Goal: Task Accomplishment & Management: Complete application form

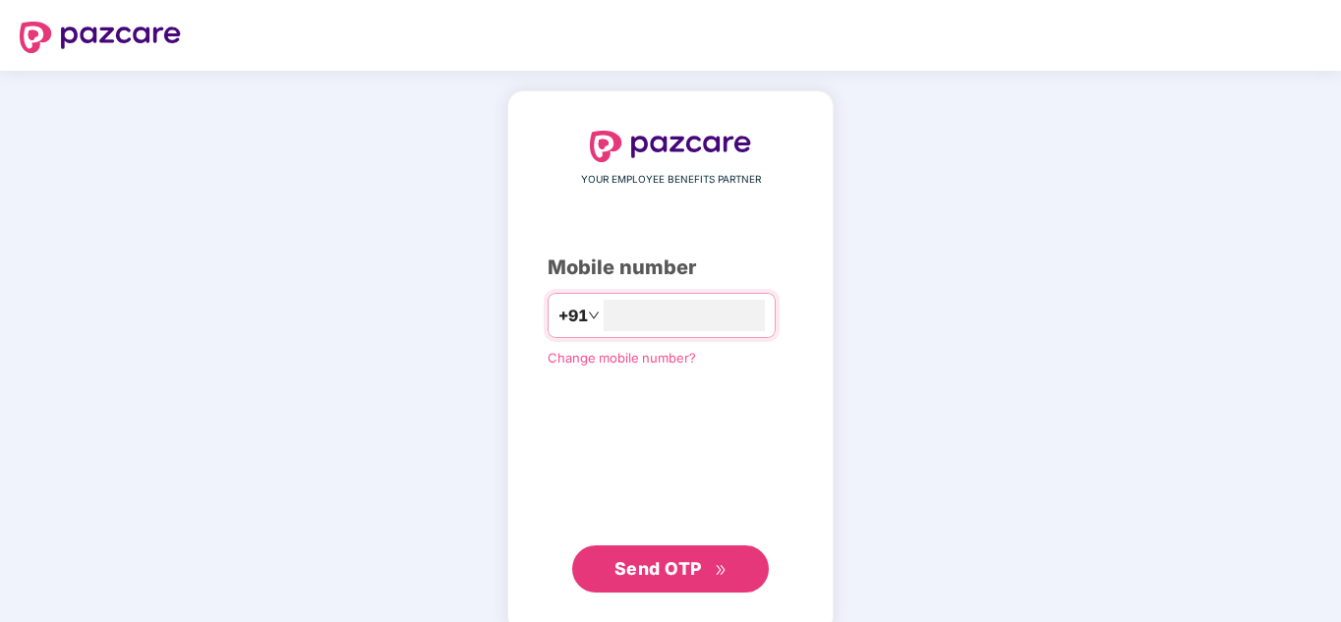
type input "**********"
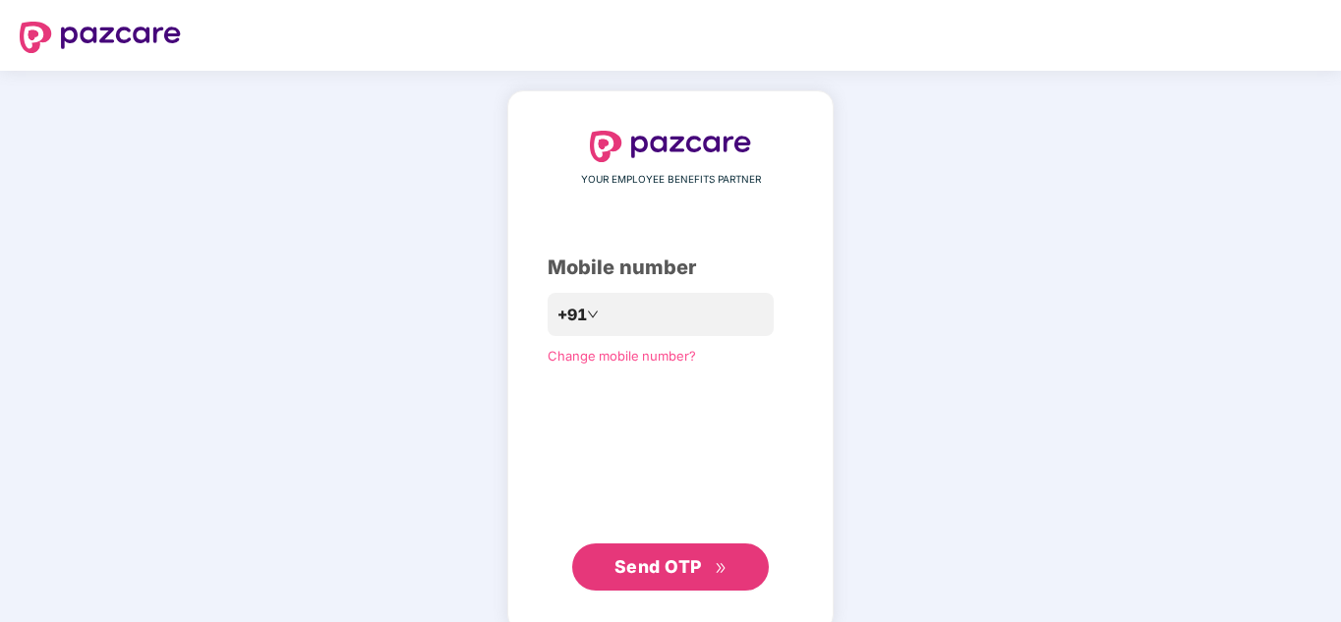
click at [658, 578] on span "Send OTP" at bounding box center [670, 567] width 113 height 28
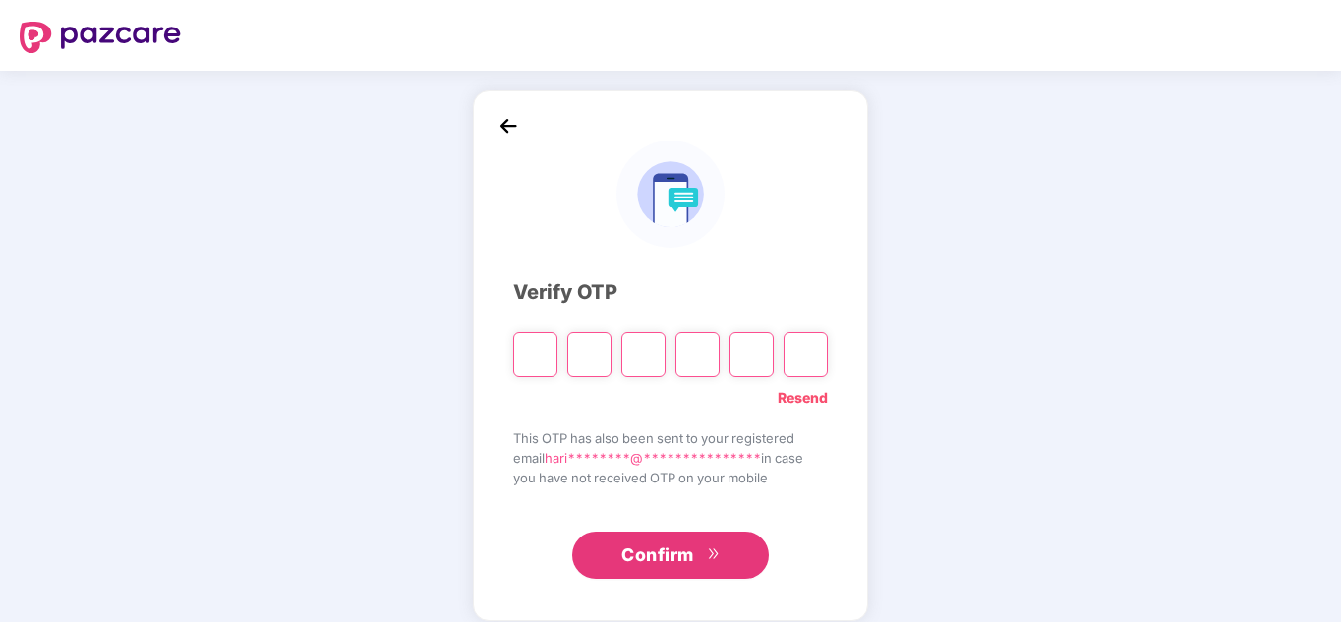
type input "*"
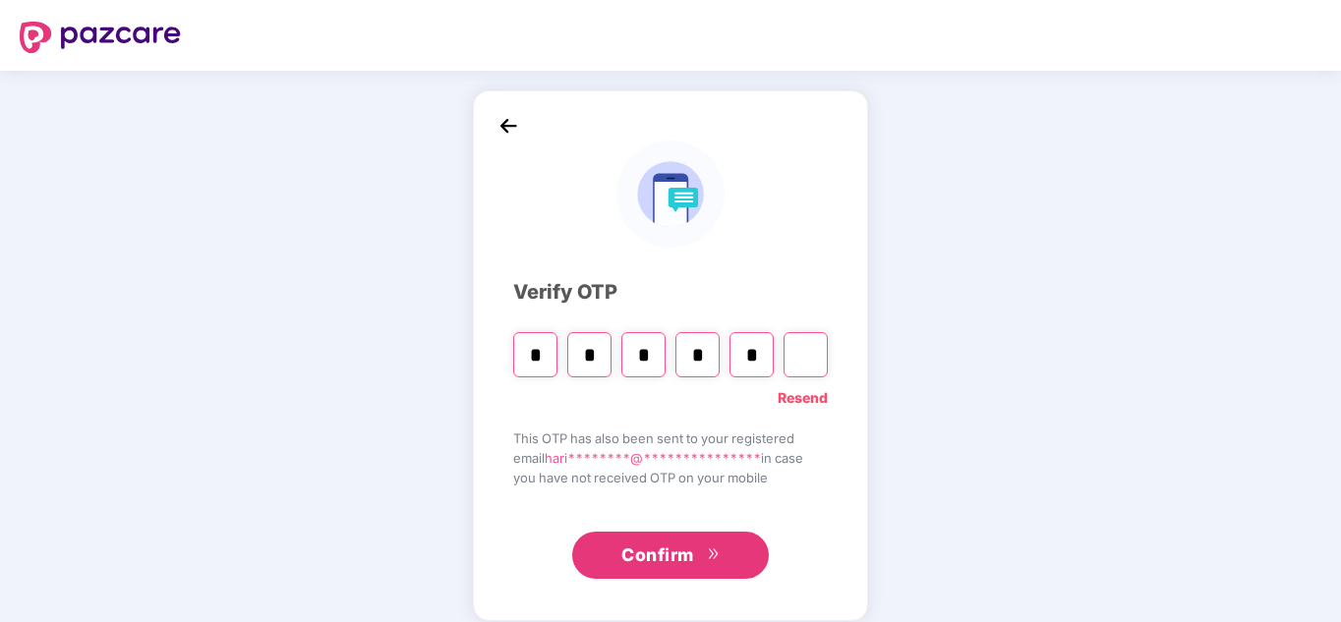
type input "*"
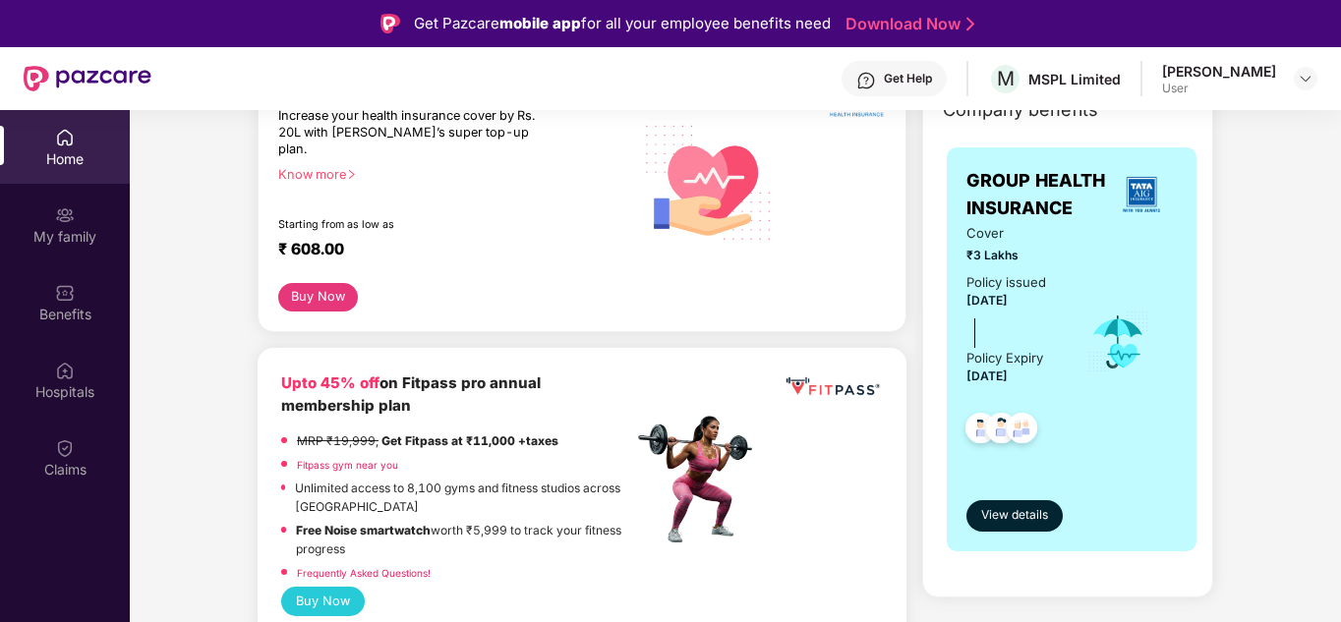
scroll to position [295, 0]
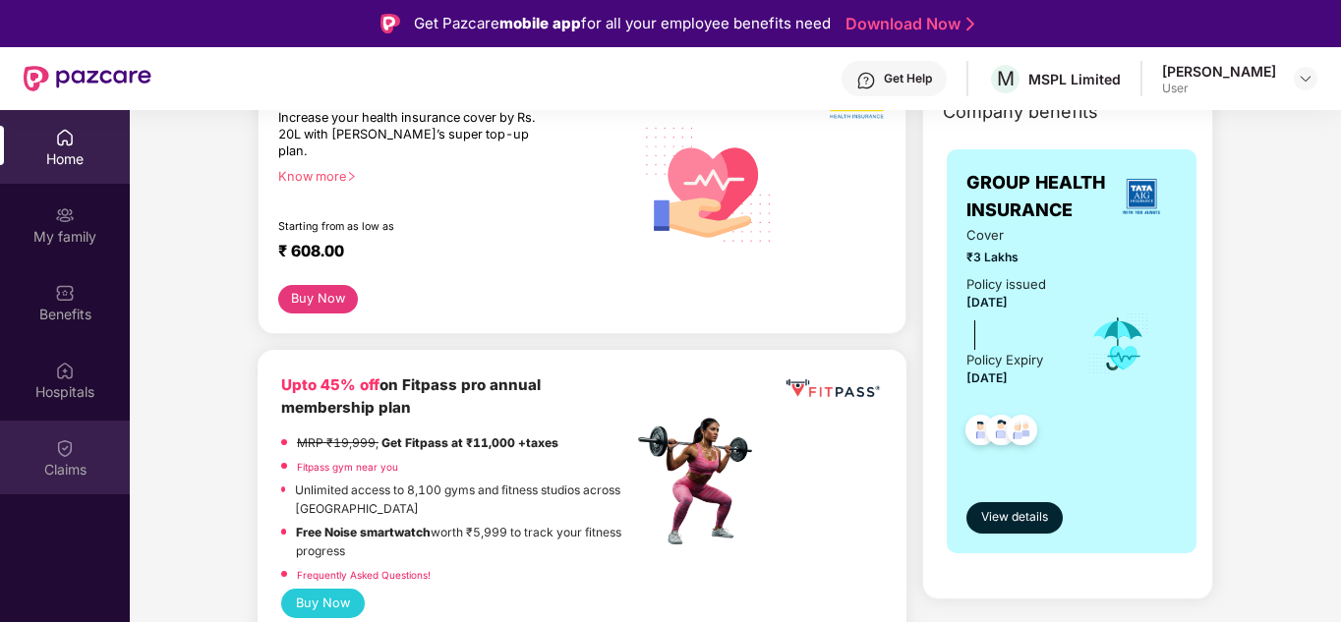
click at [68, 450] on img at bounding box center [65, 448] width 20 height 20
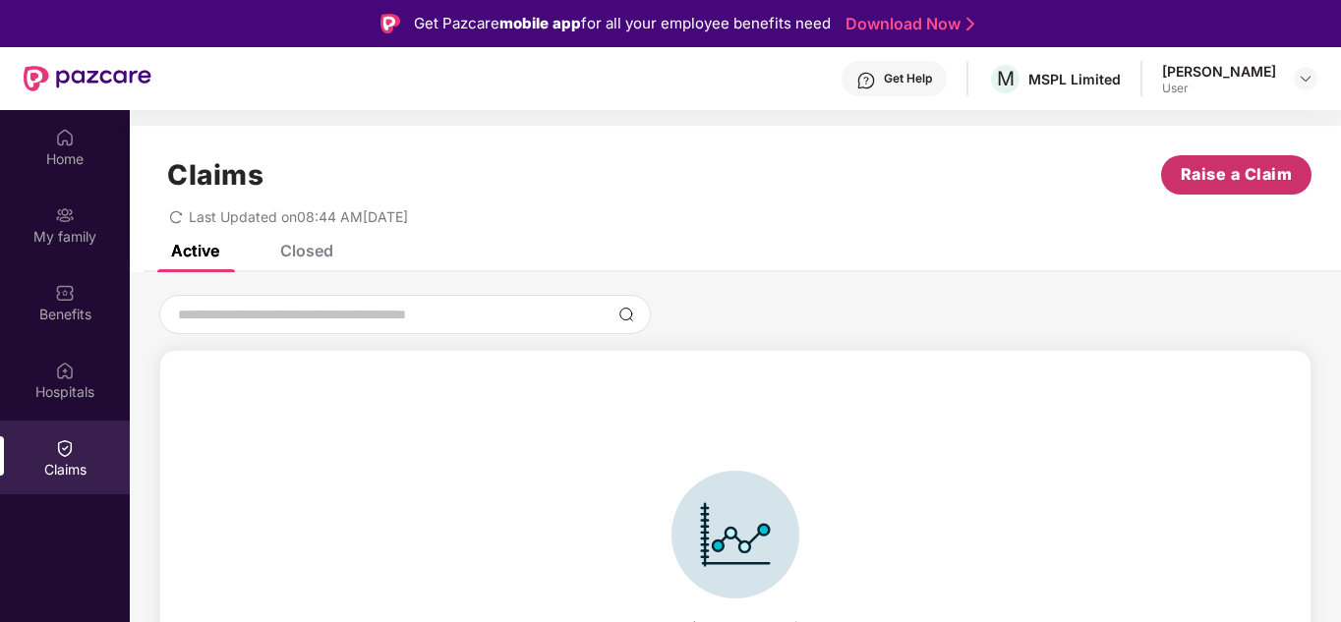
click at [1256, 176] on span "Raise a Claim" at bounding box center [1236, 174] width 112 height 25
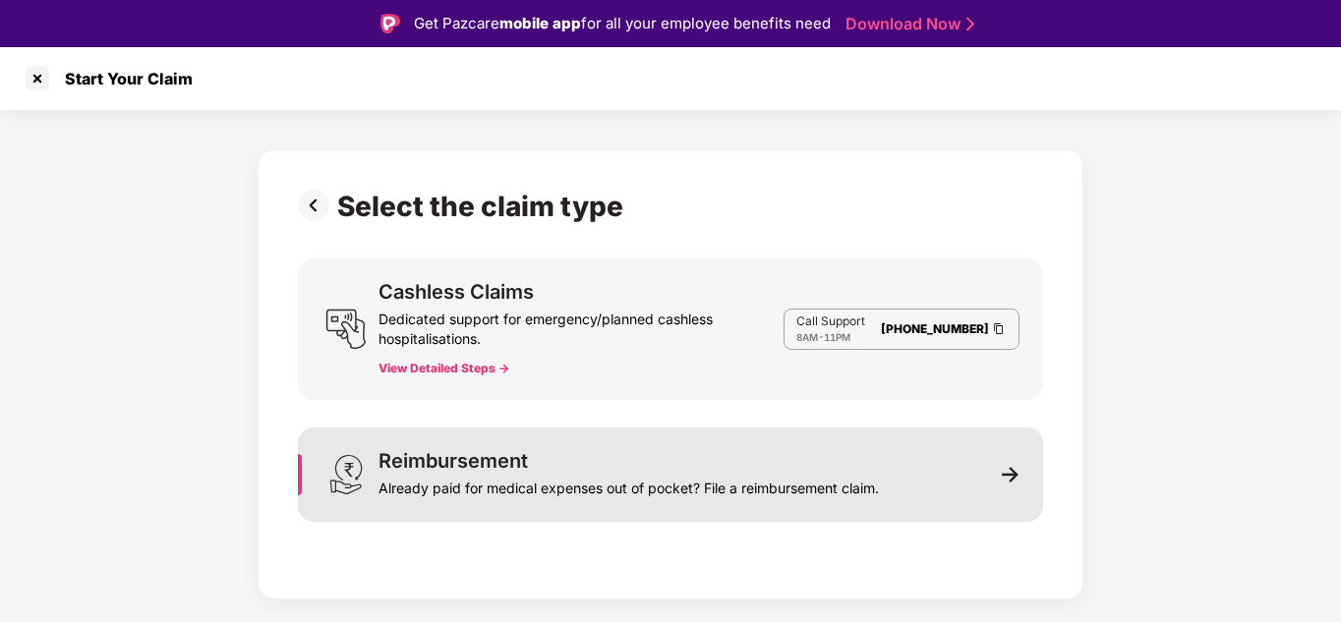
click at [706, 467] on div "Reimbursement Already paid for medical expenses out of pocket? File a reimburse…" at bounding box center [628, 474] width 500 height 47
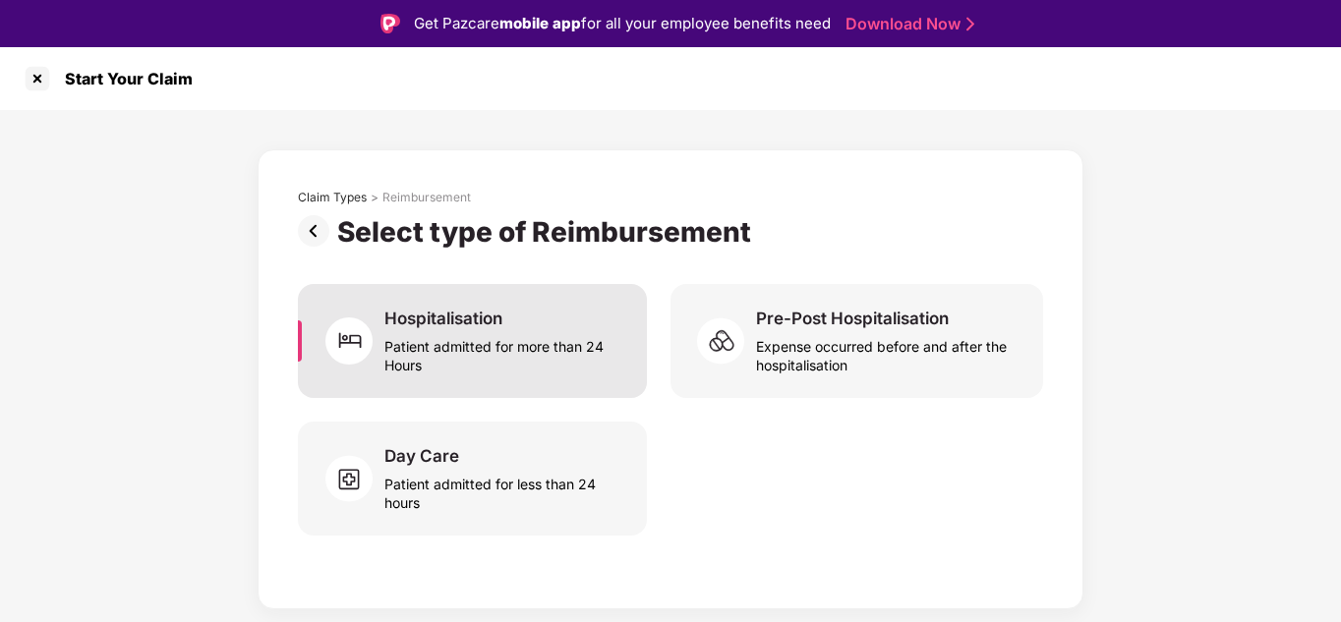
click at [556, 358] on div "Patient admitted for more than 24 Hours" at bounding box center [503, 351] width 239 height 45
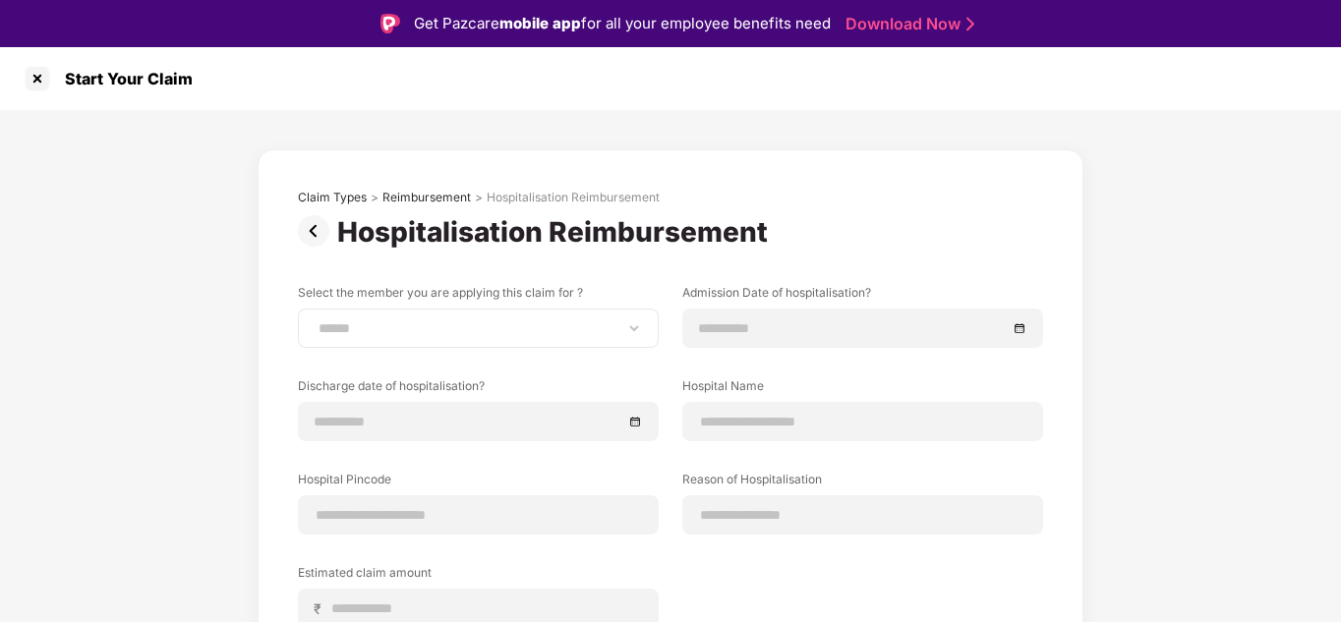
click at [475, 342] on div "**********" at bounding box center [478, 328] width 361 height 39
click at [636, 329] on select "**********" at bounding box center [478, 328] width 327 height 16
select select "**********"
click at [315, 320] on select "**********" at bounding box center [478, 328] width 327 height 16
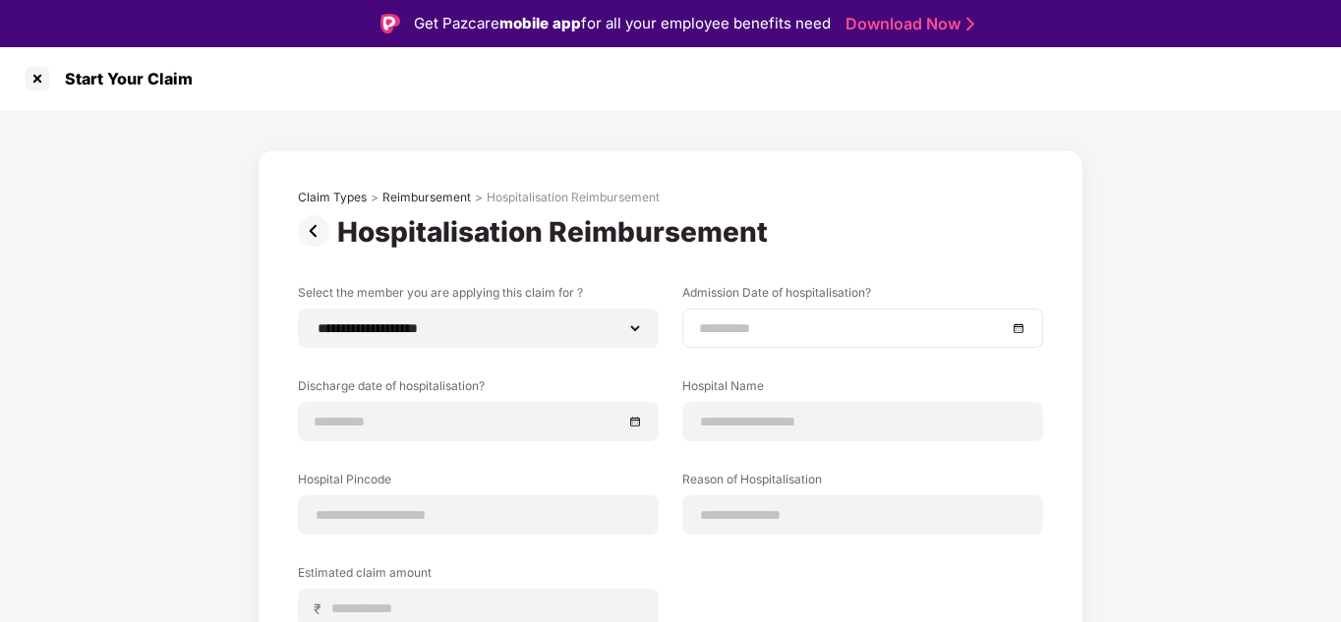
click at [707, 335] on input at bounding box center [853, 328] width 308 height 22
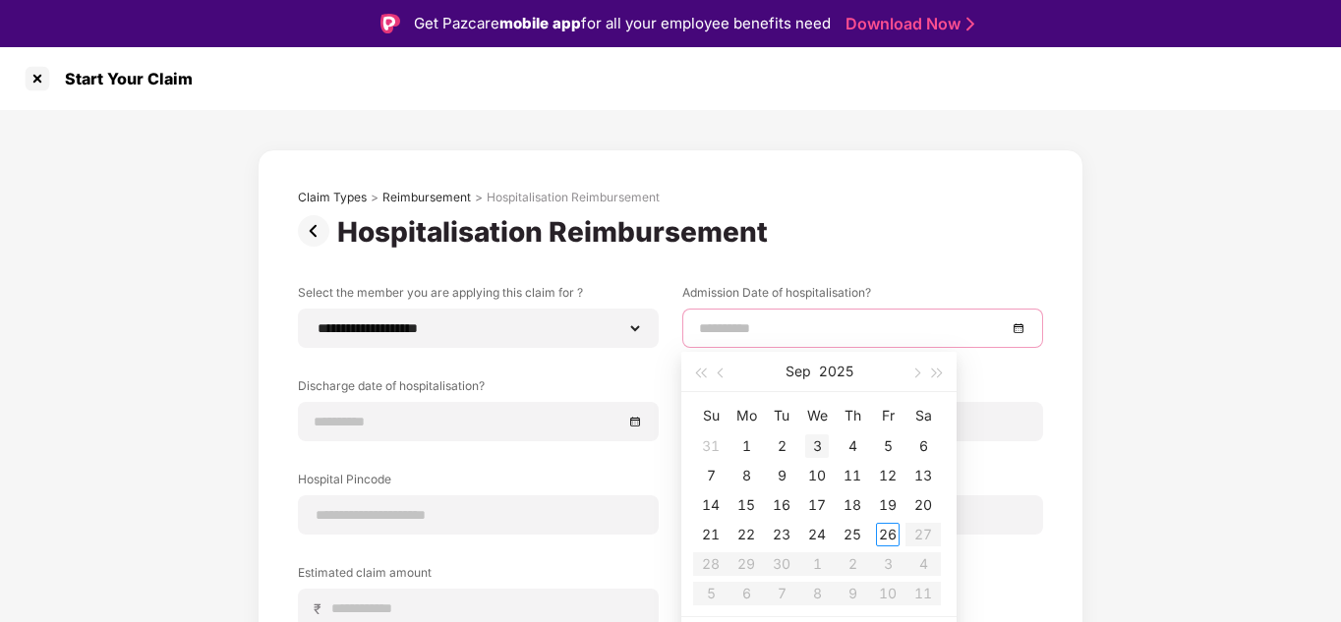
type input "**********"
click at [888, 502] on div "19" at bounding box center [888, 505] width 24 height 24
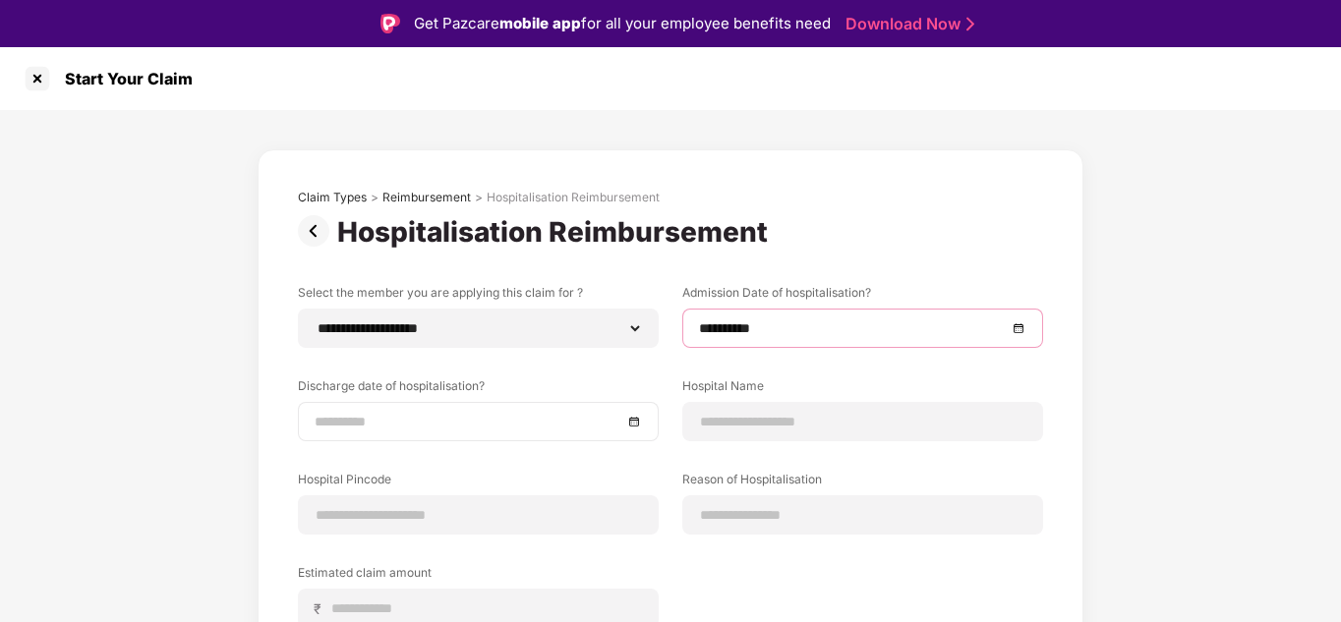
click at [429, 430] on input at bounding box center [469, 422] width 308 height 22
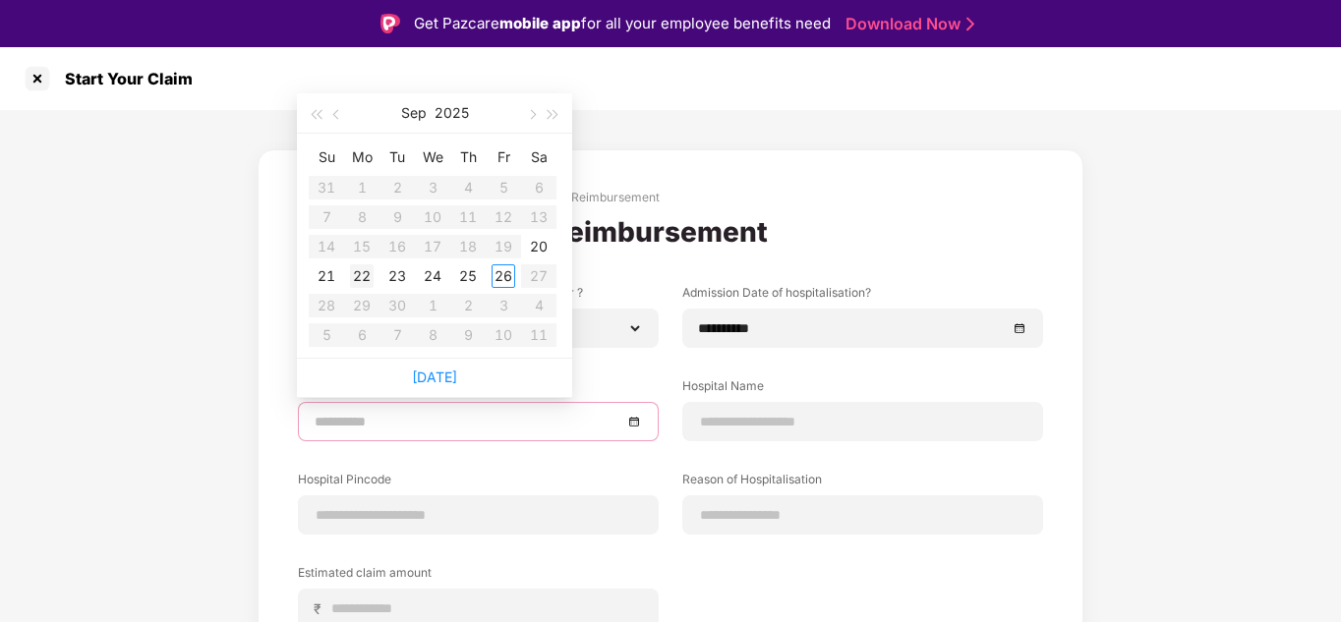
type input "**********"
click at [373, 270] on div "22" at bounding box center [362, 276] width 24 height 24
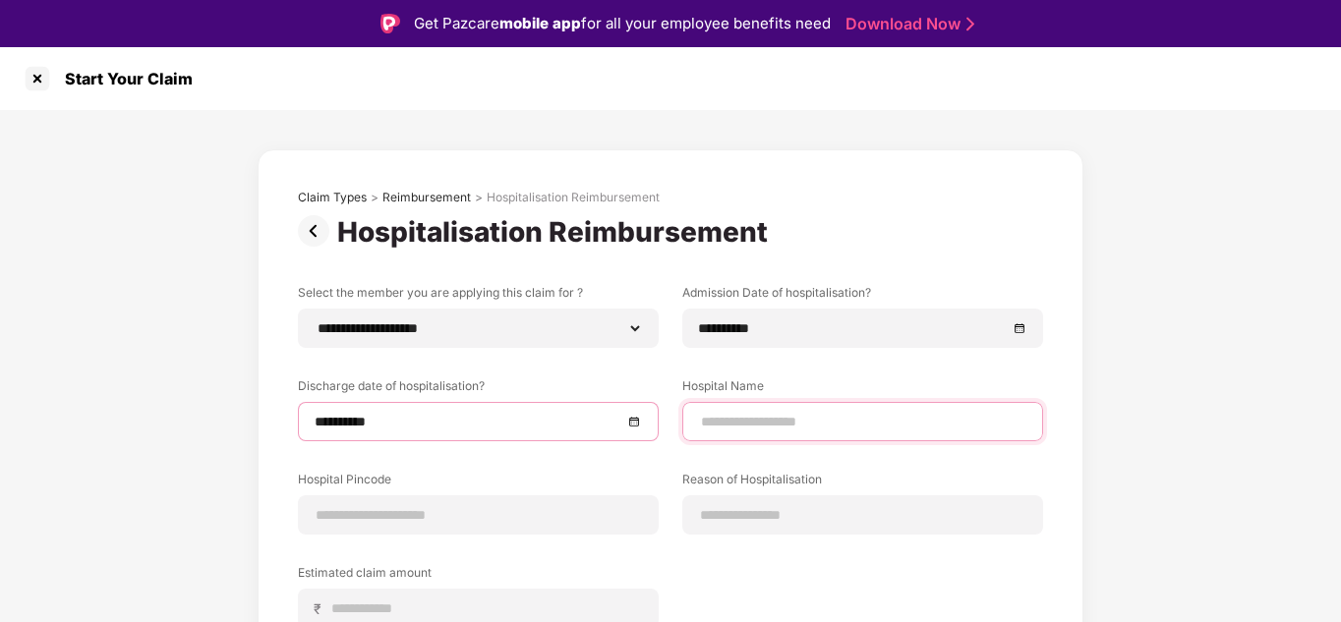
click at [824, 429] on input at bounding box center [862, 422] width 327 height 21
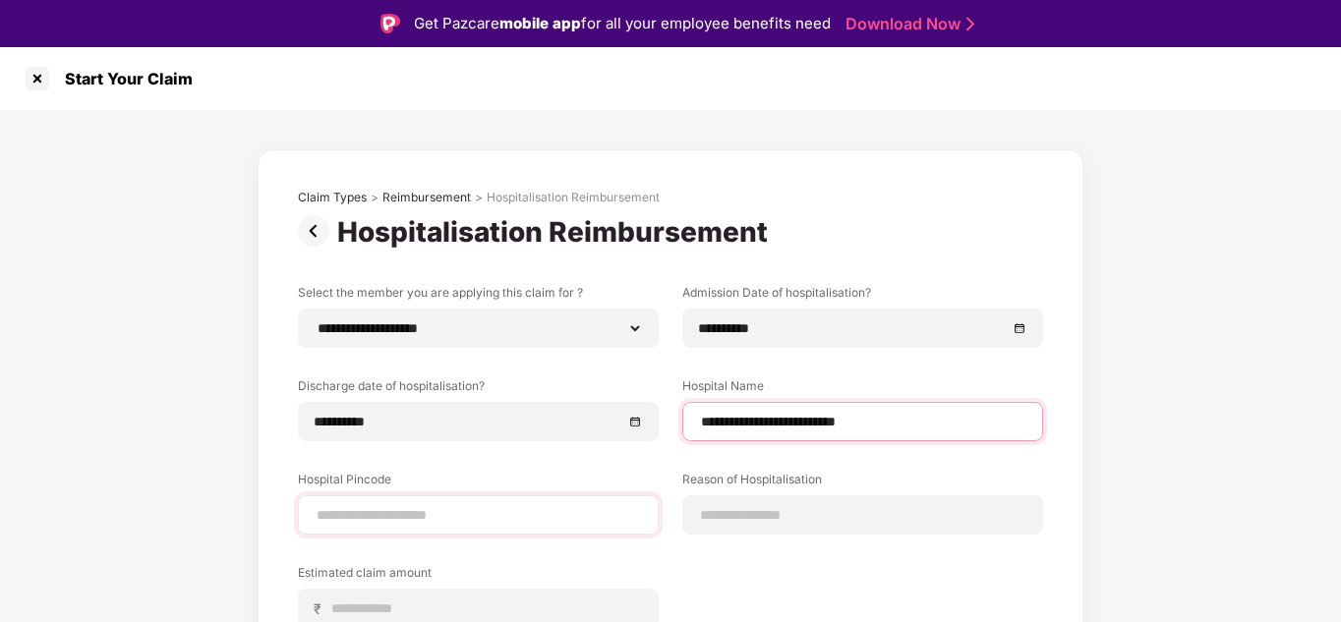
type input "**********"
click at [503, 516] on input at bounding box center [478, 515] width 327 height 21
type input "******"
select select "*******"
select select "**********"
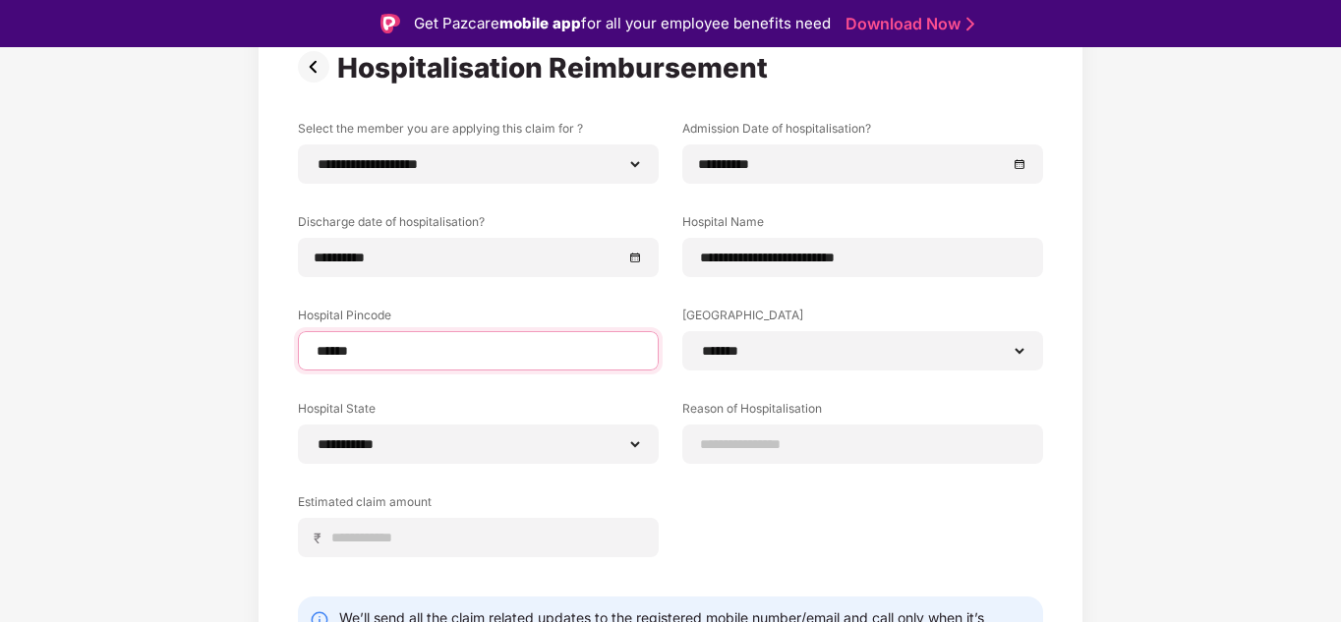
scroll to position [197, 0]
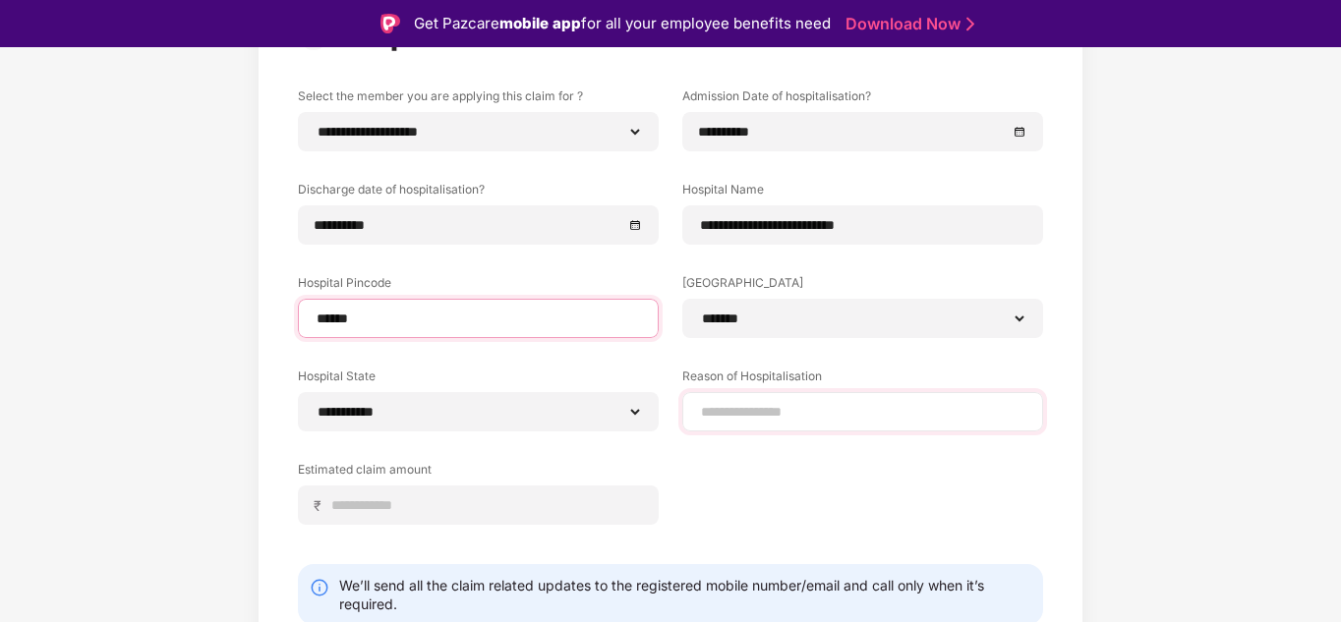
type input "******"
click at [770, 421] on input at bounding box center [862, 412] width 327 height 21
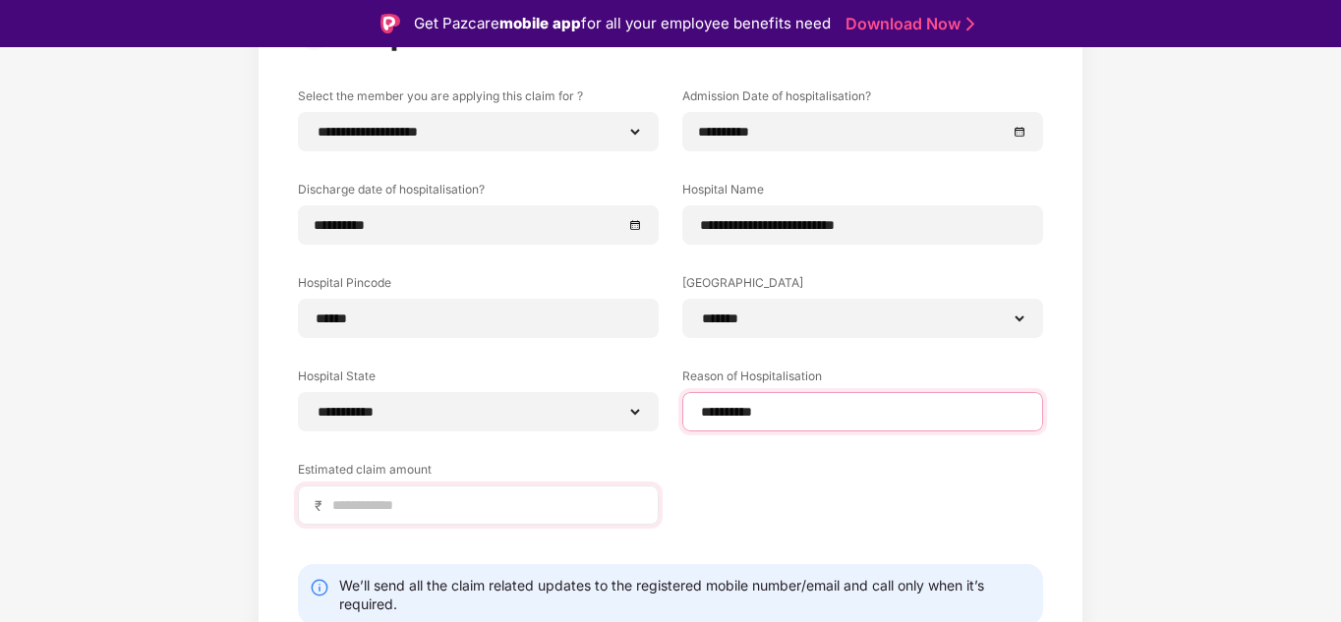
type input "*********"
click at [444, 504] on input at bounding box center [486, 505] width 312 height 21
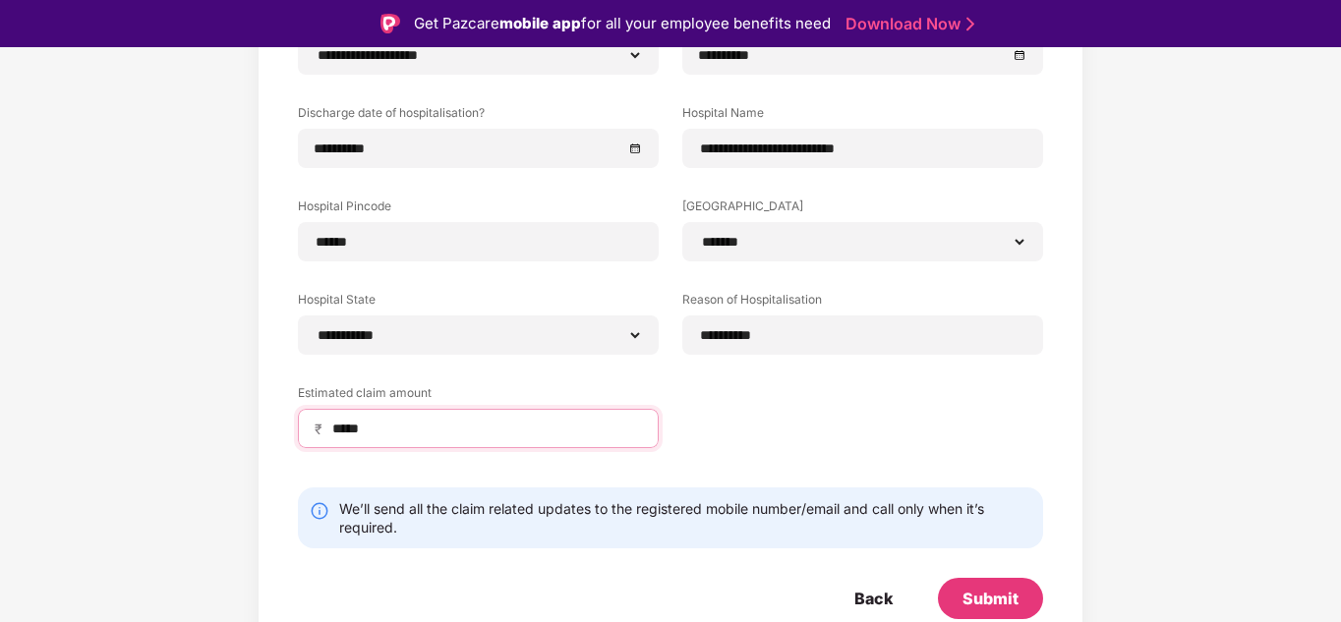
scroll to position [47, 0]
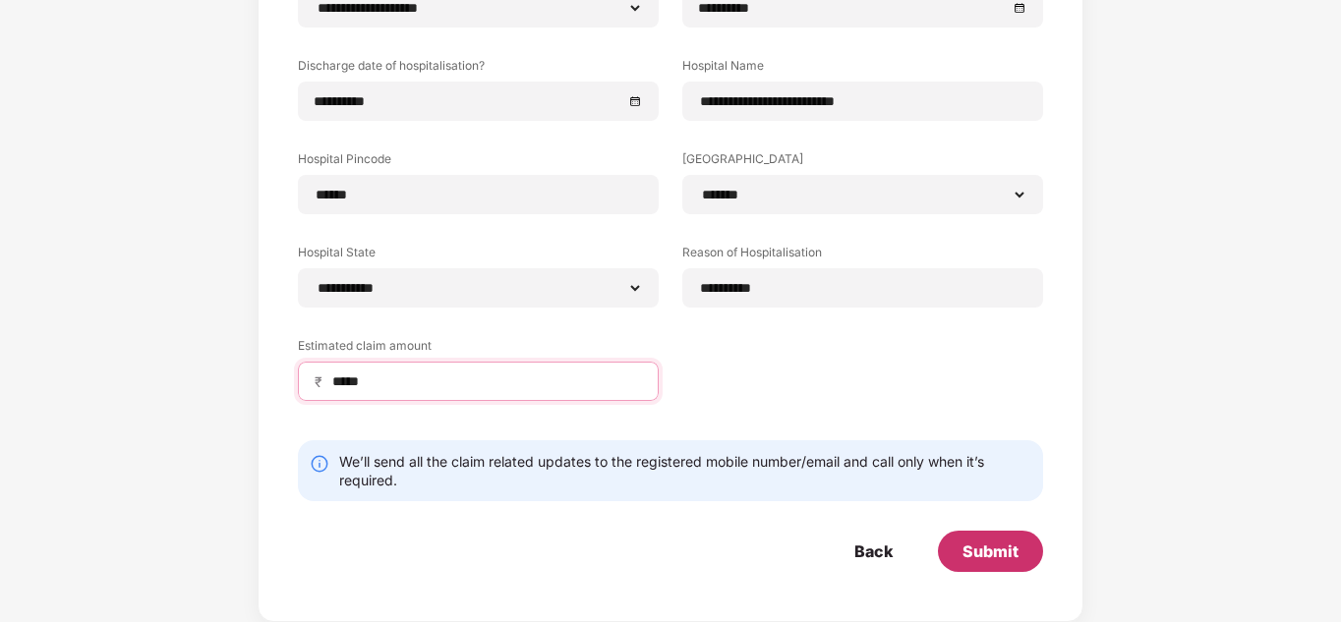
type input "*****"
click at [973, 545] on div "Submit" at bounding box center [990, 552] width 56 height 22
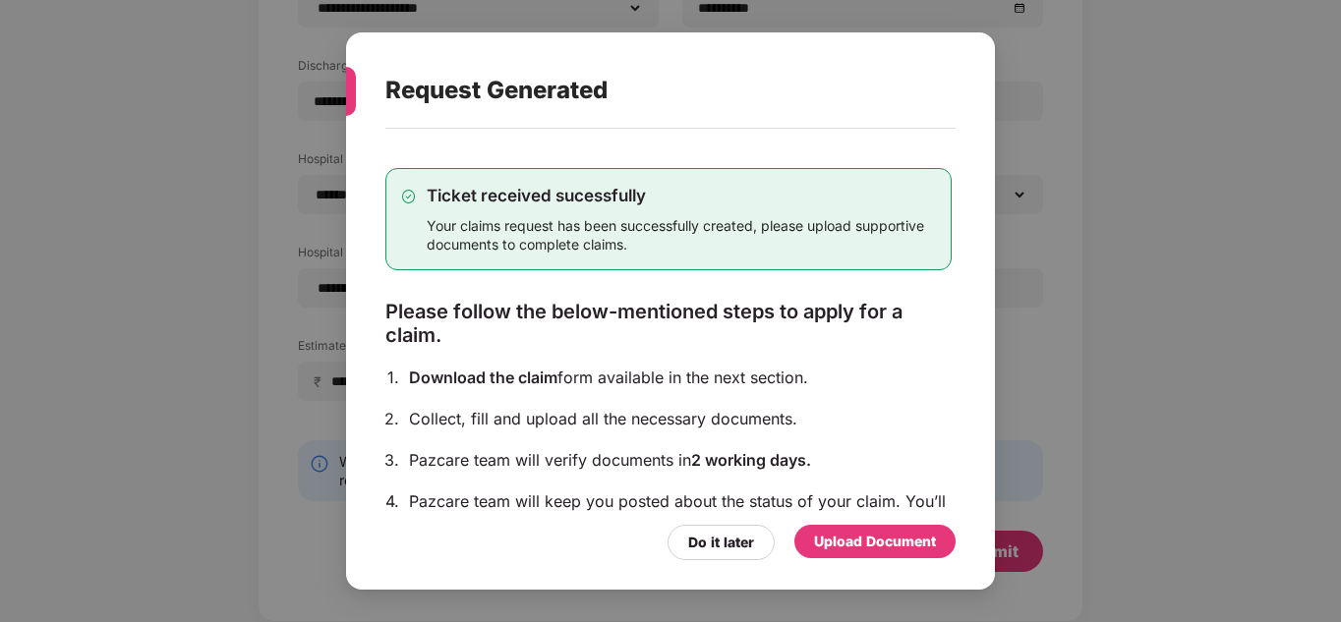
click at [859, 543] on div "Upload Document" at bounding box center [875, 542] width 122 height 22
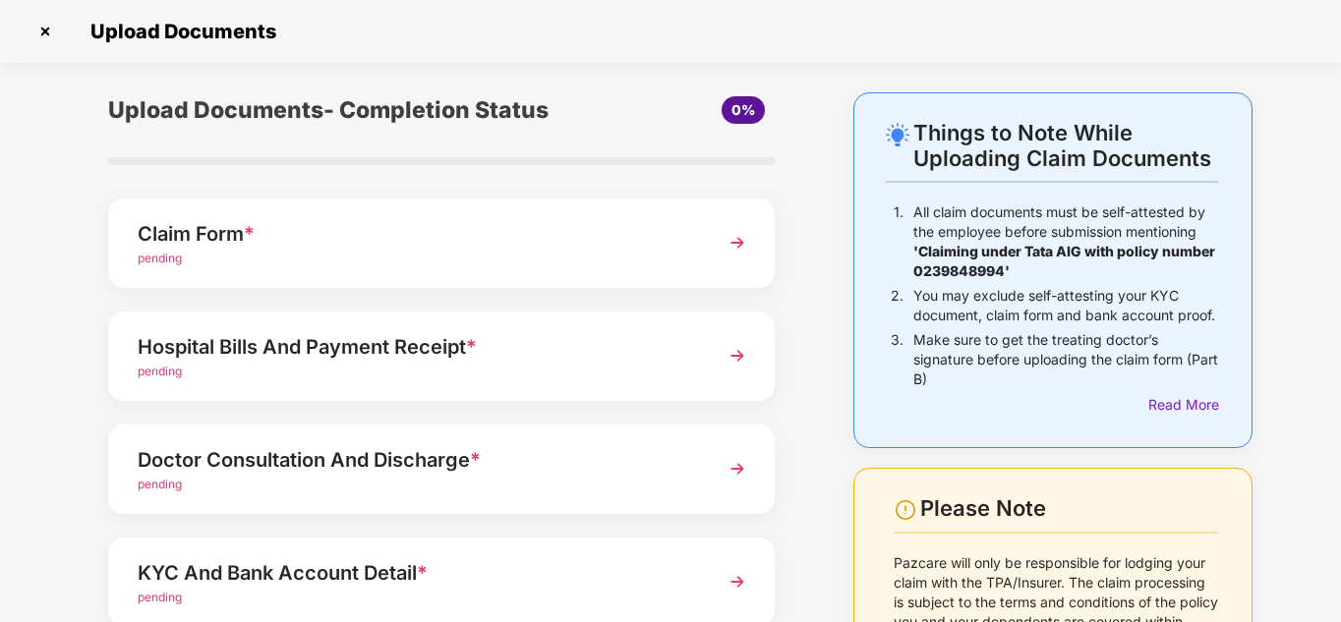
click at [224, 248] on div "Claim Form *" at bounding box center [416, 233] width 556 height 31
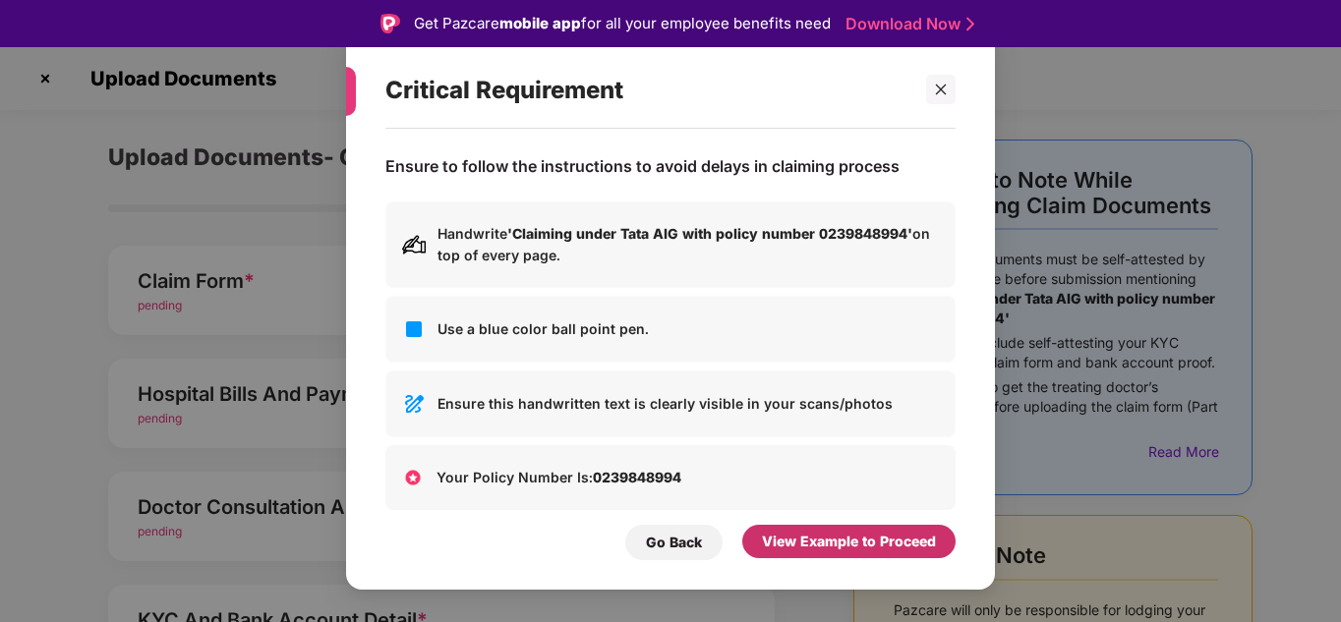
click at [816, 545] on div "View Example to Proceed" at bounding box center [849, 542] width 174 height 22
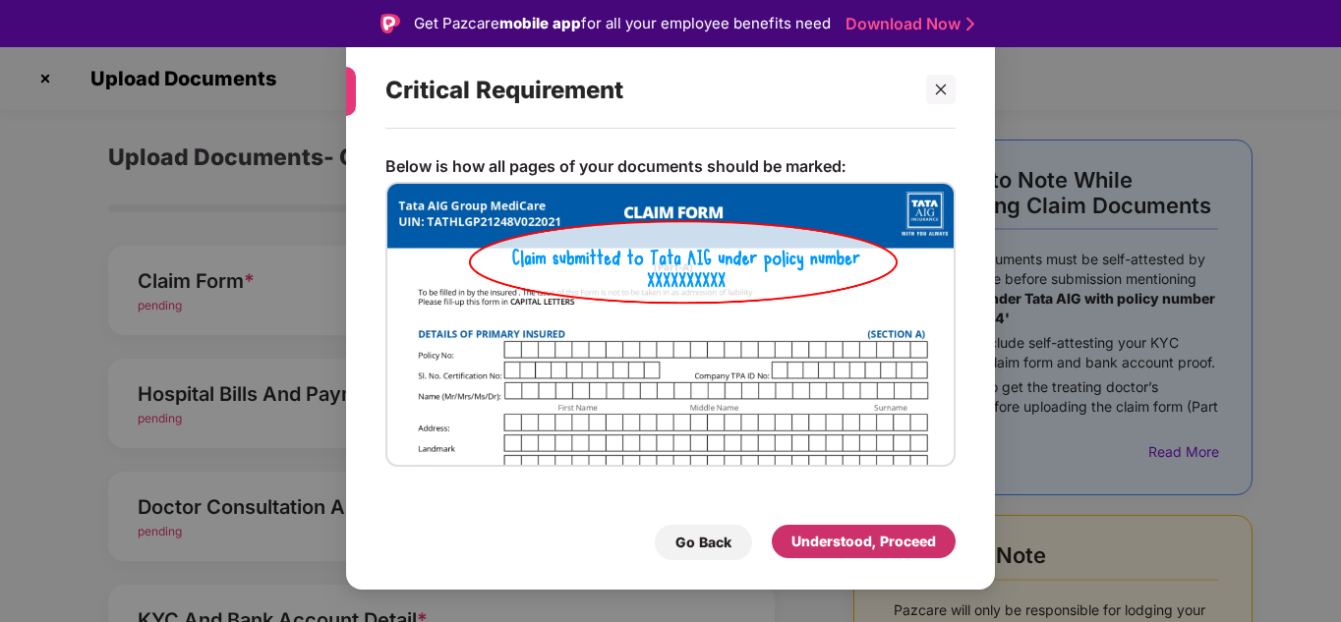
click at [816, 545] on div "Understood, Proceed" at bounding box center [863, 542] width 144 height 22
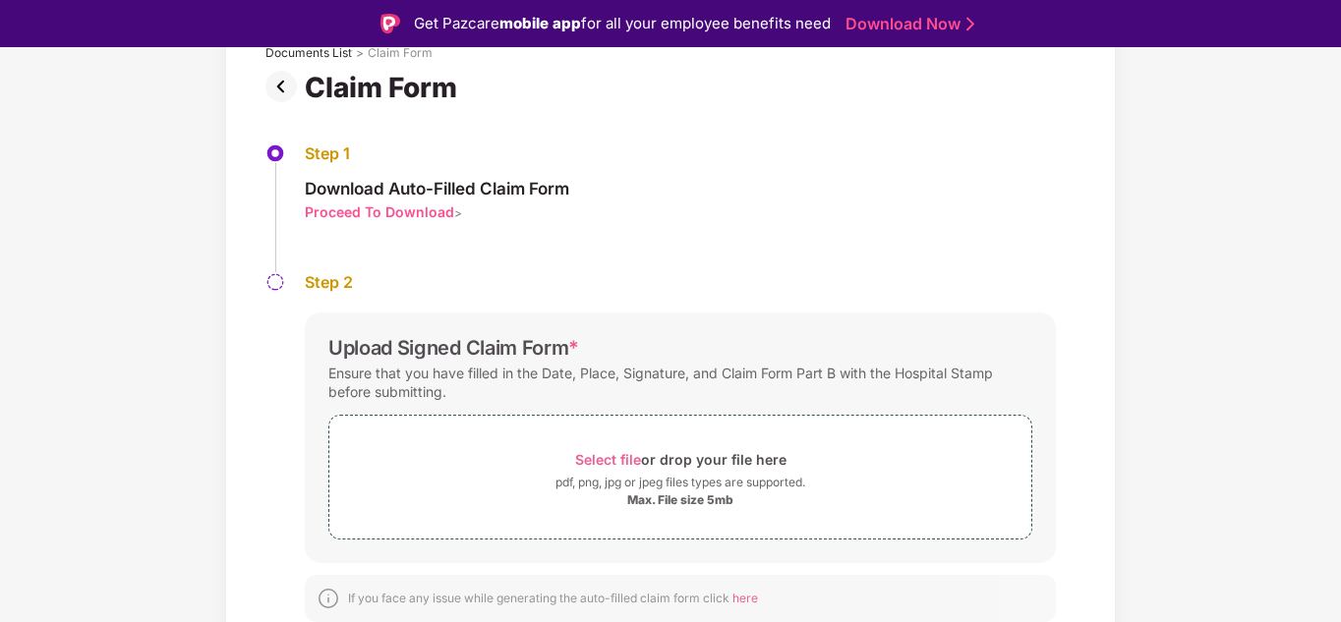
scroll to position [138, 0]
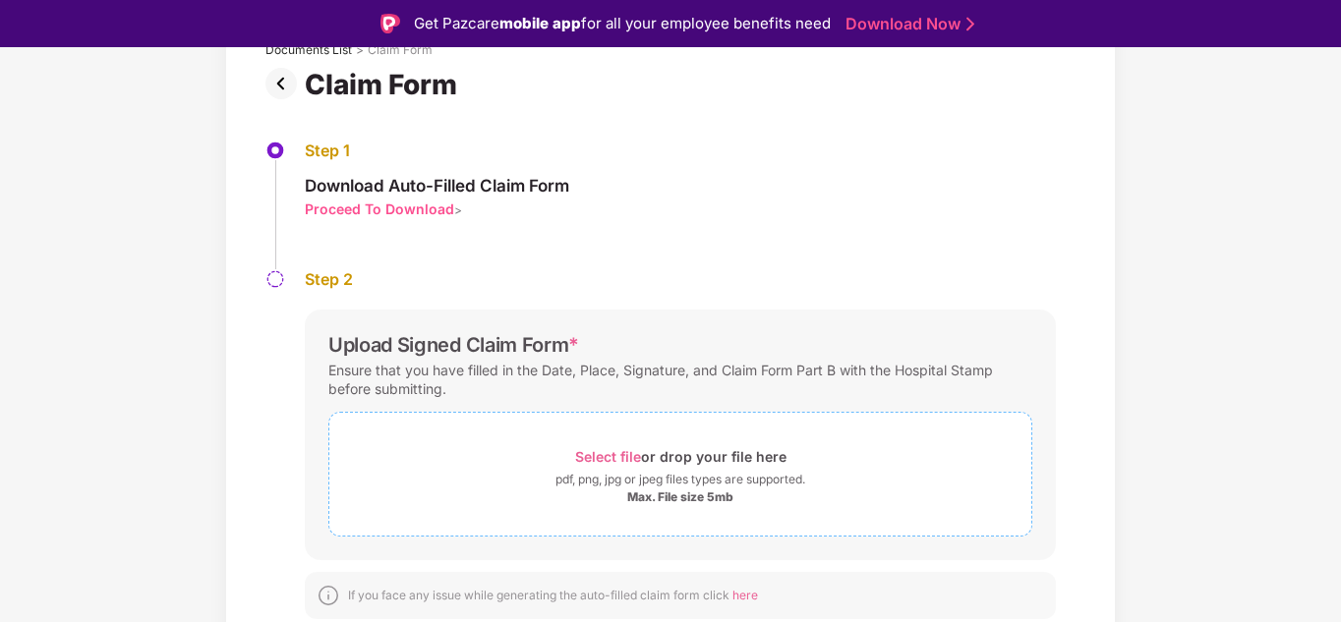
click at [613, 455] on span "Select file" at bounding box center [608, 456] width 66 height 17
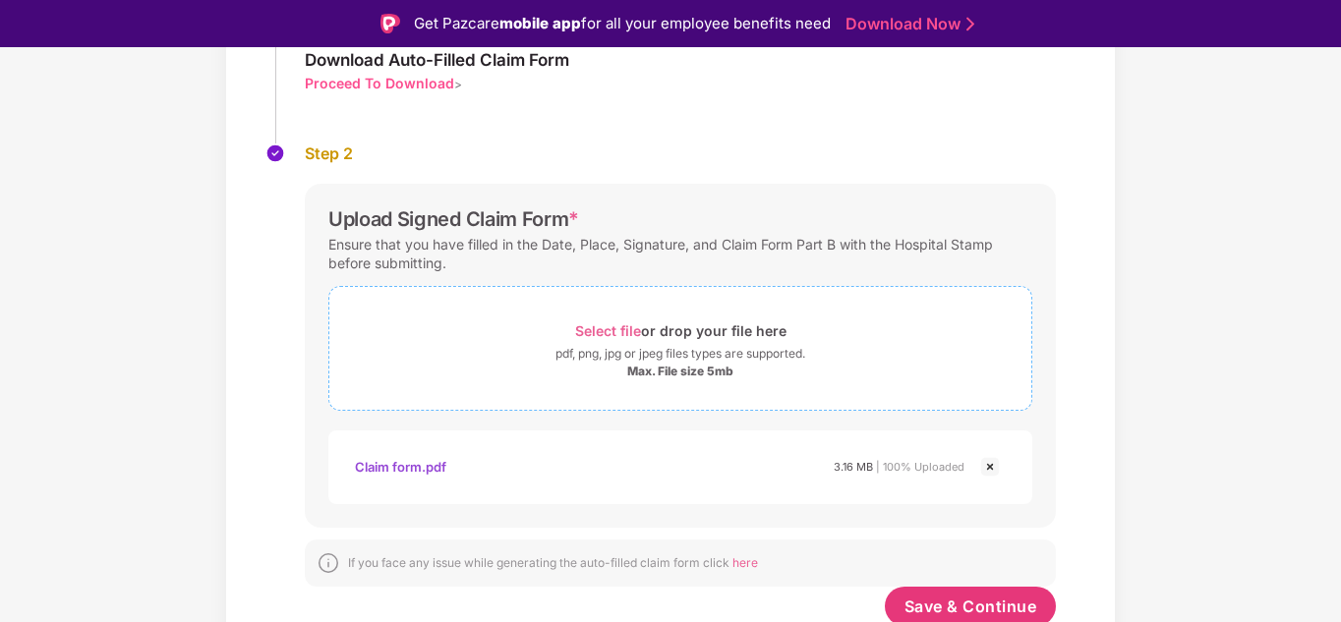
scroll to position [280, 0]
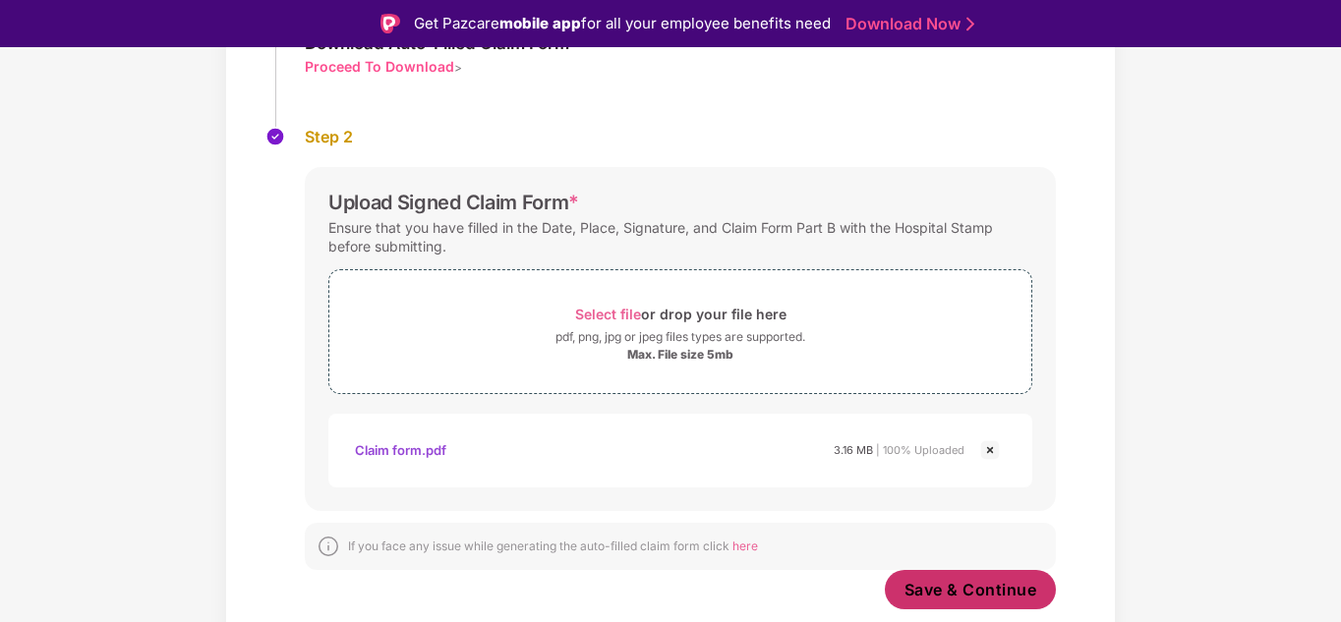
click at [957, 580] on span "Save & Continue" at bounding box center [970, 590] width 133 height 22
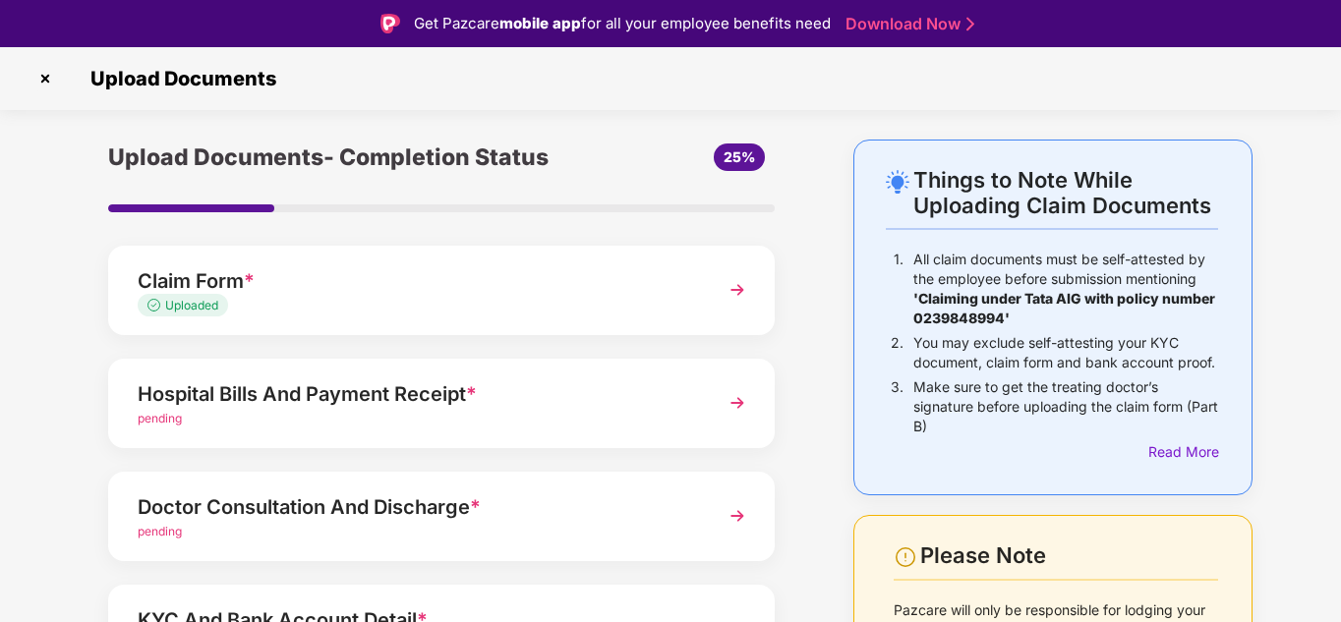
click at [170, 421] on span "pending" at bounding box center [160, 418] width 44 height 15
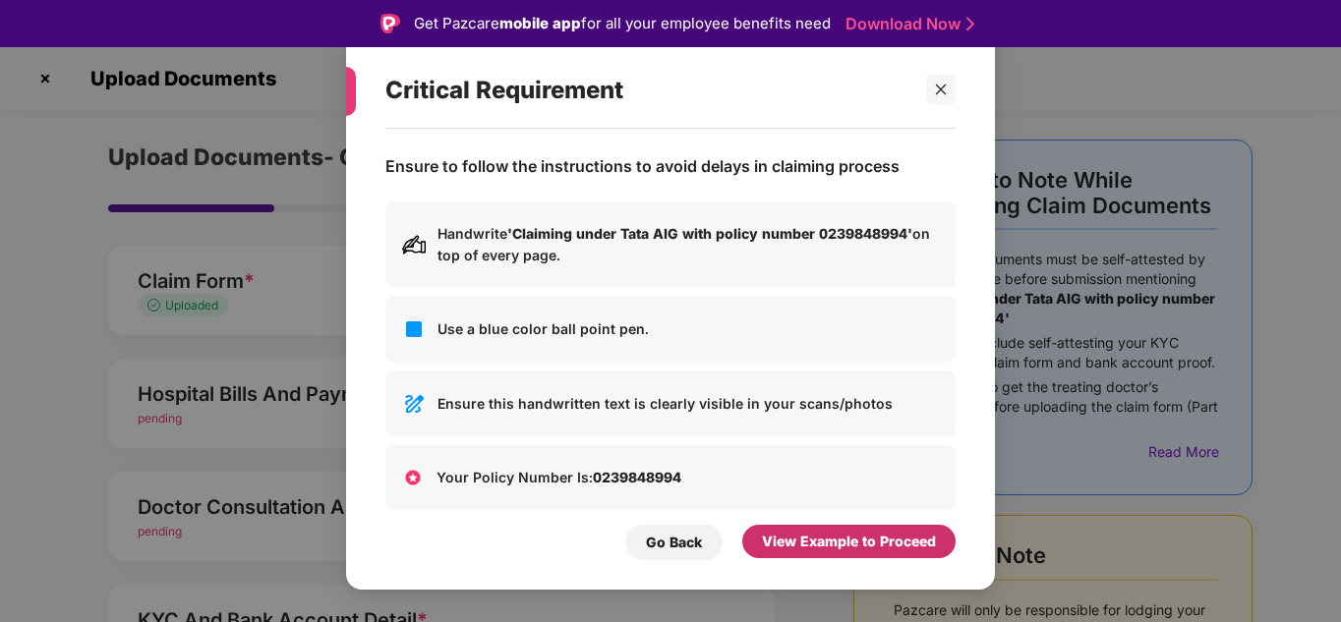
click at [852, 539] on div "View Example to Proceed" at bounding box center [849, 542] width 174 height 22
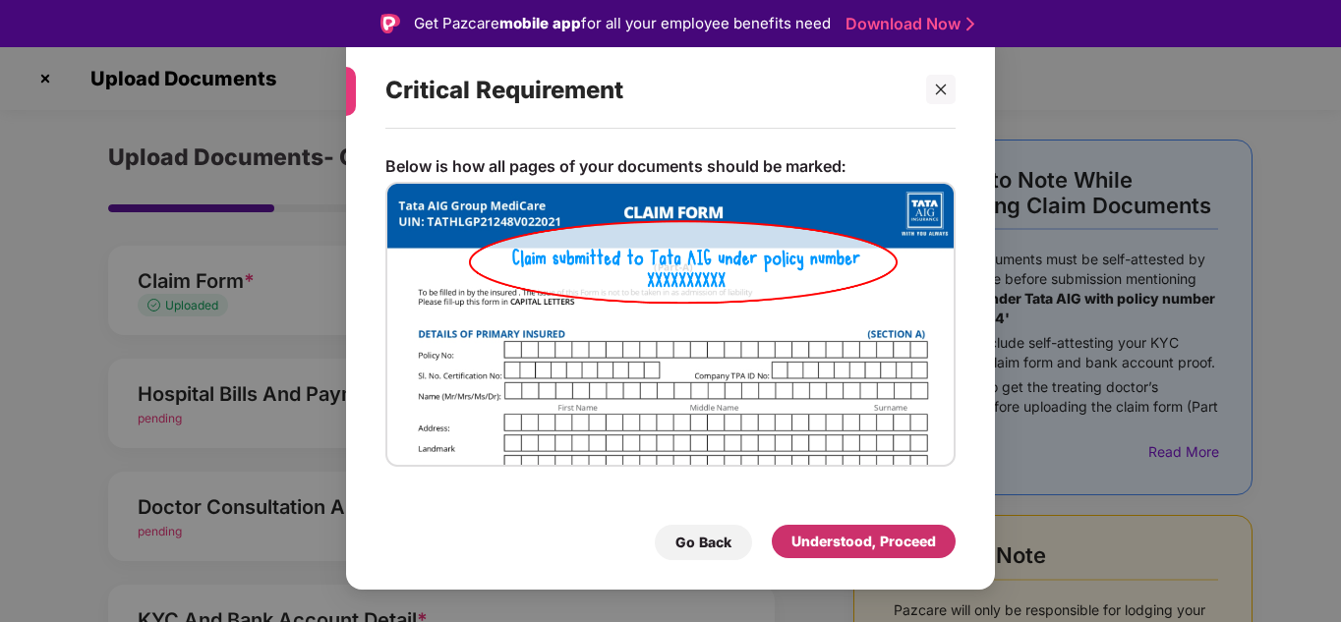
click at [852, 539] on div "Understood, Proceed" at bounding box center [863, 542] width 144 height 22
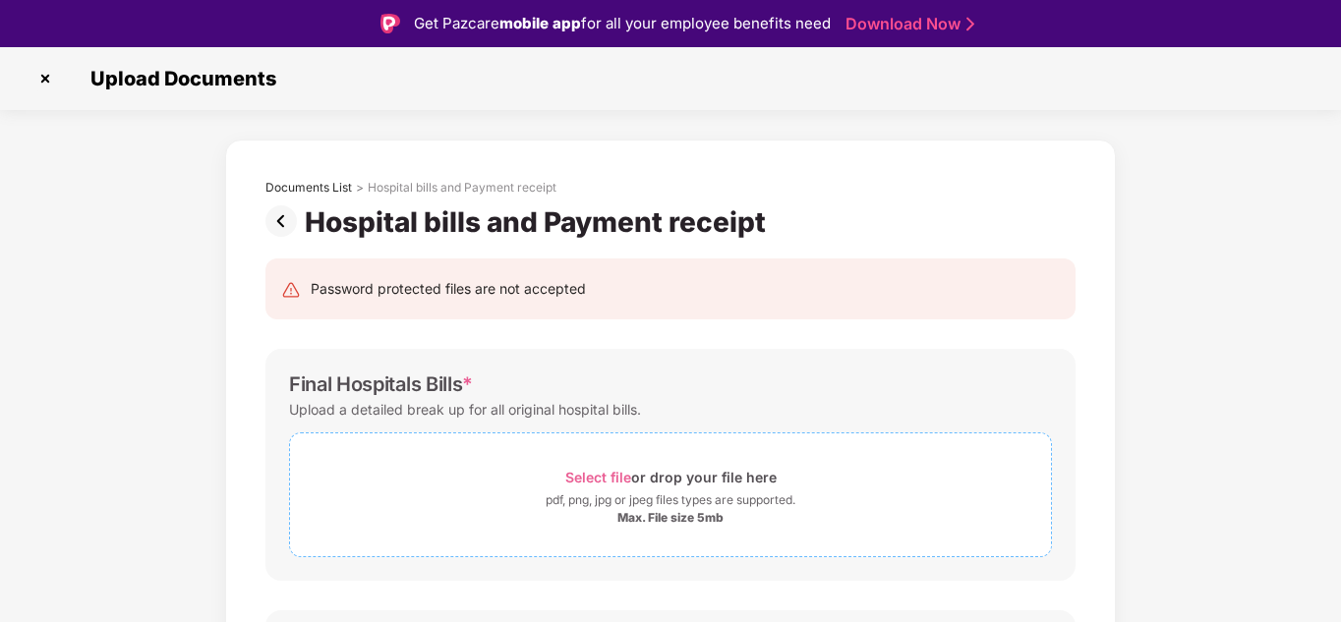
scroll to position [98, 0]
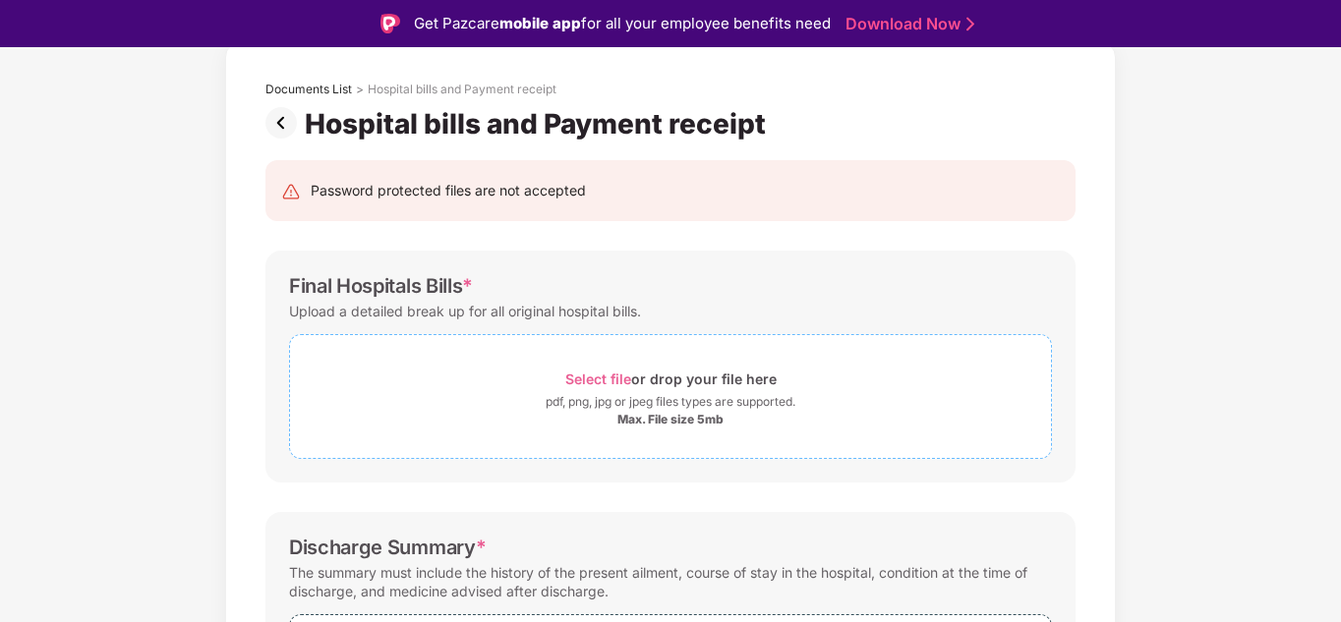
click at [599, 371] on span "Select file" at bounding box center [598, 379] width 66 height 17
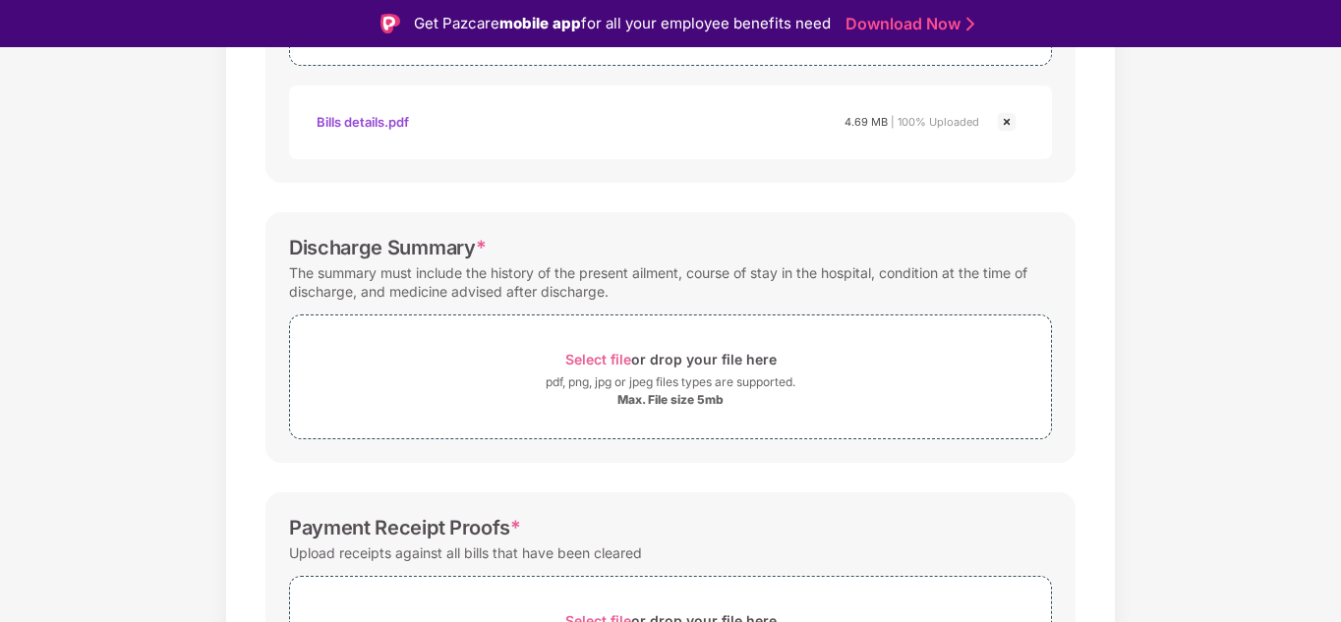
scroll to position [393, 0]
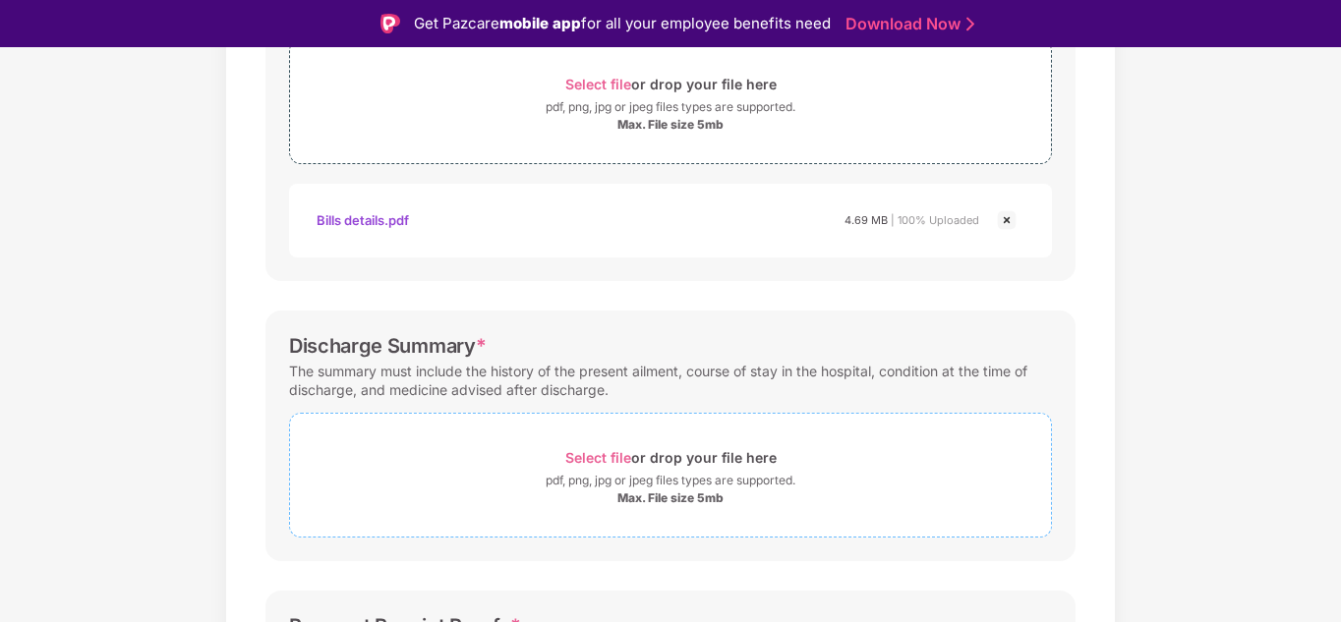
click at [604, 453] on span "Select file" at bounding box center [598, 457] width 66 height 17
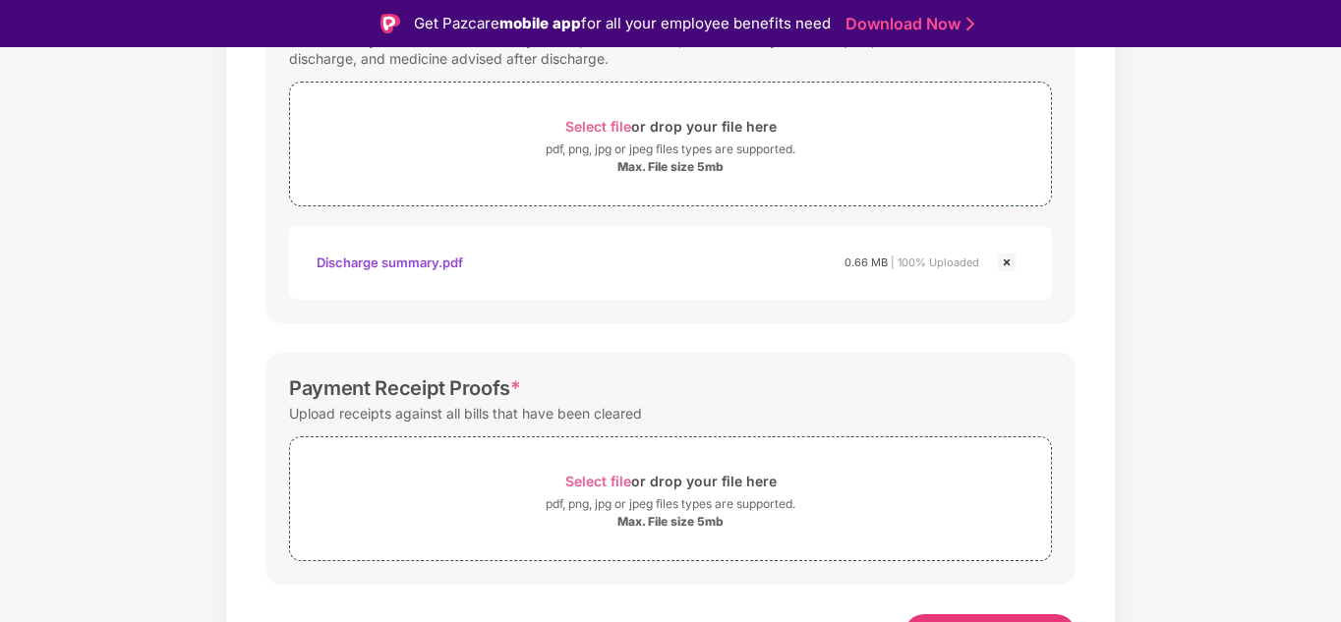
scroll to position [759, 0]
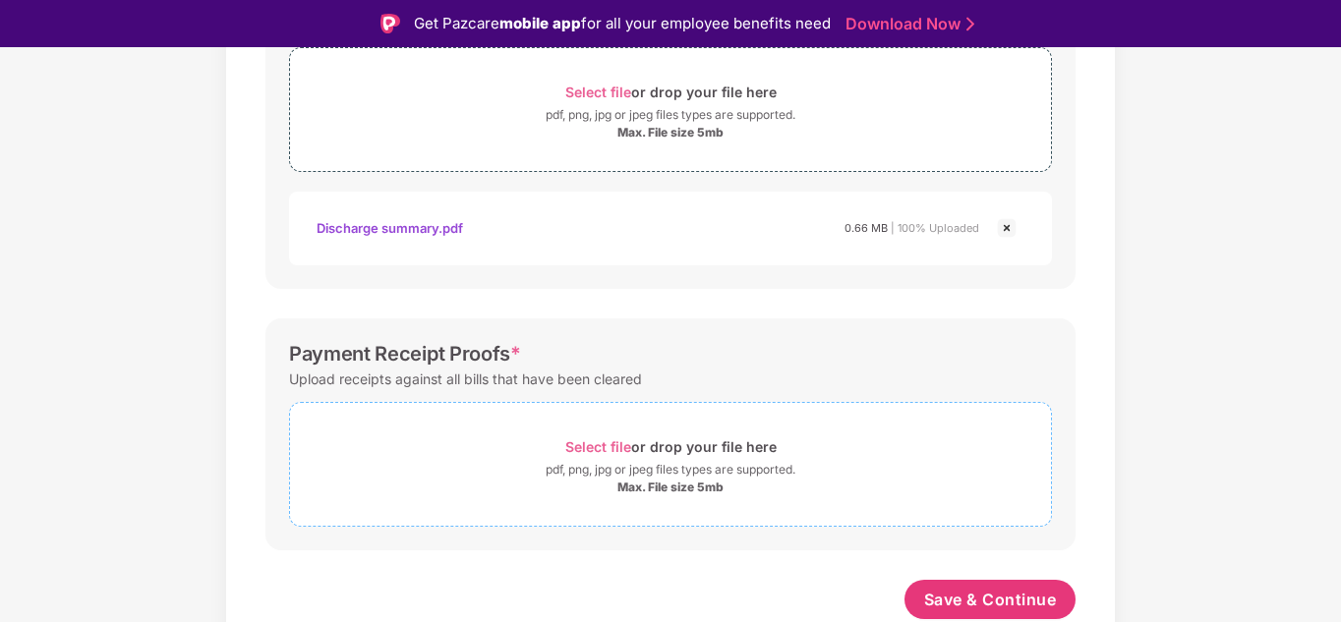
click at [593, 448] on span "Select file" at bounding box center [598, 446] width 66 height 17
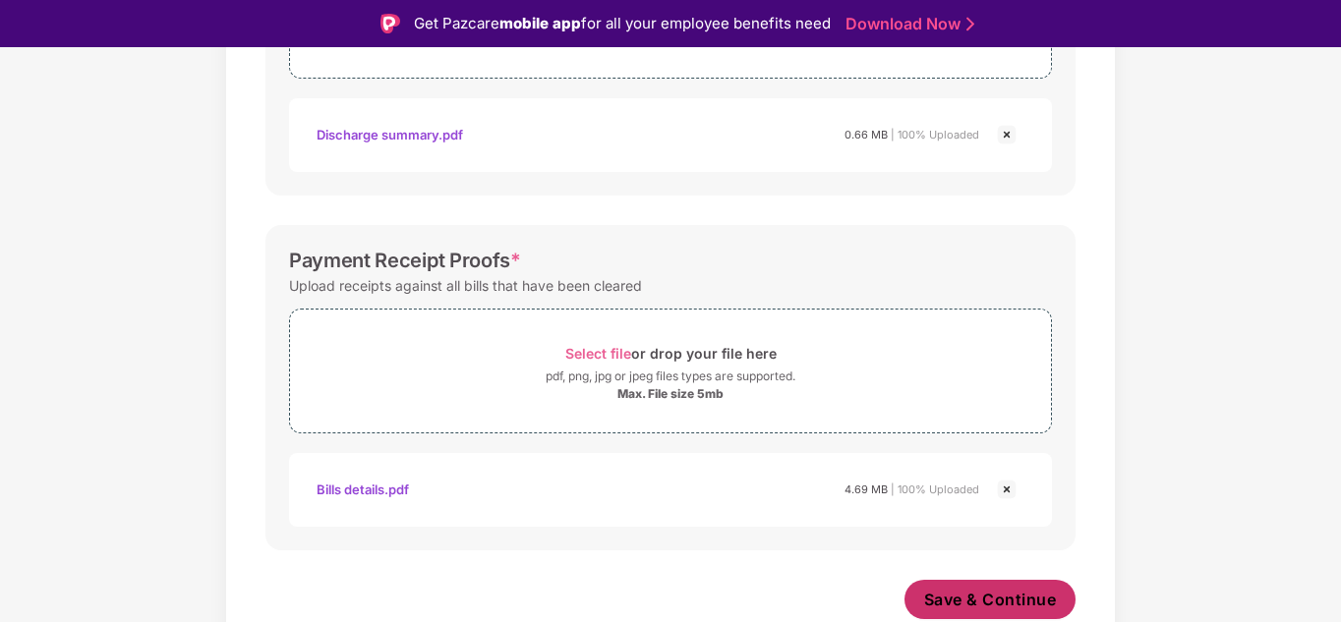
scroll to position [852, 0]
click at [974, 597] on span "Save & Continue" at bounding box center [990, 600] width 133 height 22
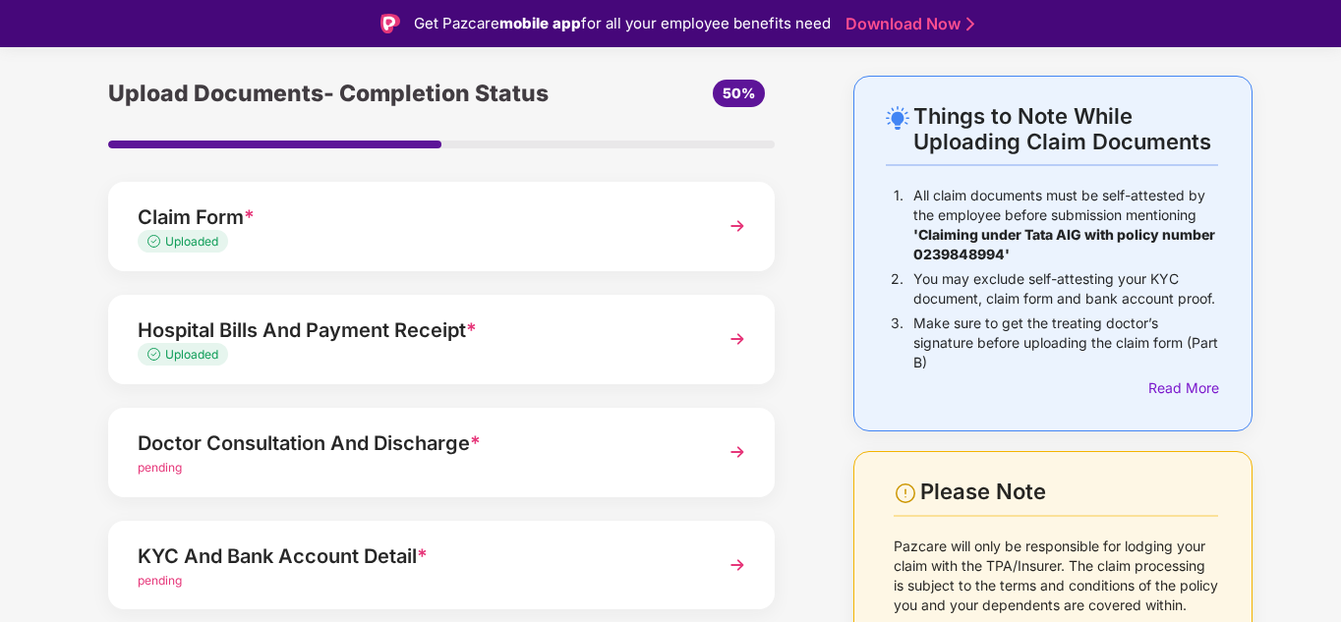
scroll to position [98, 0]
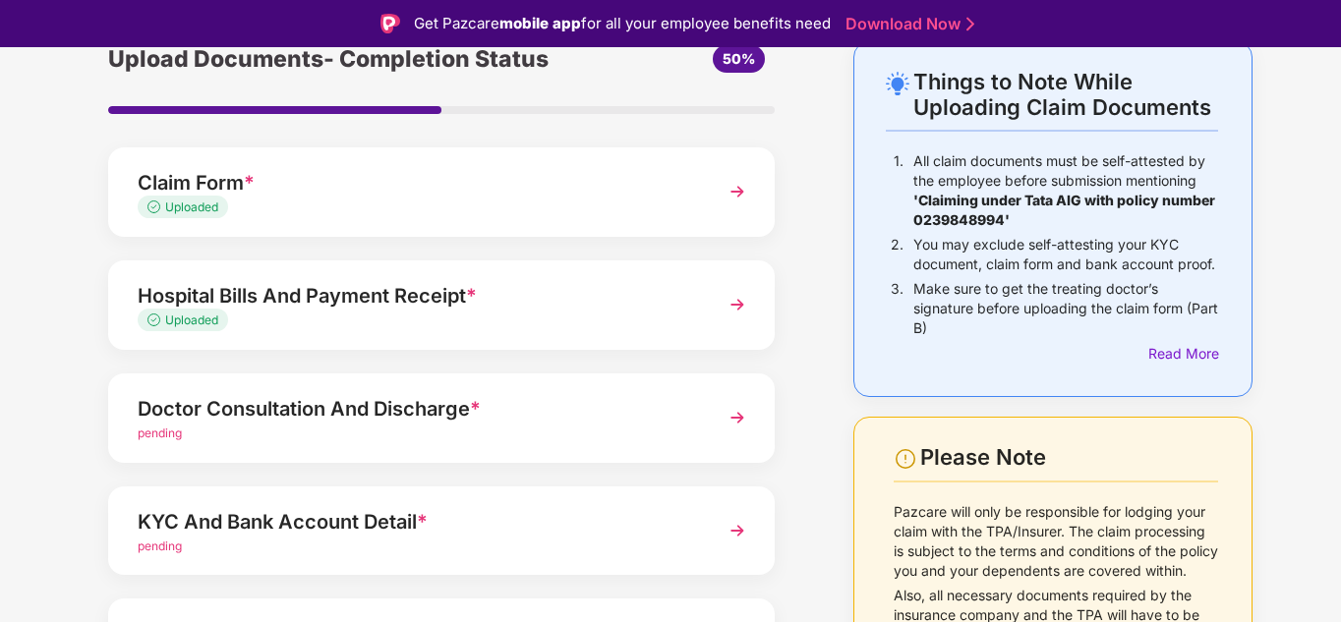
click at [161, 436] on span "pending" at bounding box center [160, 433] width 44 height 15
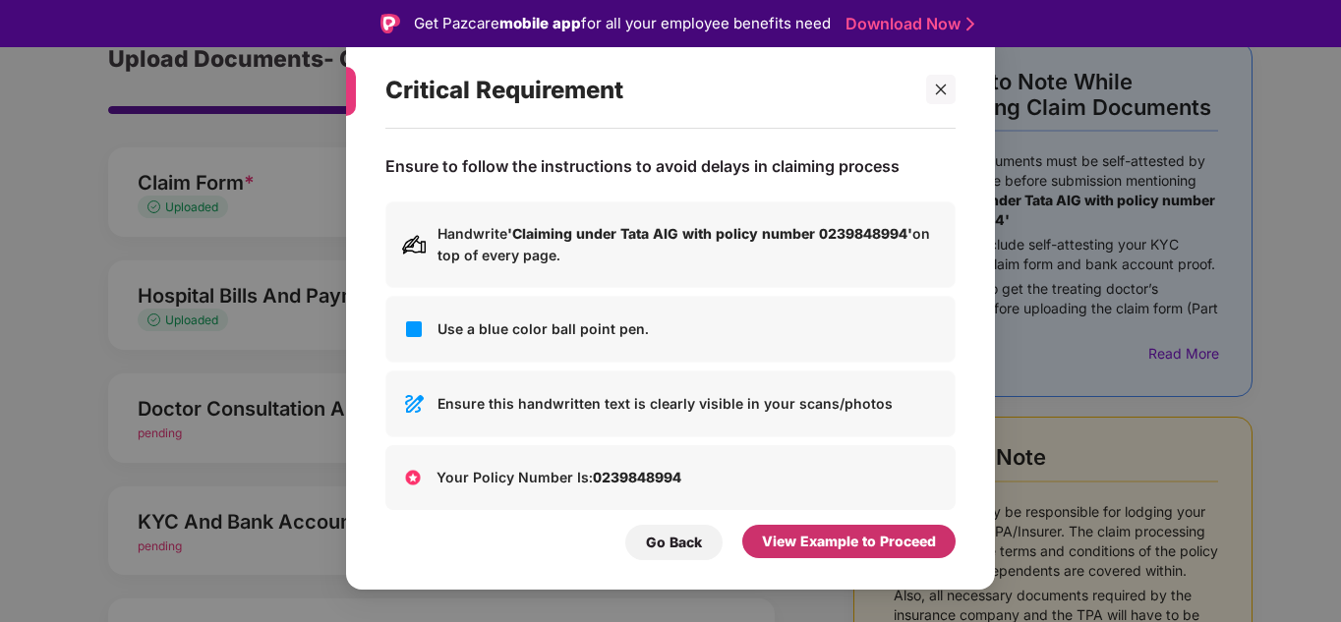
click at [810, 546] on div "View Example to Proceed" at bounding box center [849, 542] width 174 height 22
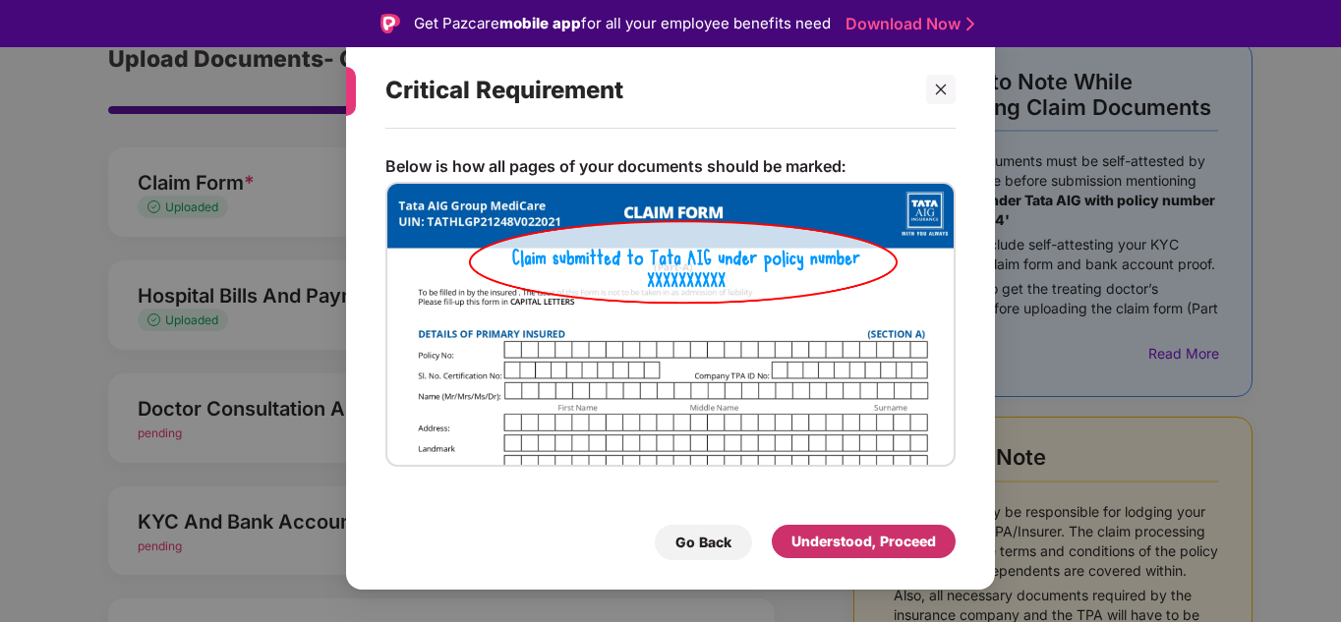
click at [810, 546] on div "Understood, Proceed" at bounding box center [863, 542] width 144 height 22
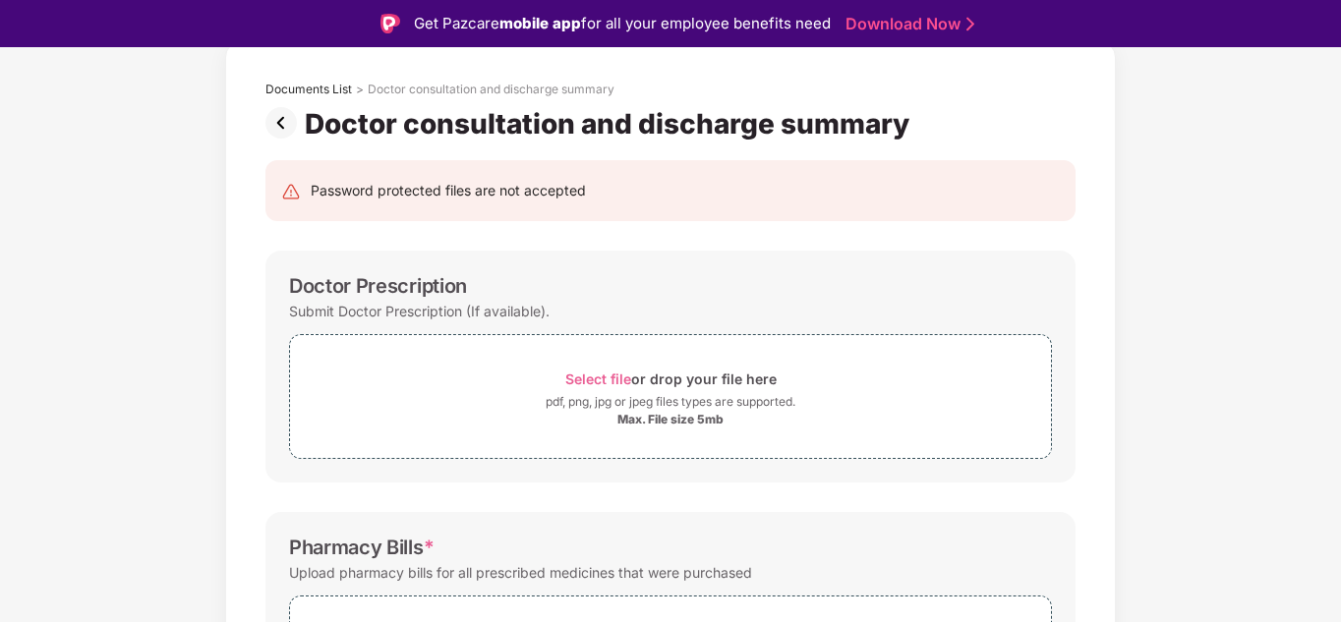
scroll to position [6, 0]
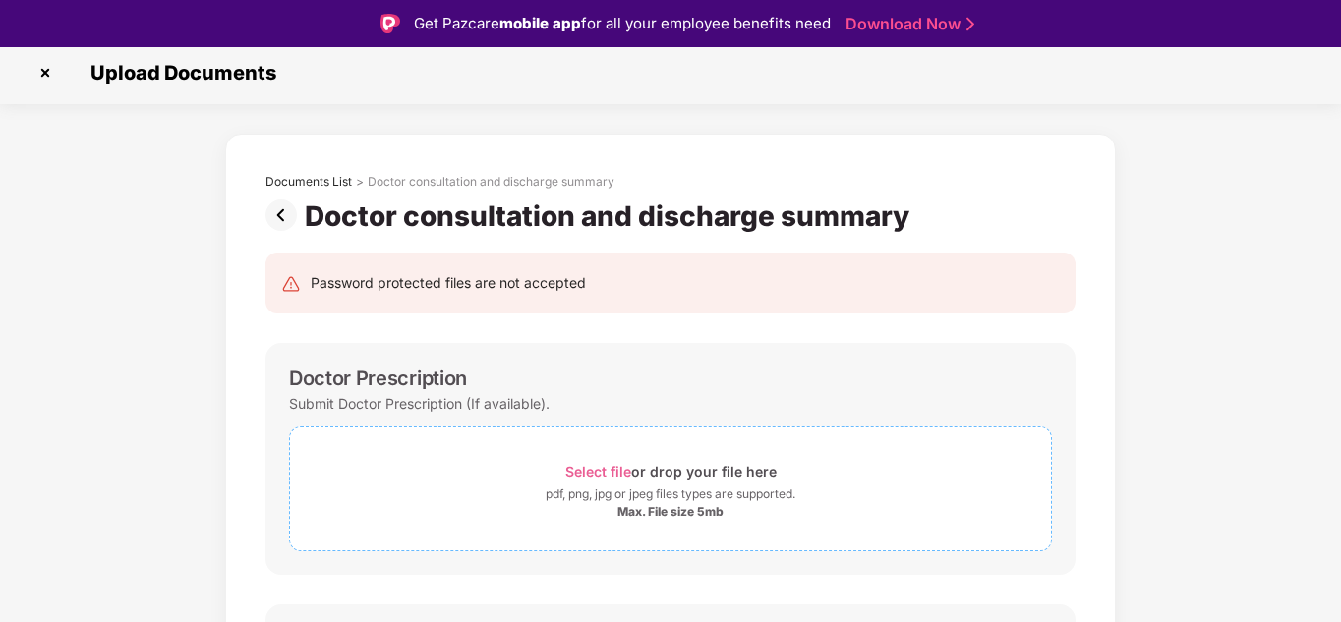
click at [590, 468] on span "Select file" at bounding box center [598, 471] width 66 height 17
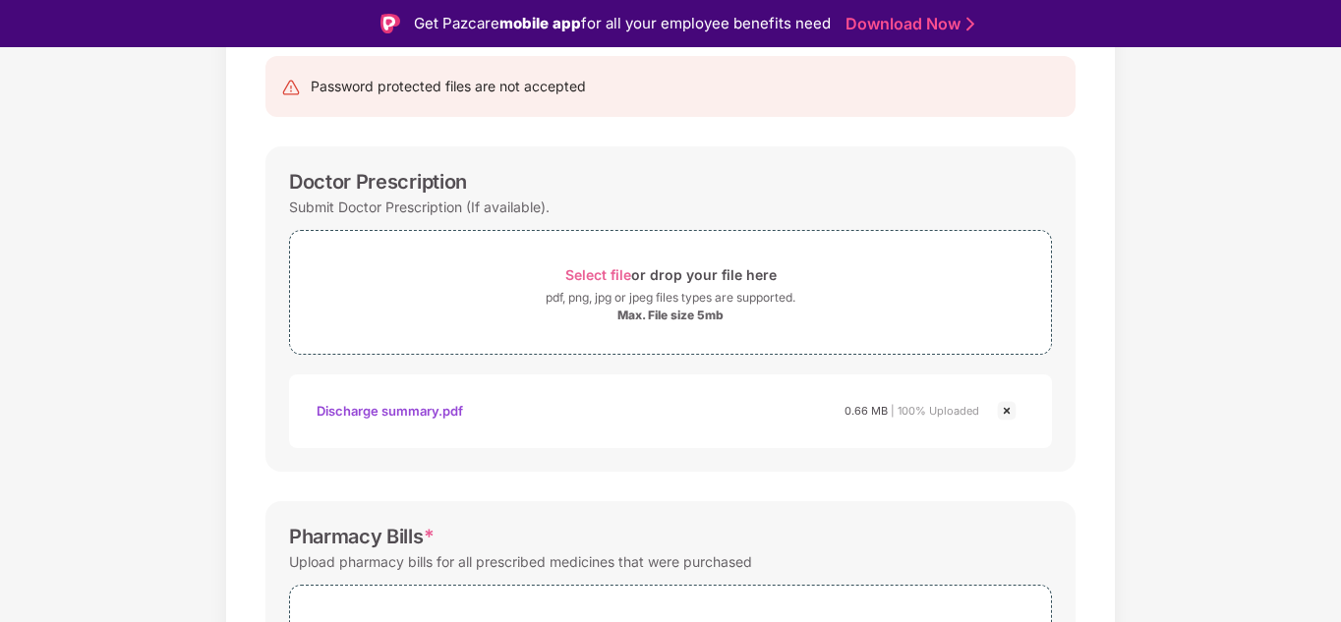
scroll to position [301, 0]
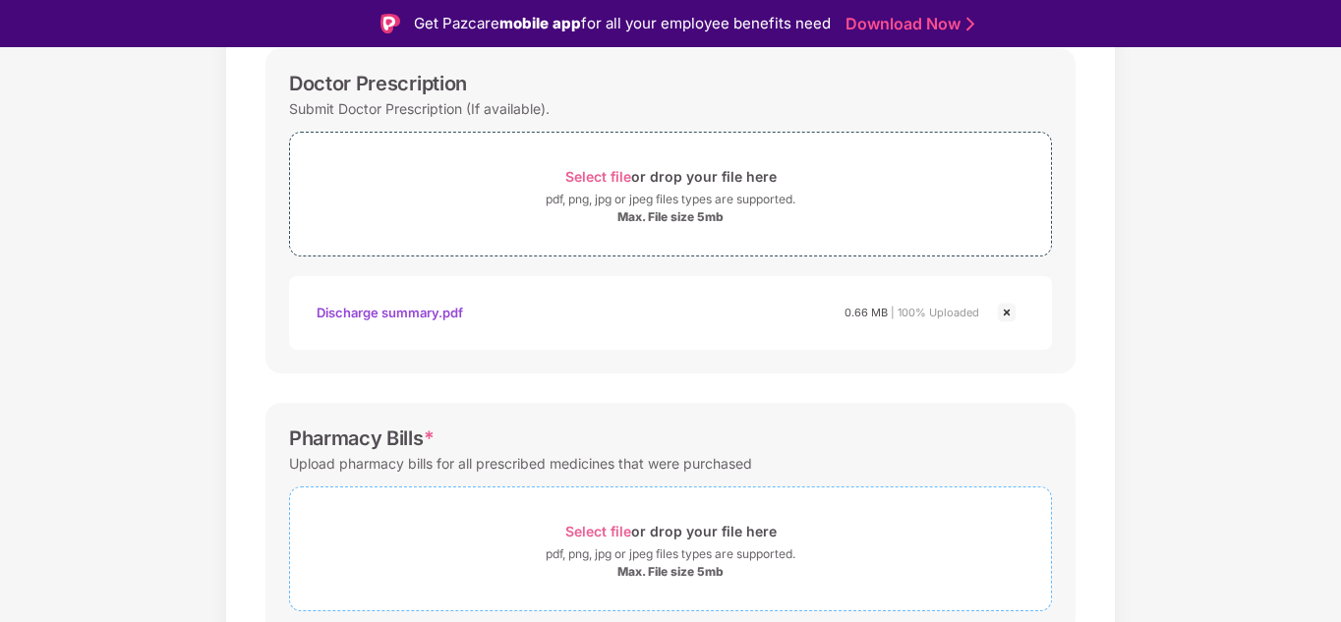
click at [614, 528] on span "Select file" at bounding box center [598, 531] width 66 height 17
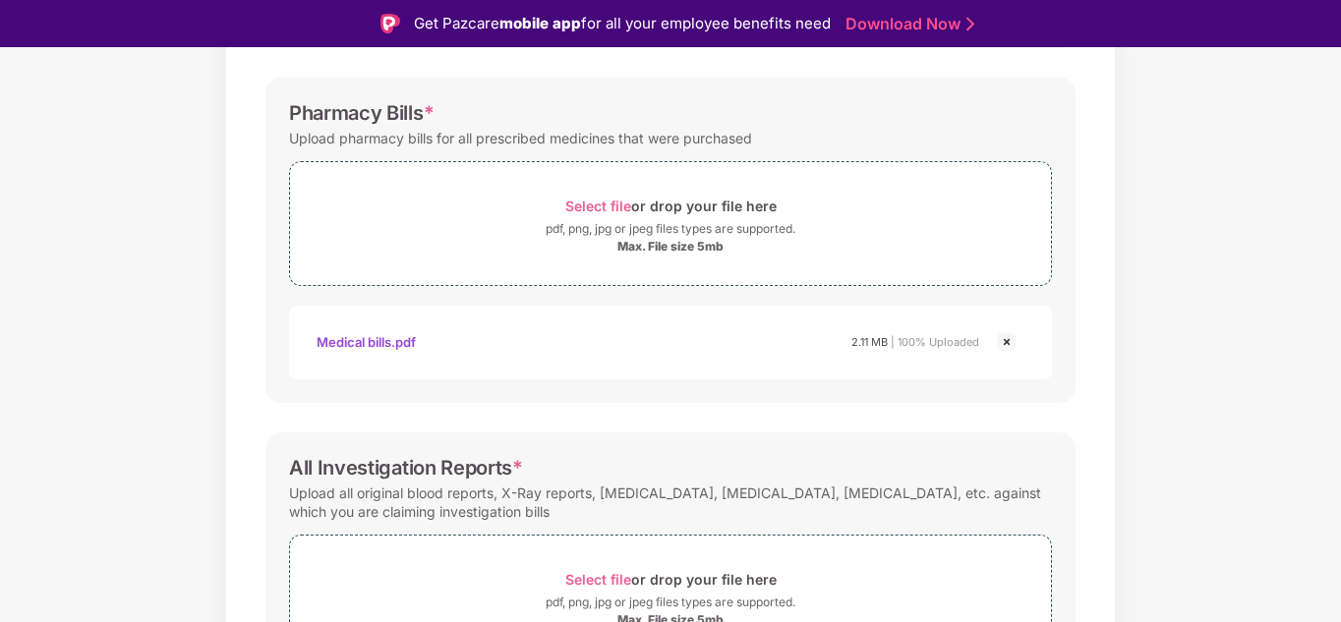
scroll to position [660, 0]
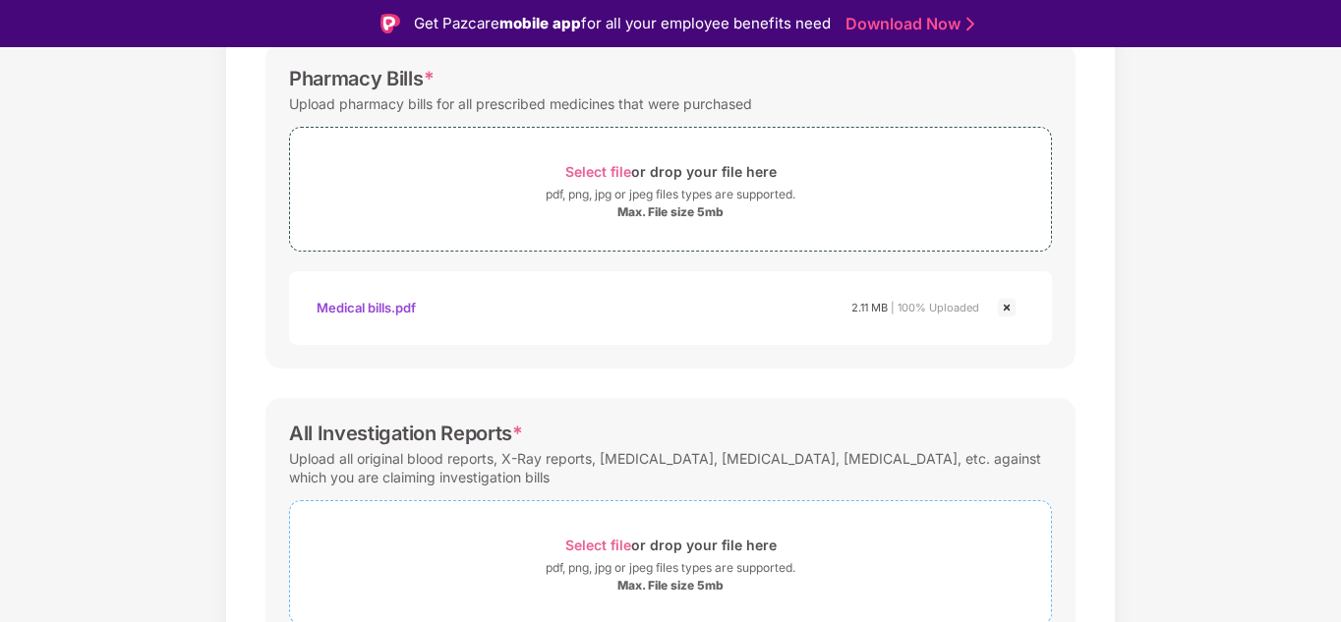
click at [599, 550] on span "Select file" at bounding box center [598, 545] width 66 height 17
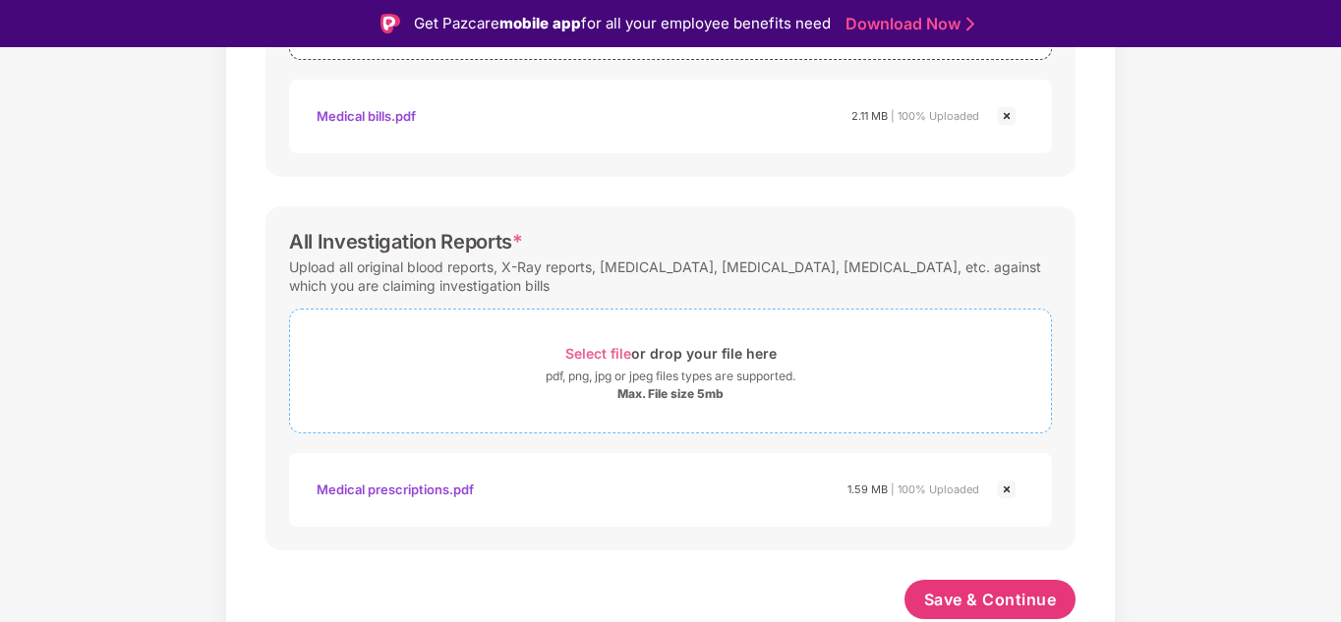
scroll to position [47, 0]
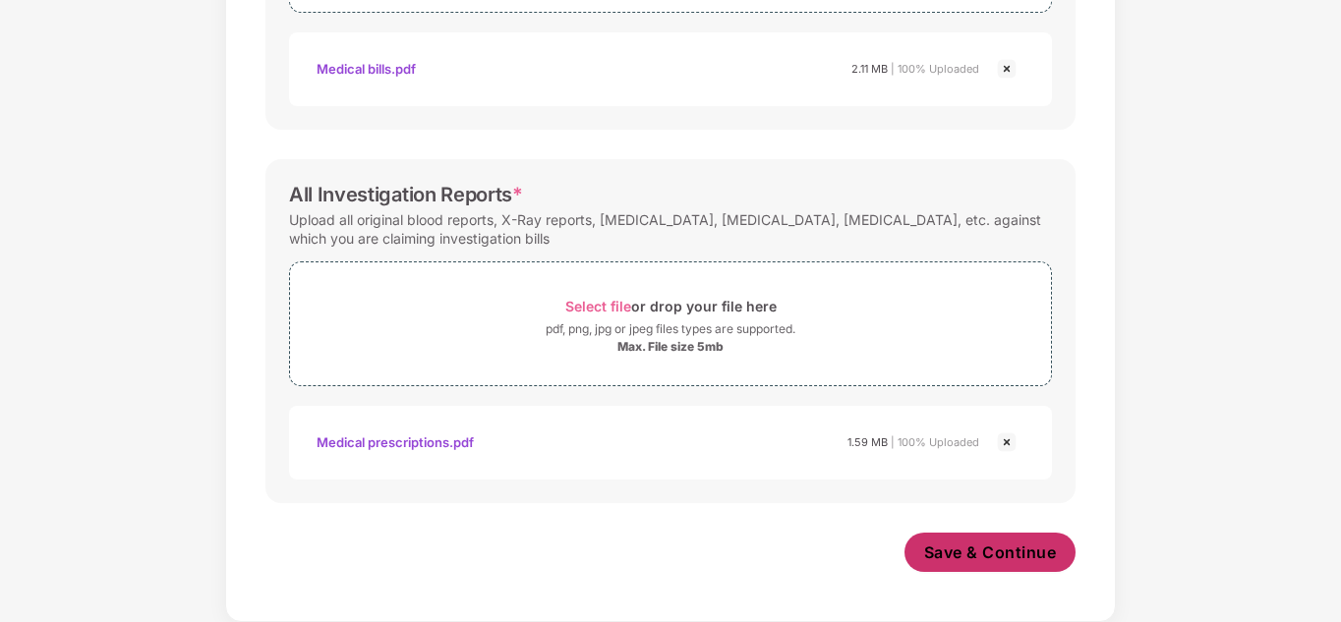
click at [1001, 546] on span "Save & Continue" at bounding box center [990, 553] width 133 height 22
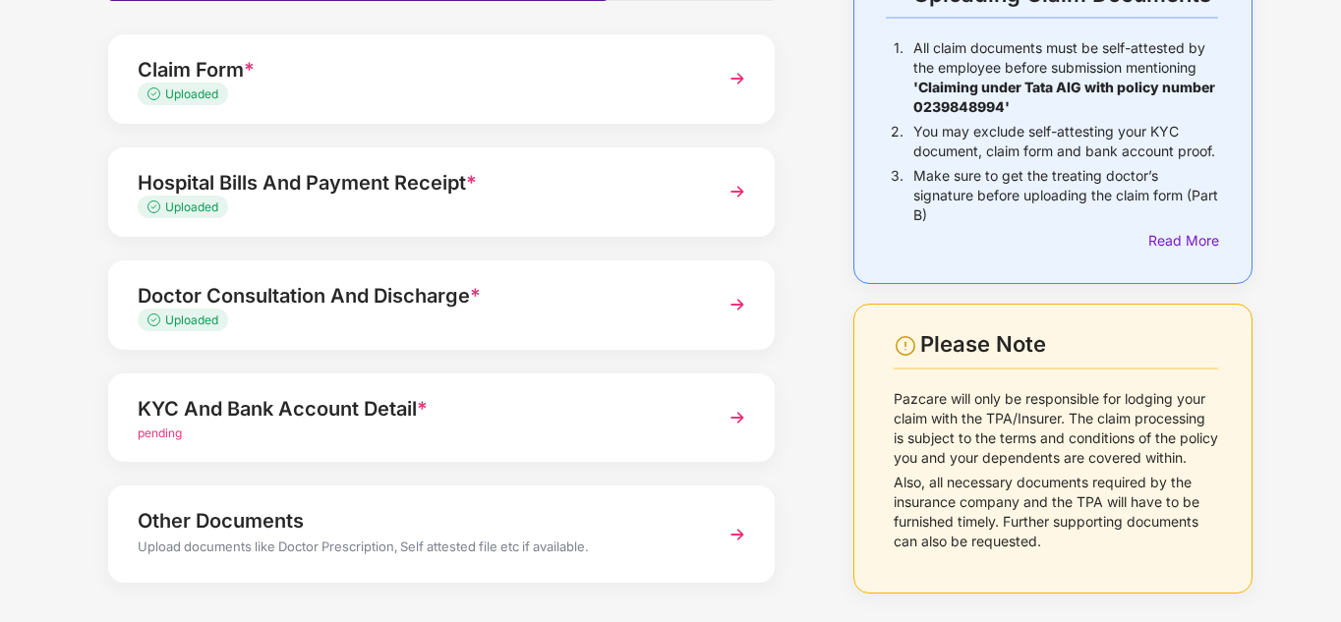
scroll to position [197, 0]
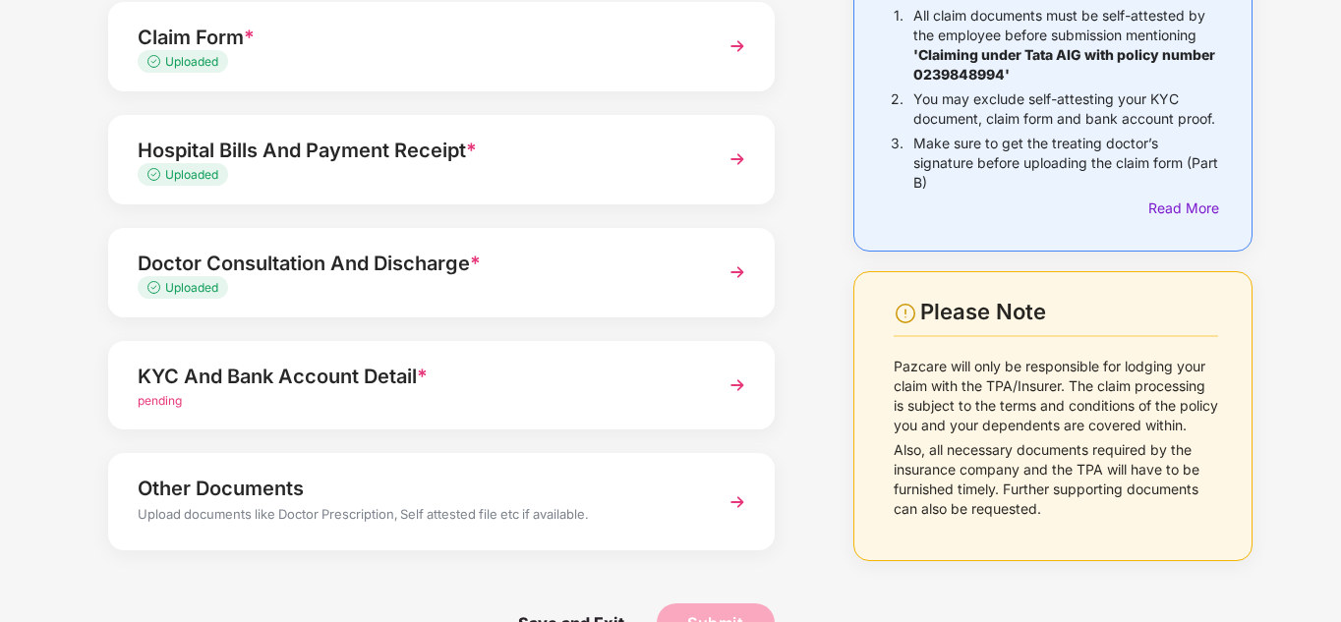
click at [154, 405] on span "pending" at bounding box center [160, 400] width 44 height 15
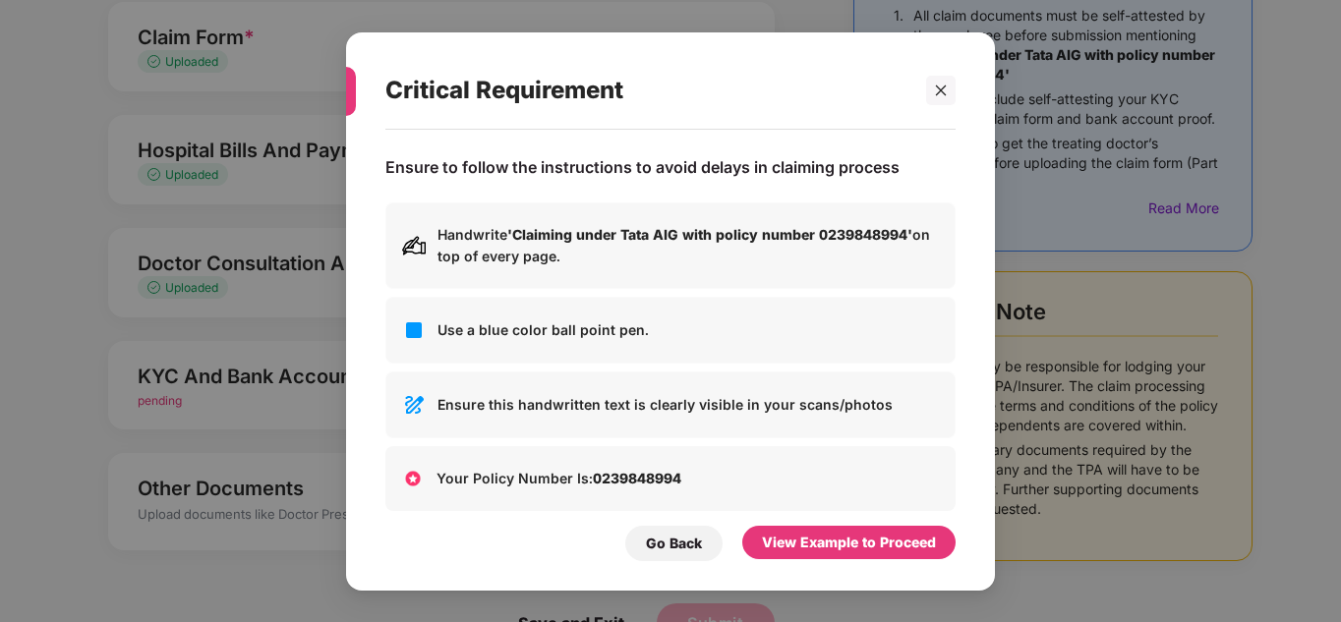
scroll to position [0, 0]
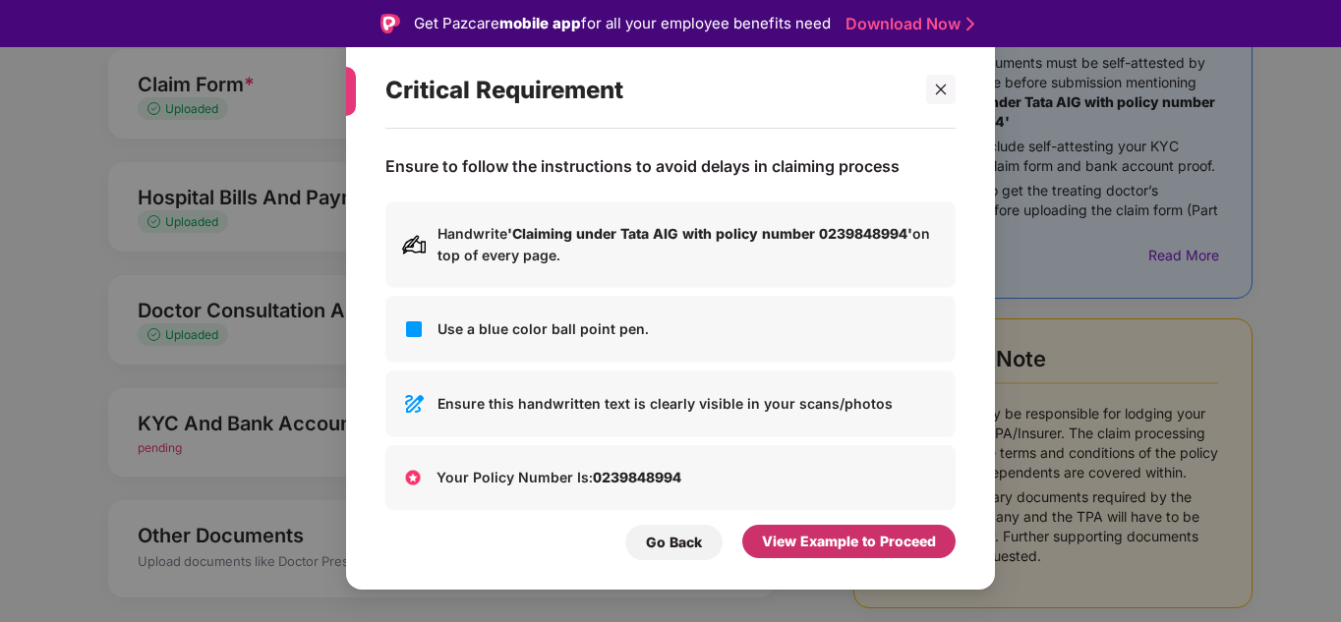
click at [843, 530] on div "View Example to Proceed" at bounding box center [848, 541] width 213 height 33
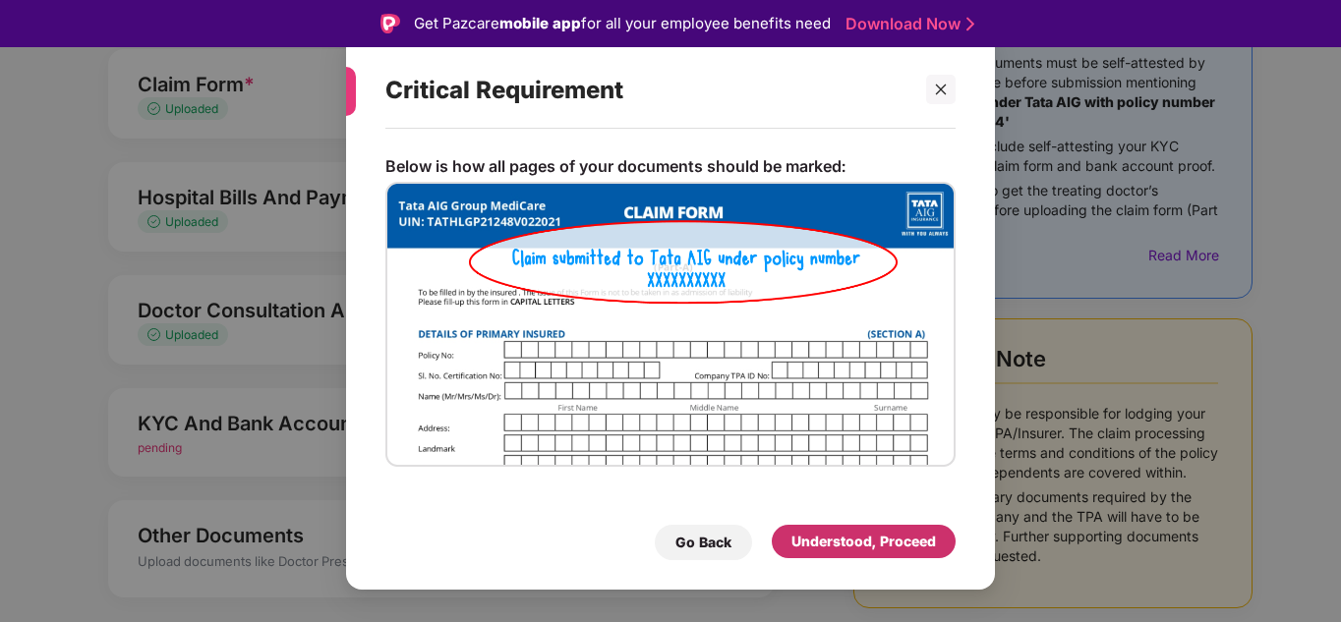
click at [860, 545] on div "Understood, Proceed" at bounding box center [863, 542] width 144 height 22
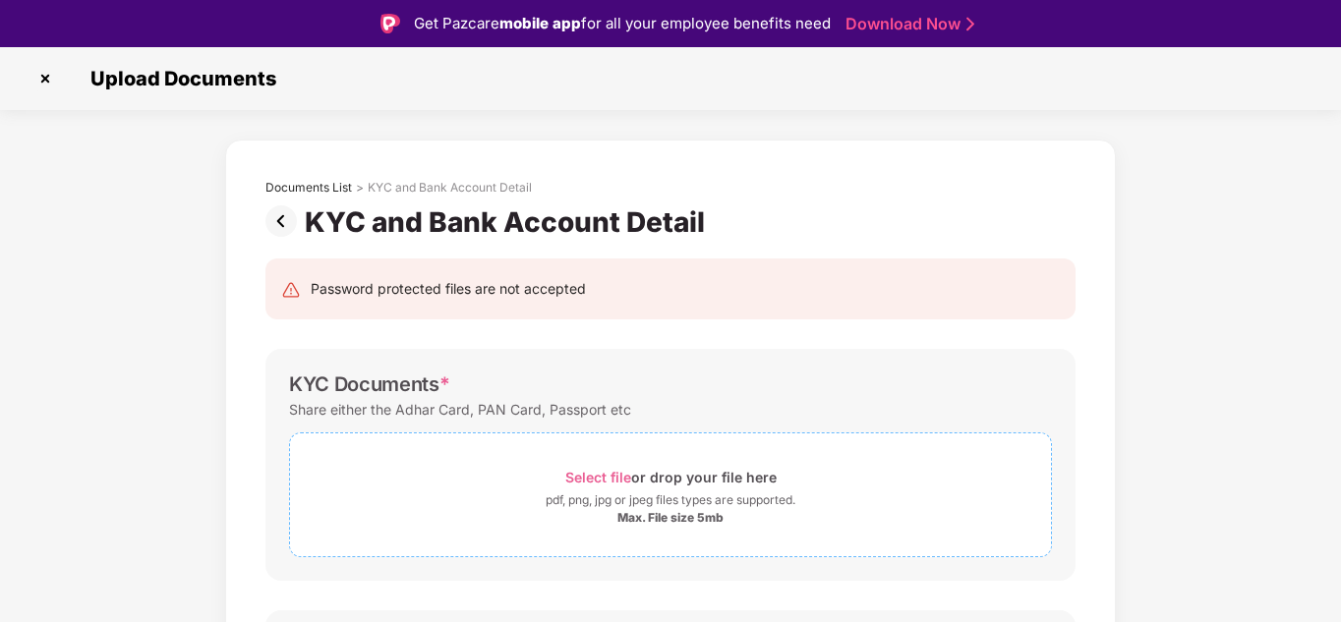
click at [602, 475] on span "Select file" at bounding box center [598, 477] width 66 height 17
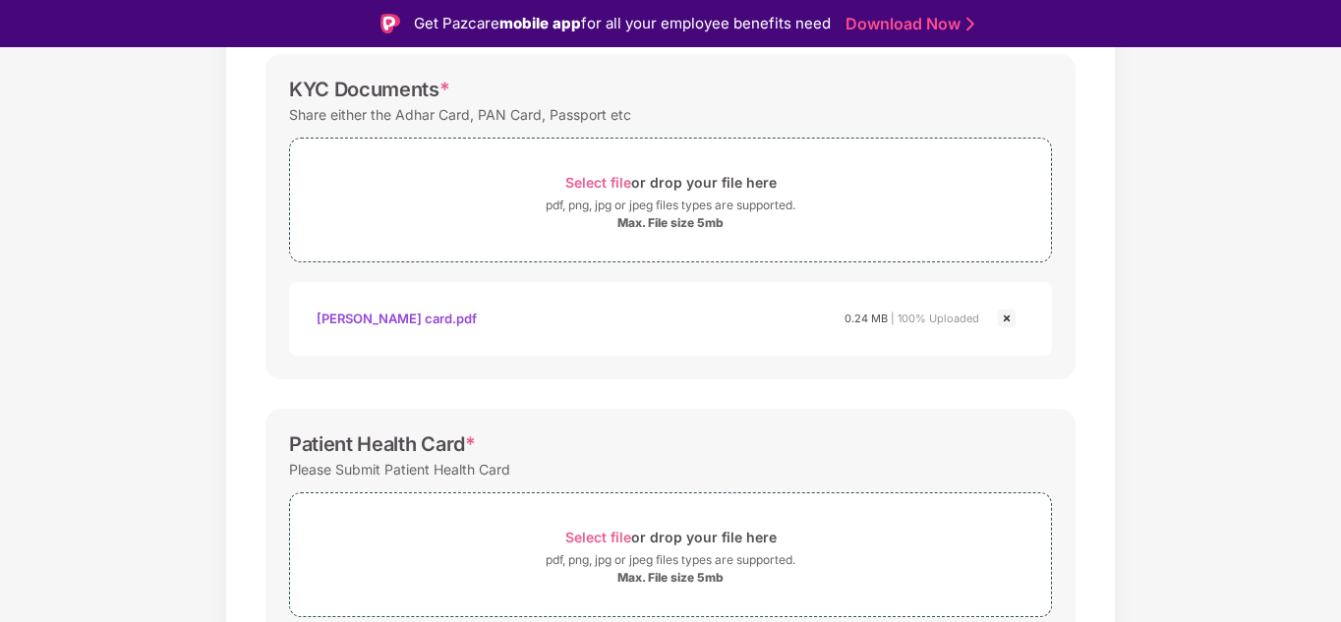
scroll to position [393, 0]
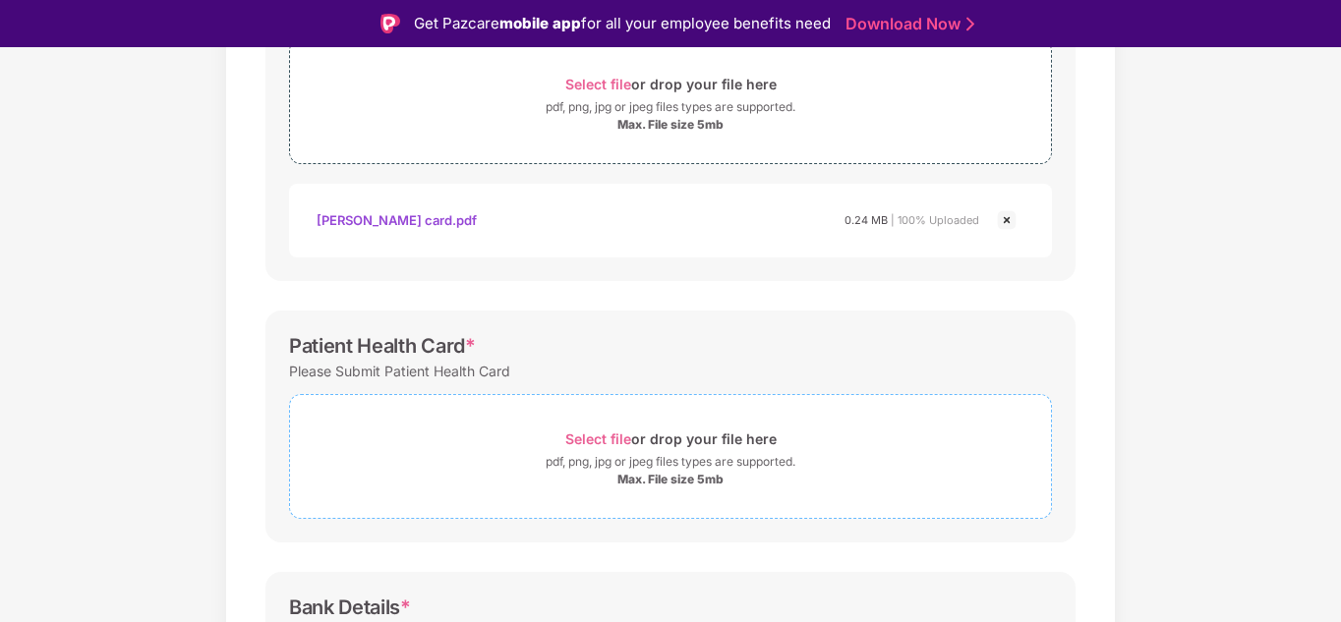
click at [601, 435] on span "Select file" at bounding box center [598, 438] width 66 height 17
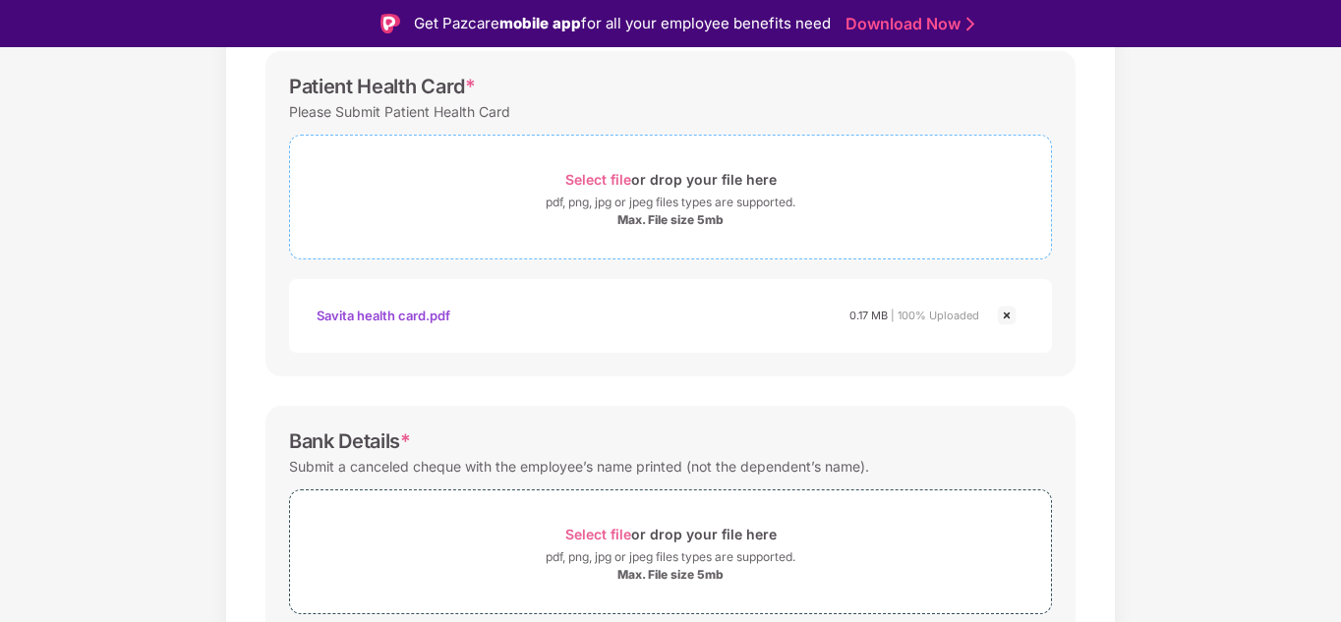
scroll to position [688, 0]
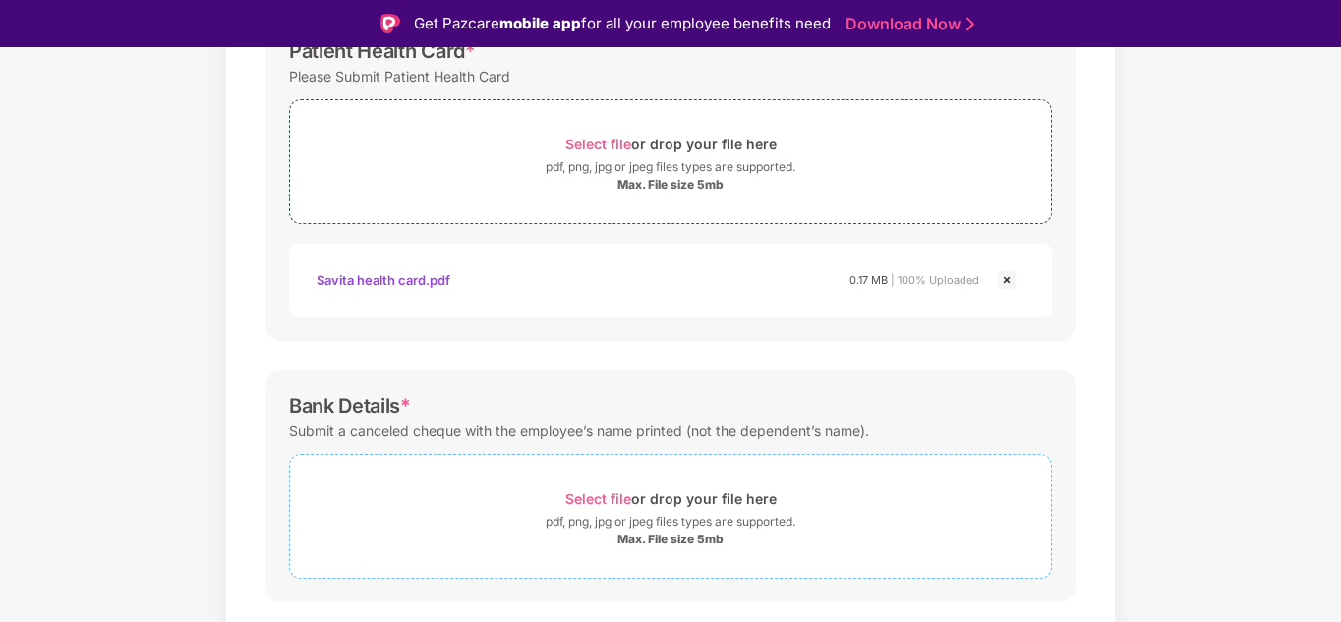
click at [606, 494] on span "Select file" at bounding box center [598, 498] width 66 height 17
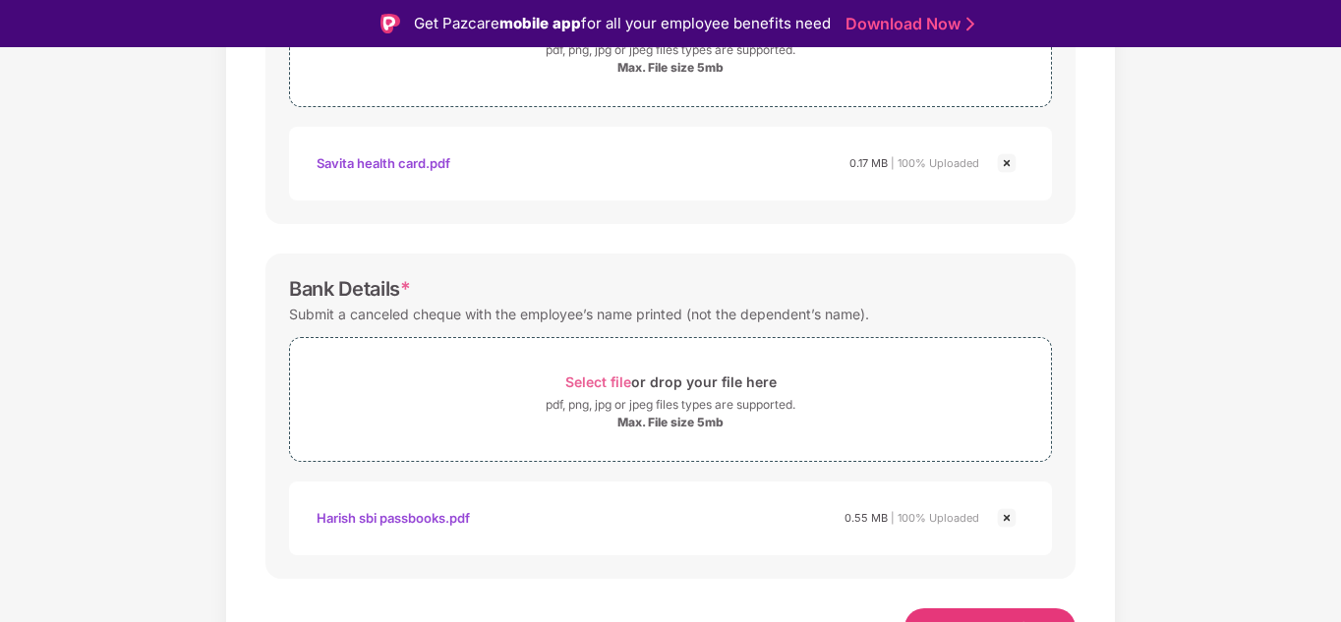
scroll to position [833, 0]
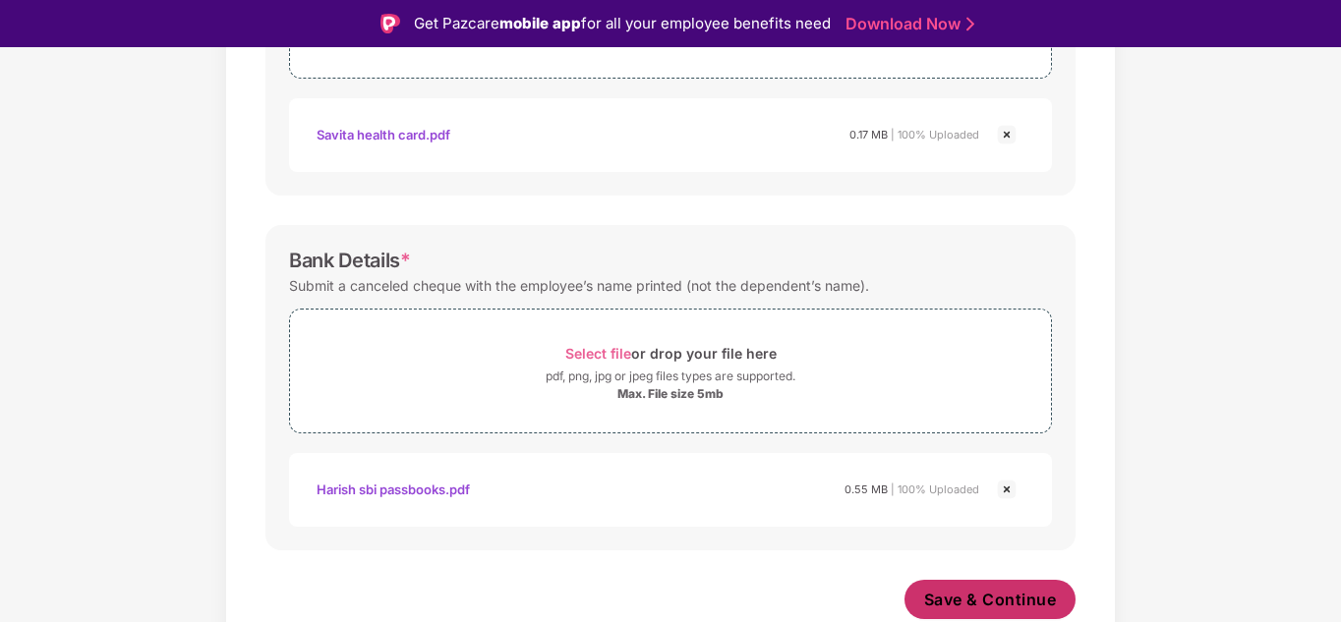
click at [985, 599] on span "Save & Continue" at bounding box center [990, 600] width 133 height 22
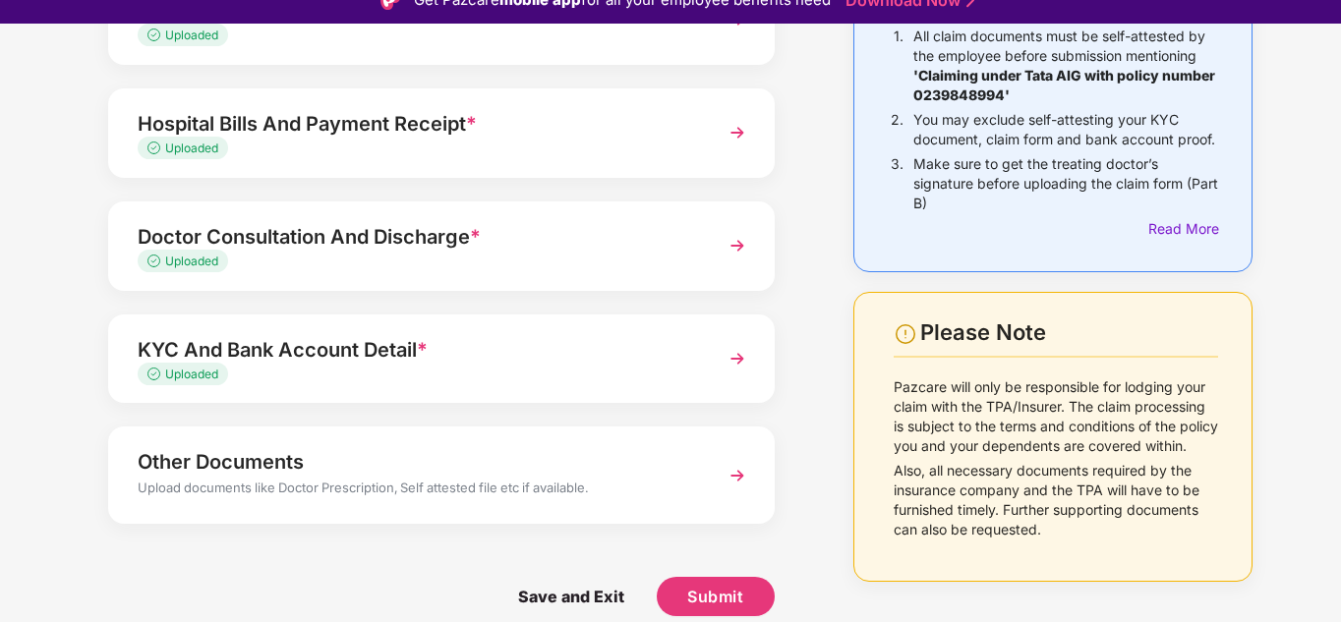
scroll to position [47, 0]
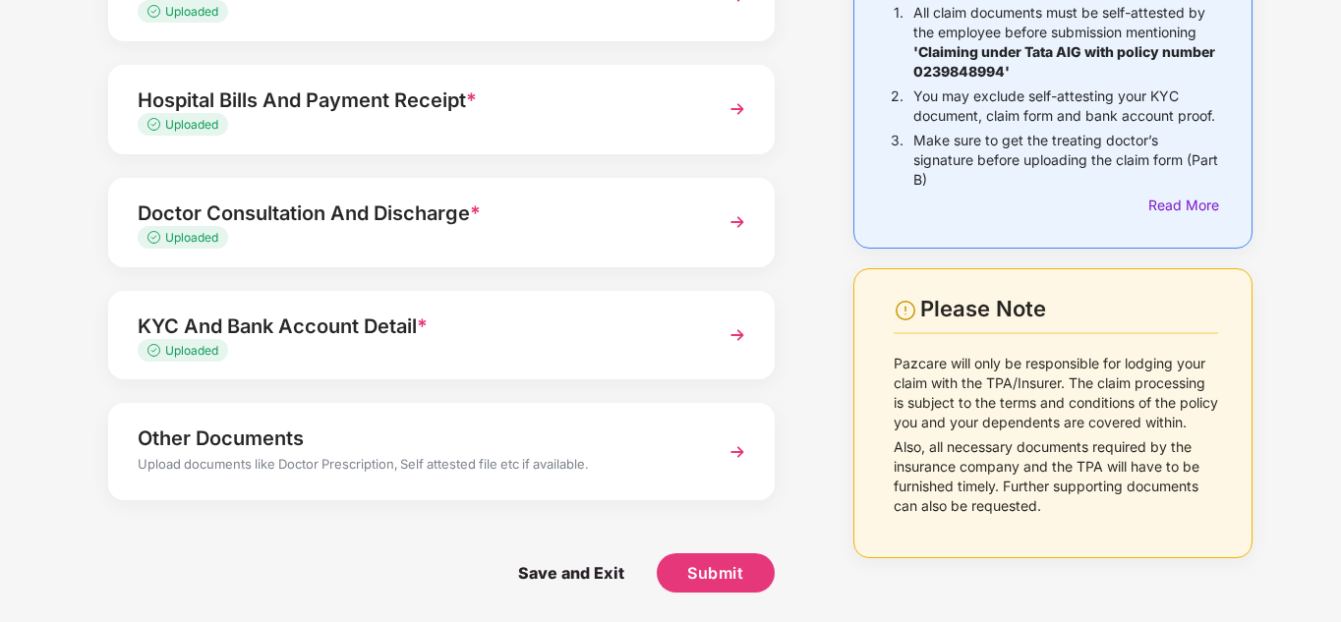
click at [272, 442] on div "Other Documents" at bounding box center [416, 438] width 556 height 31
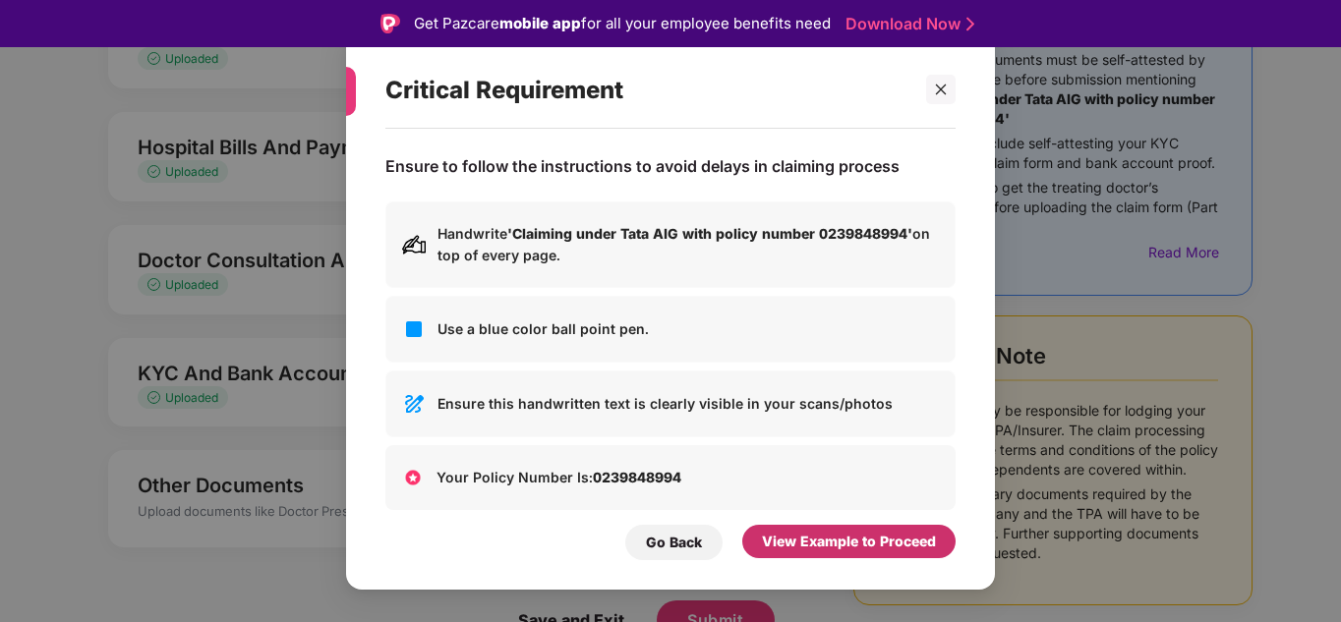
click at [816, 530] on div "View Example to Proceed" at bounding box center [848, 541] width 213 height 33
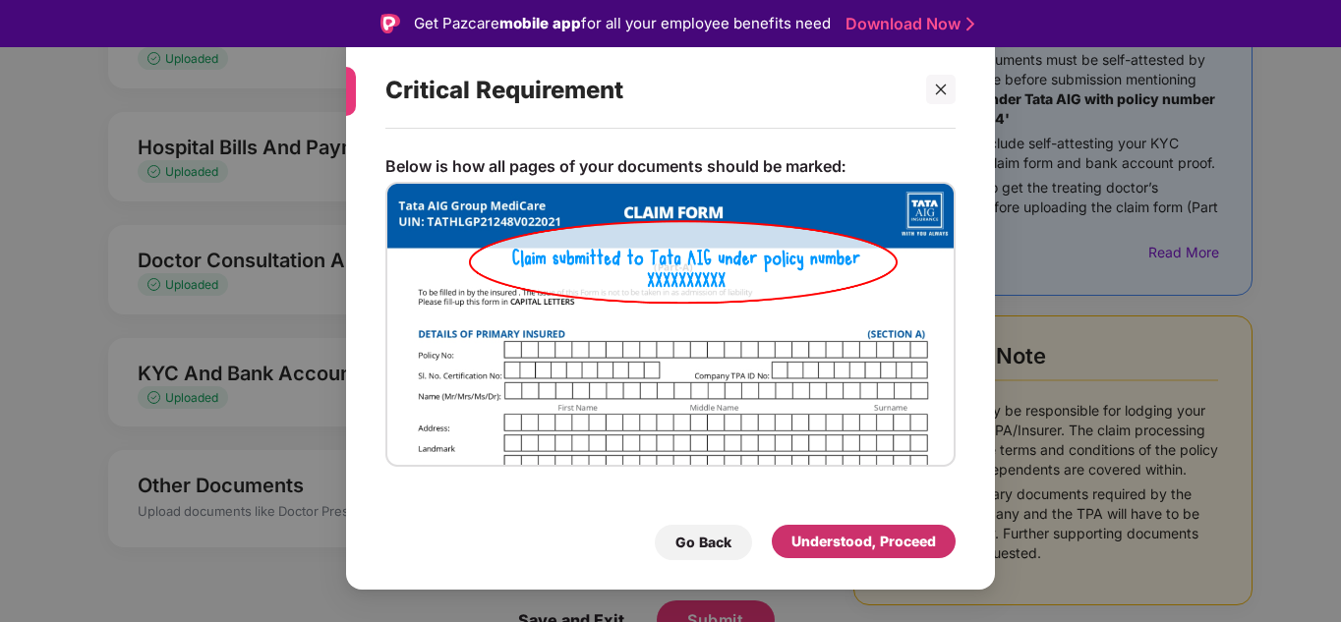
click at [823, 545] on div "Understood, Proceed" at bounding box center [863, 542] width 144 height 22
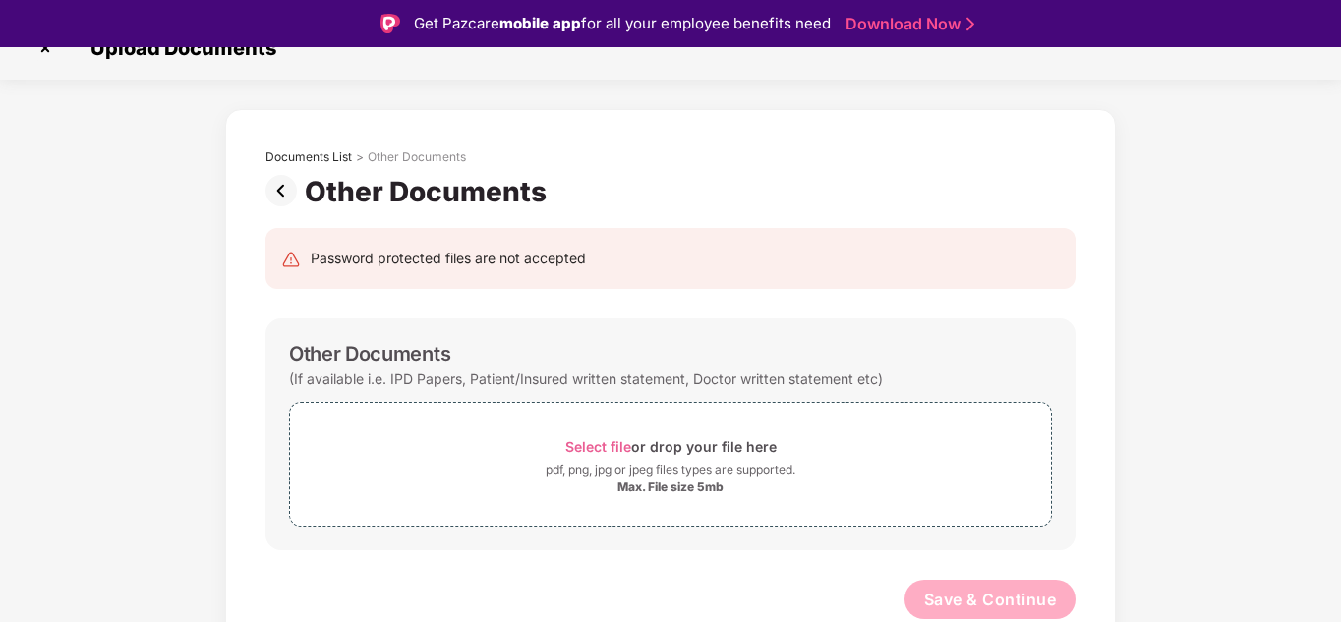
scroll to position [30, 0]
click at [600, 444] on span "Select file" at bounding box center [598, 446] width 66 height 17
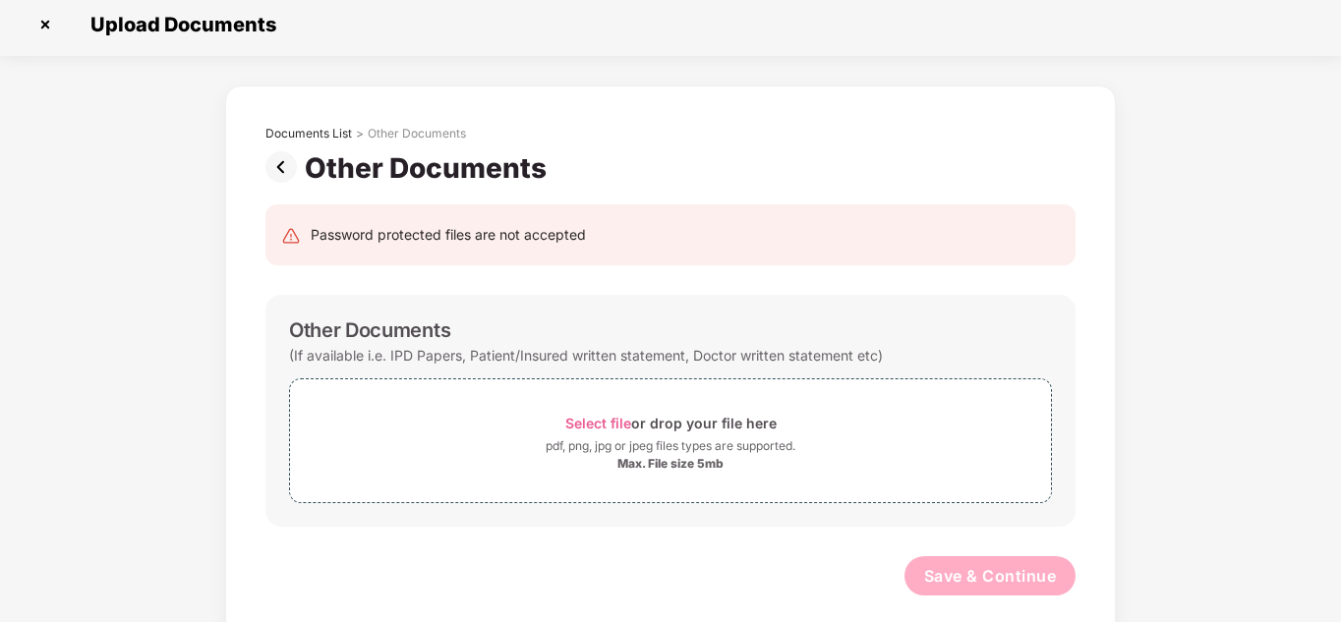
scroll to position [0, 0]
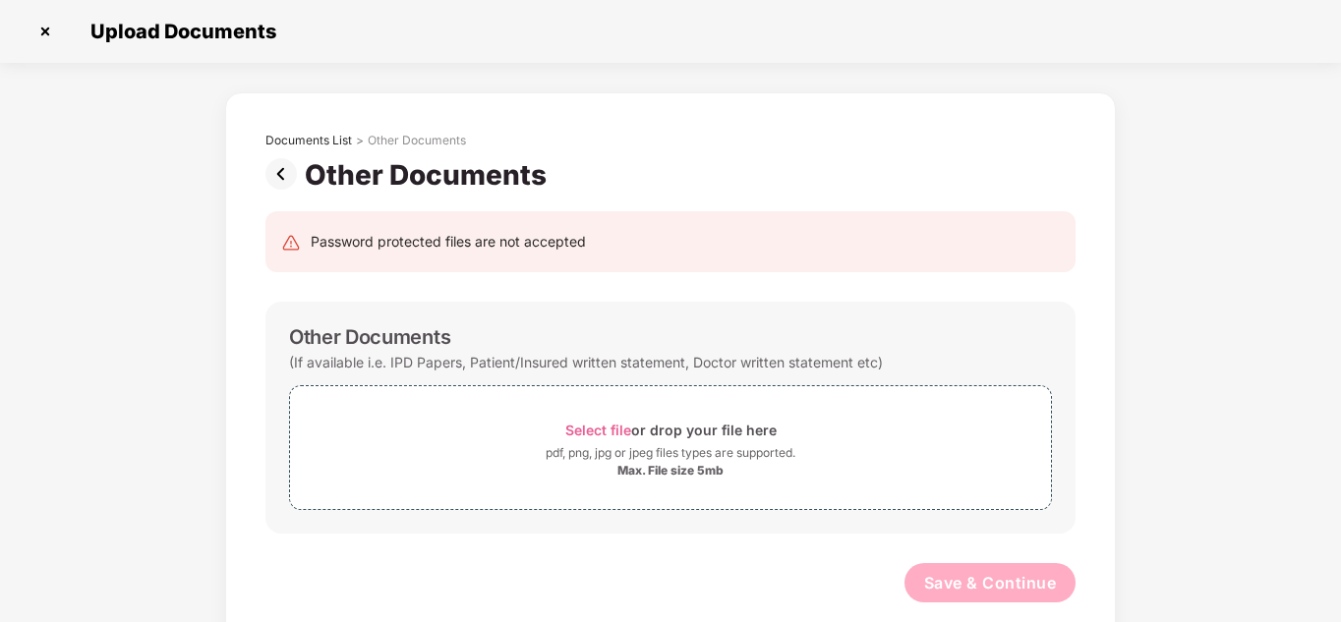
click at [277, 166] on img at bounding box center [284, 173] width 39 height 31
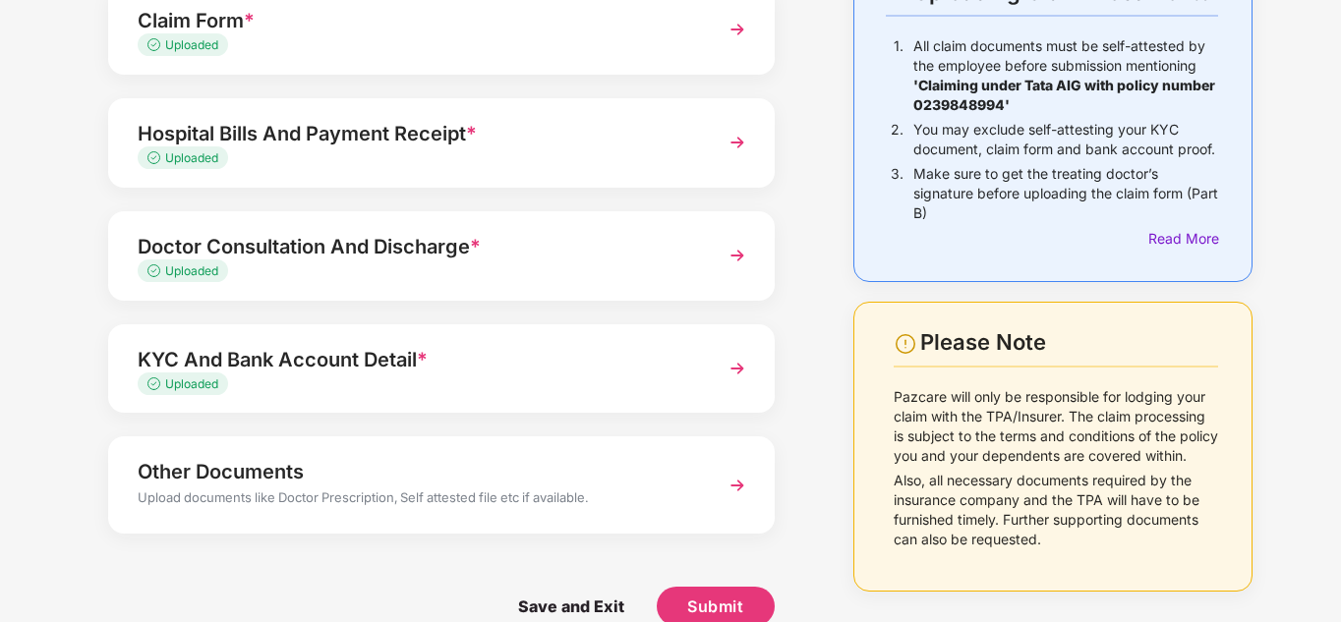
scroll to position [200, 0]
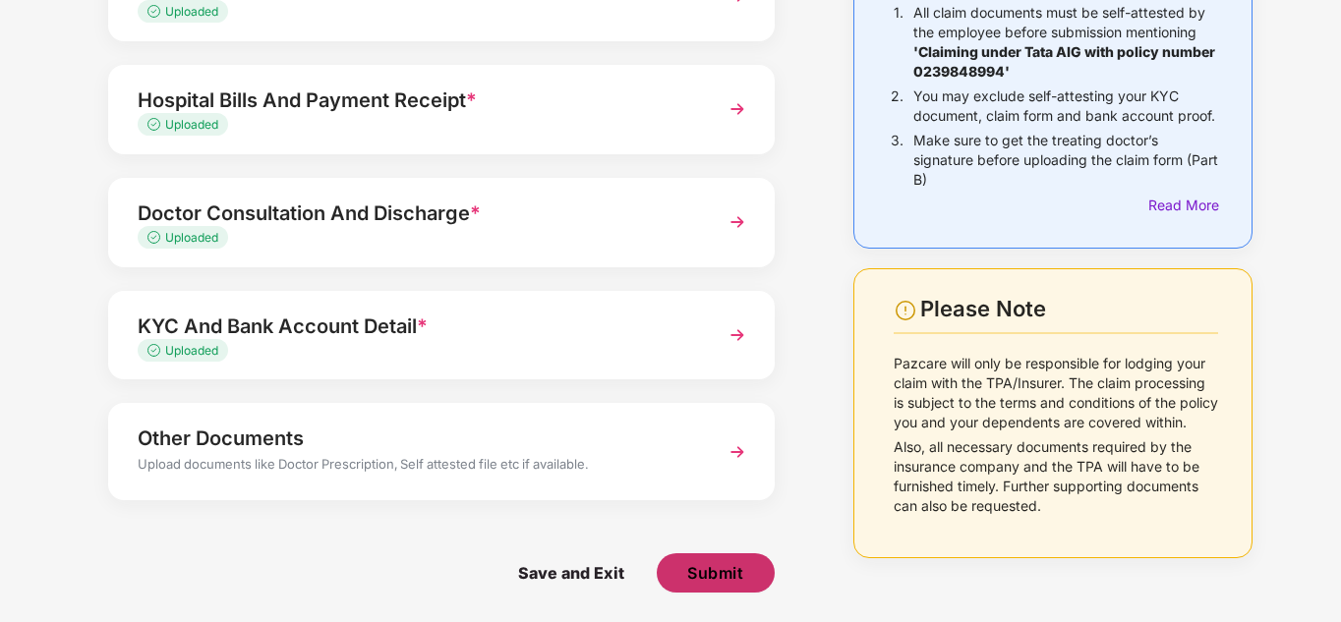
click at [690, 563] on span "Submit" at bounding box center [715, 573] width 56 height 22
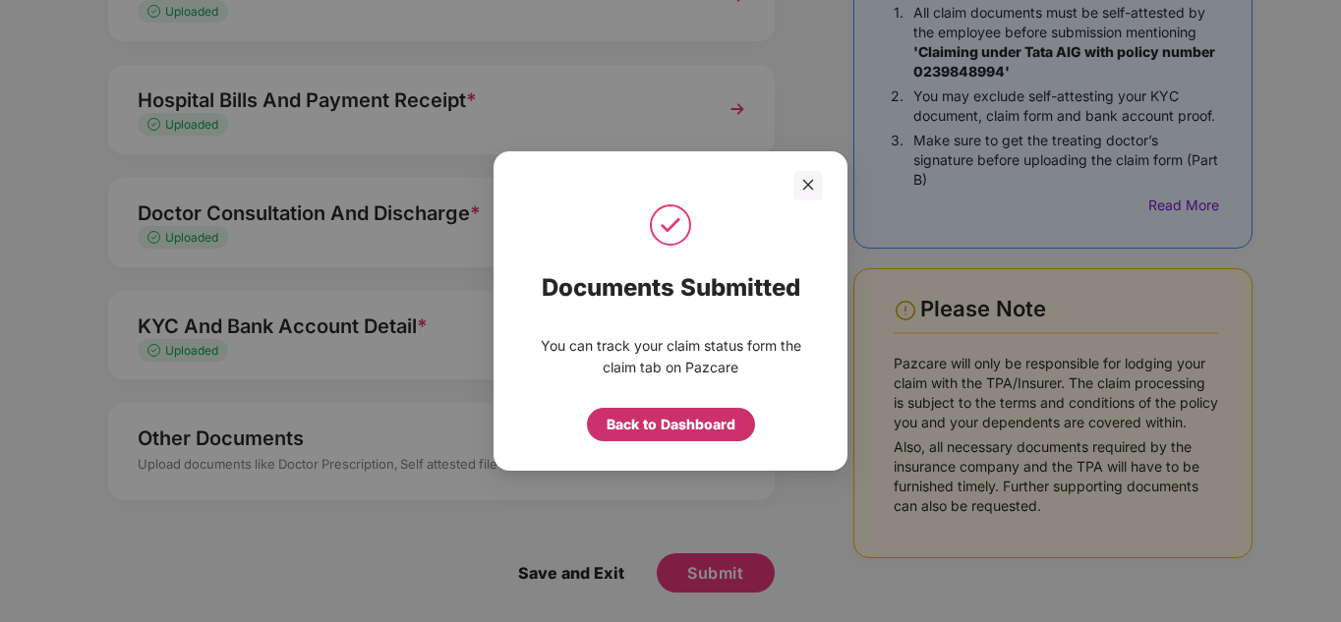
click at [673, 423] on div "Back to Dashboard" at bounding box center [670, 425] width 129 height 22
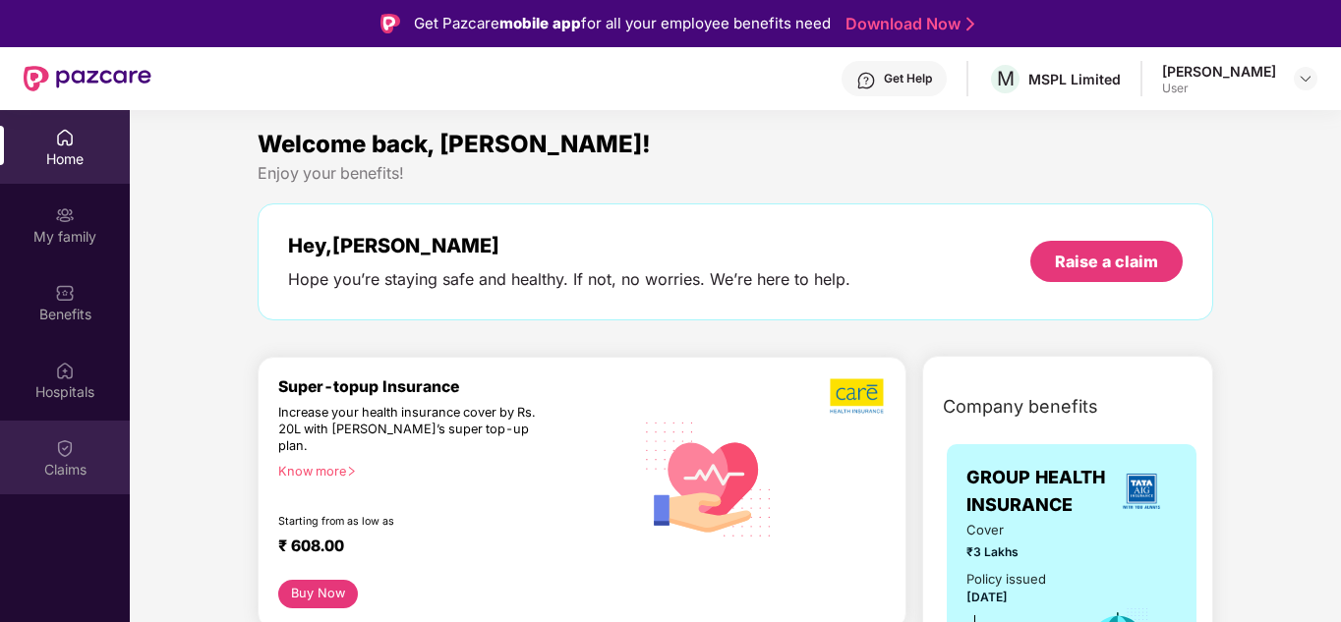
click at [84, 460] on div "Claims" at bounding box center [65, 470] width 130 height 20
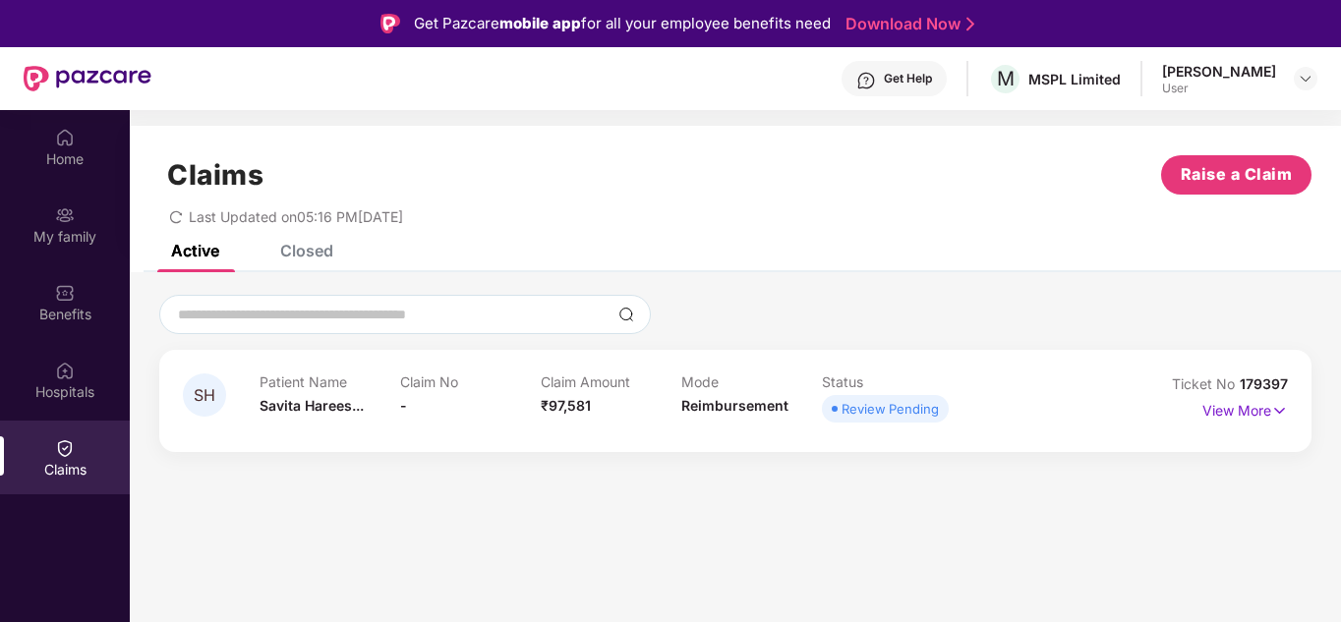
click at [210, 394] on span "SH" at bounding box center [205, 395] width 22 height 17
click at [908, 414] on div "Review Pending" at bounding box center [889, 409] width 97 height 20
click at [888, 414] on div "Review Pending" at bounding box center [889, 409] width 97 height 20
click at [1273, 411] on img at bounding box center [1279, 411] width 17 height 22
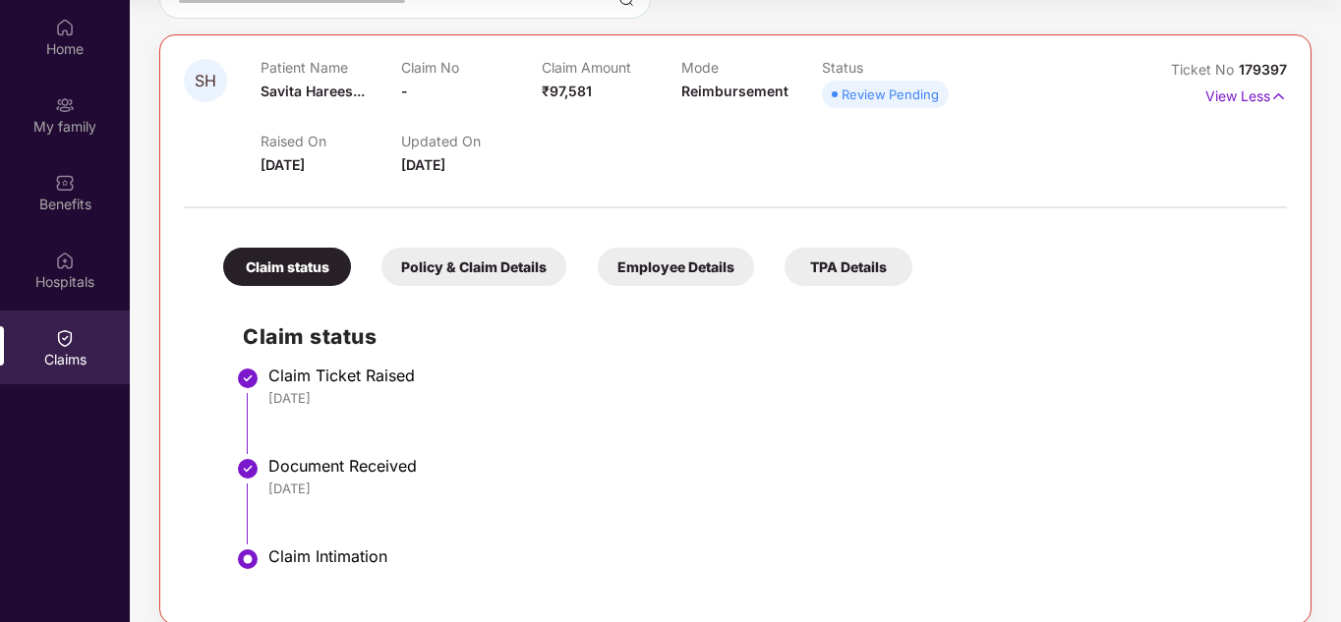
scroll to position [228, 0]
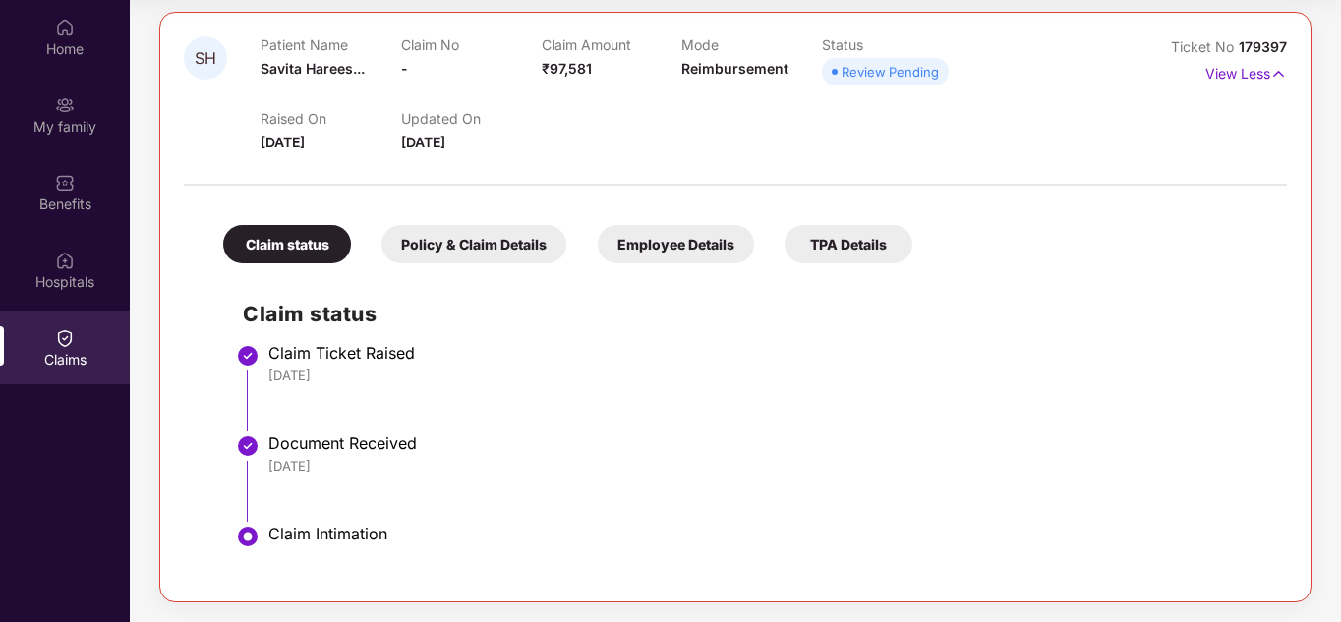
click at [470, 252] on div "Policy & Claim Details" at bounding box center [473, 244] width 185 height 38
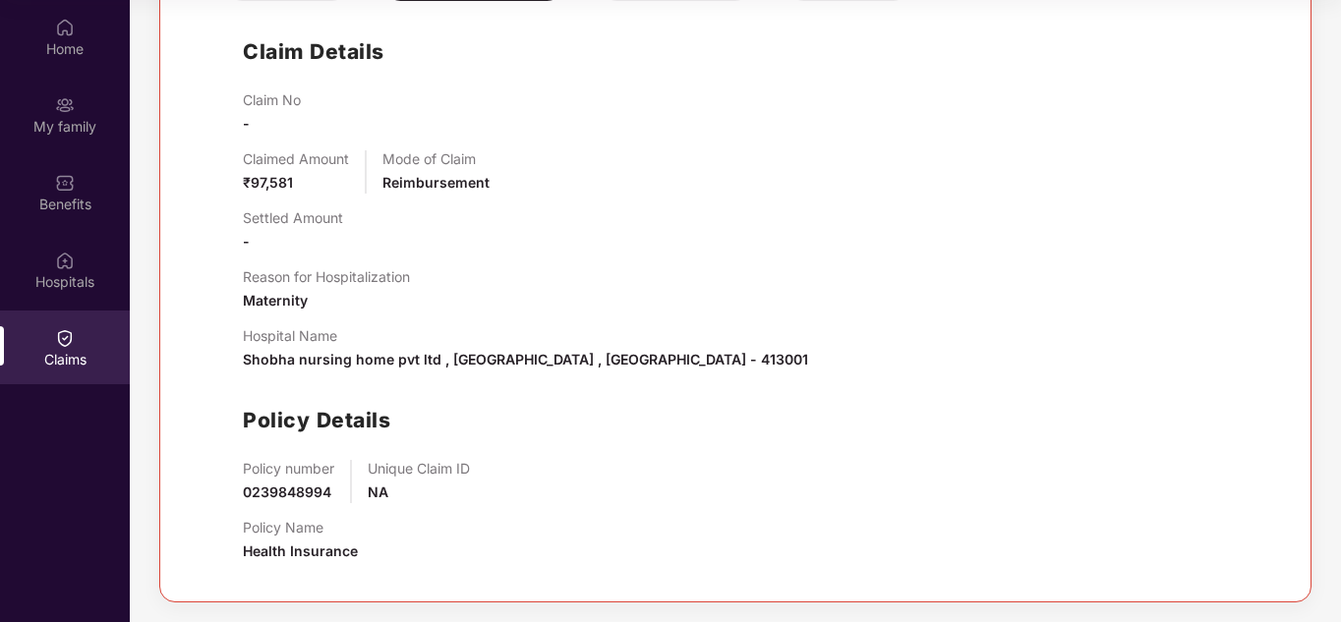
scroll to position [196, 0]
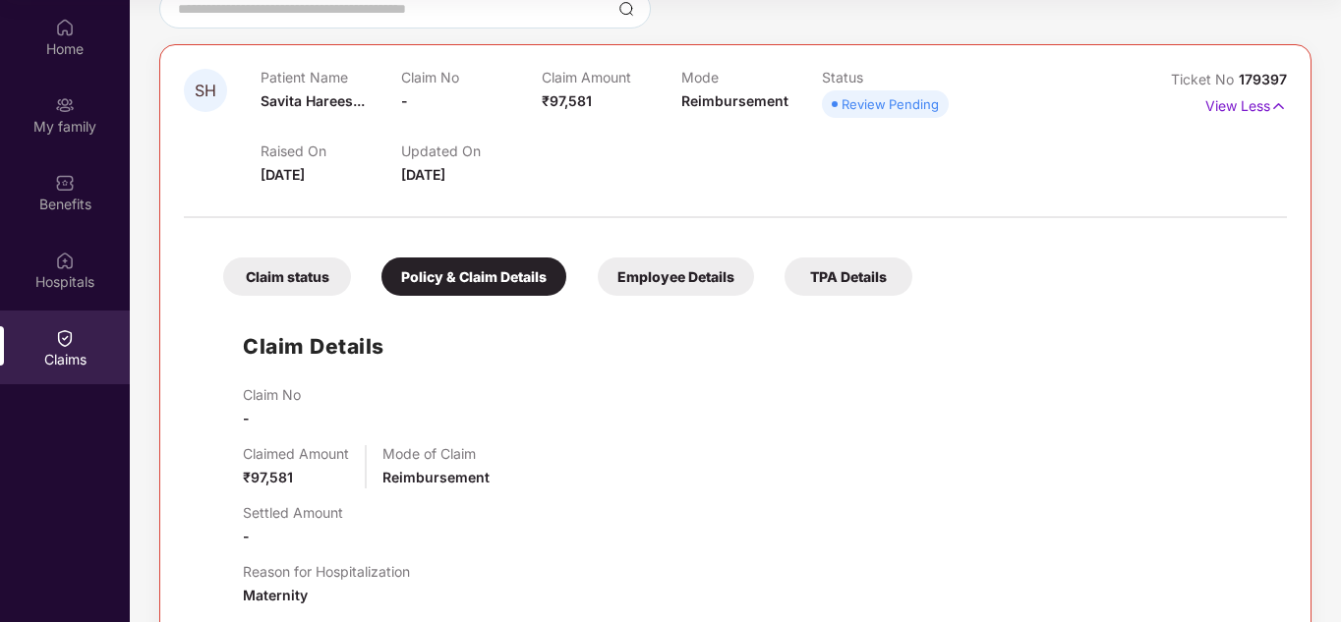
click at [649, 280] on div "Employee Details" at bounding box center [676, 277] width 156 height 38
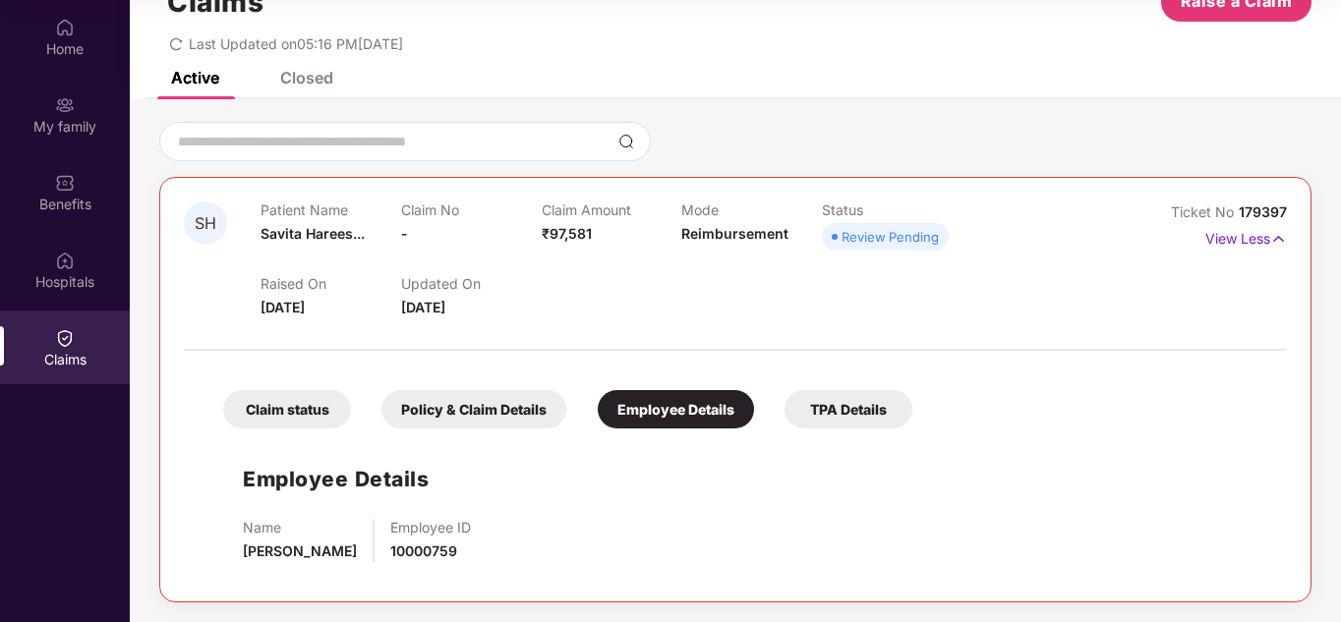
click at [858, 408] on div "TPA Details" at bounding box center [848, 409] width 128 height 38
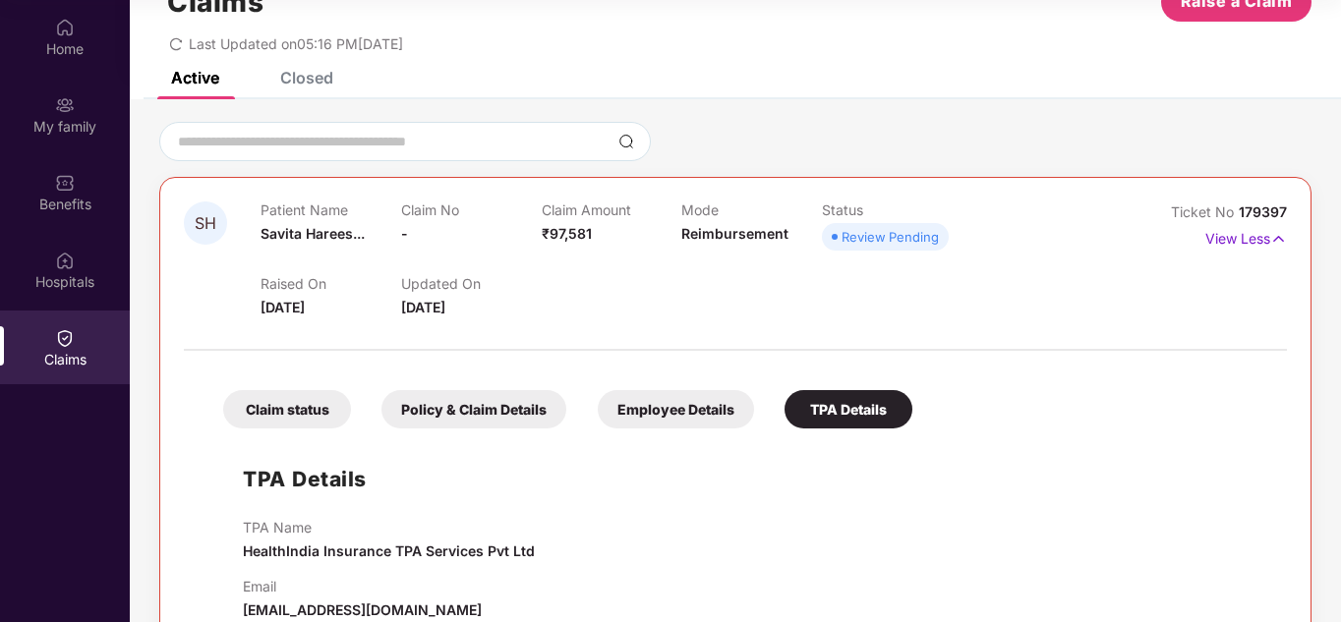
scroll to position [106, 0]
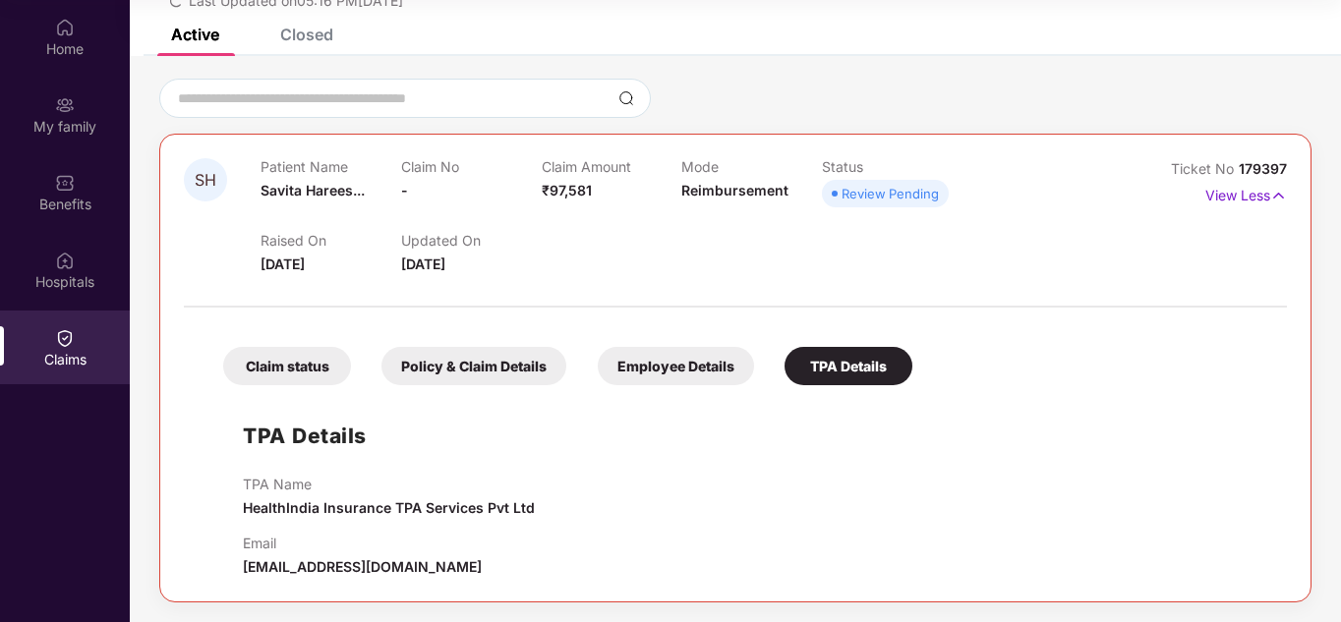
click at [273, 377] on div "Claim status" at bounding box center [287, 366] width 128 height 38
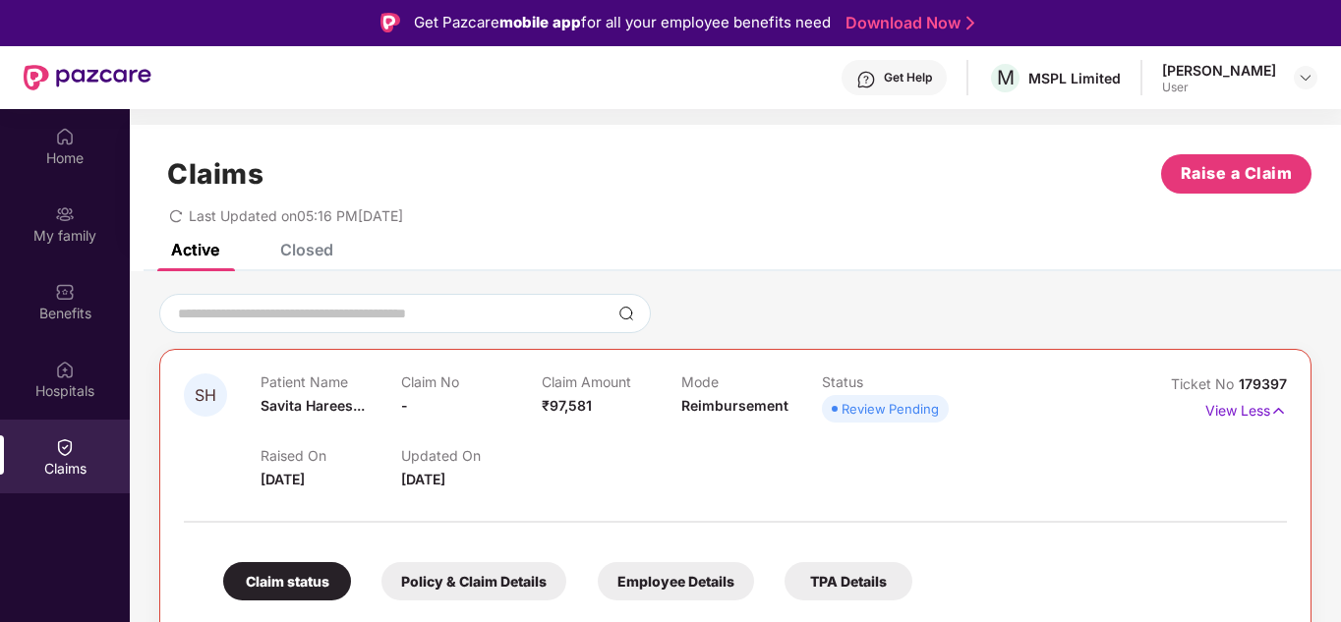
scroll to position [0, 0]
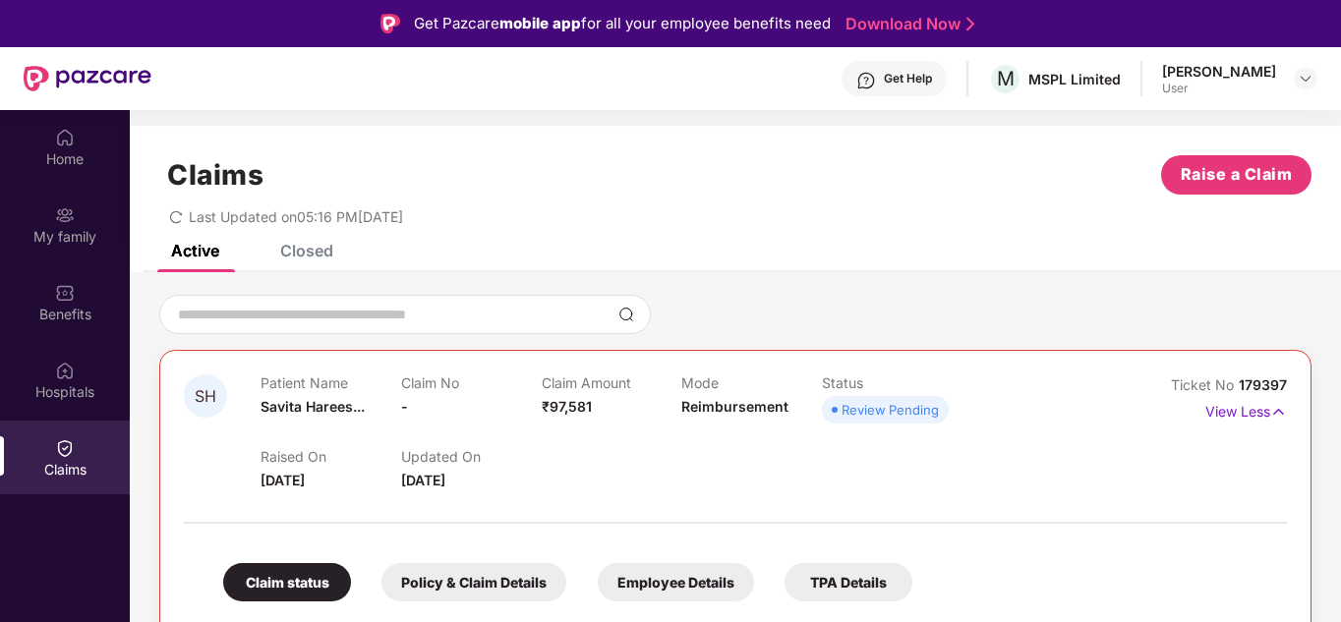
click at [319, 254] on div "Closed" at bounding box center [306, 251] width 53 height 20
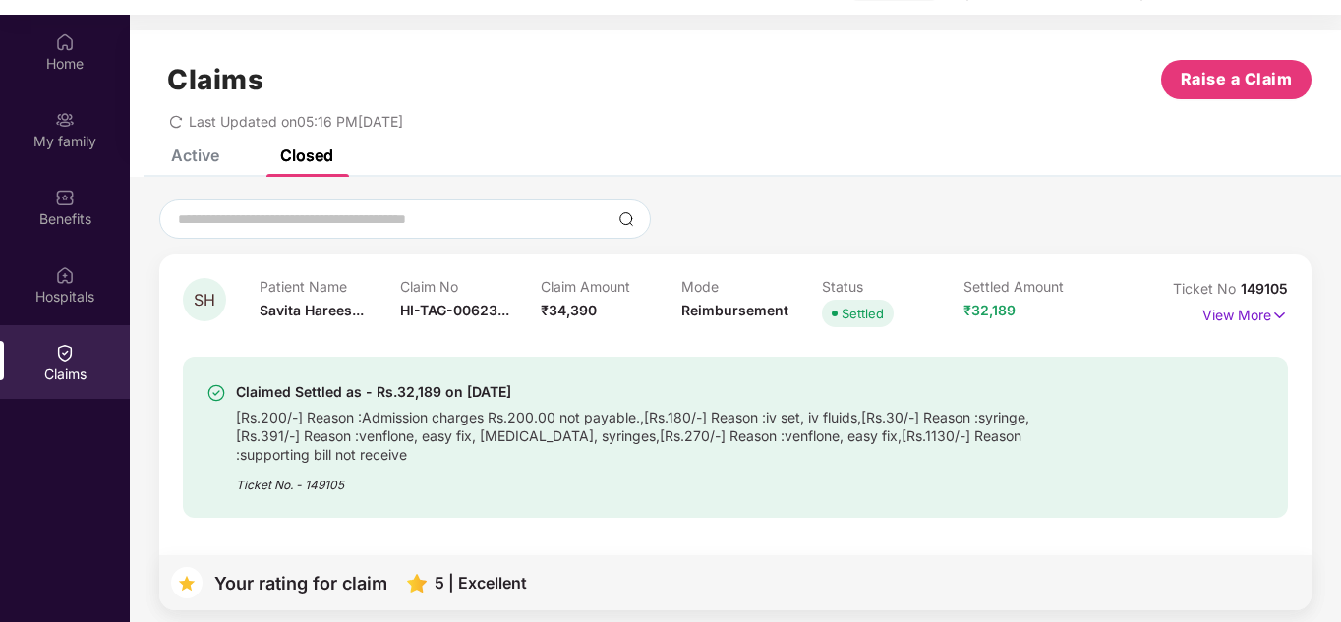
scroll to position [12, 0]
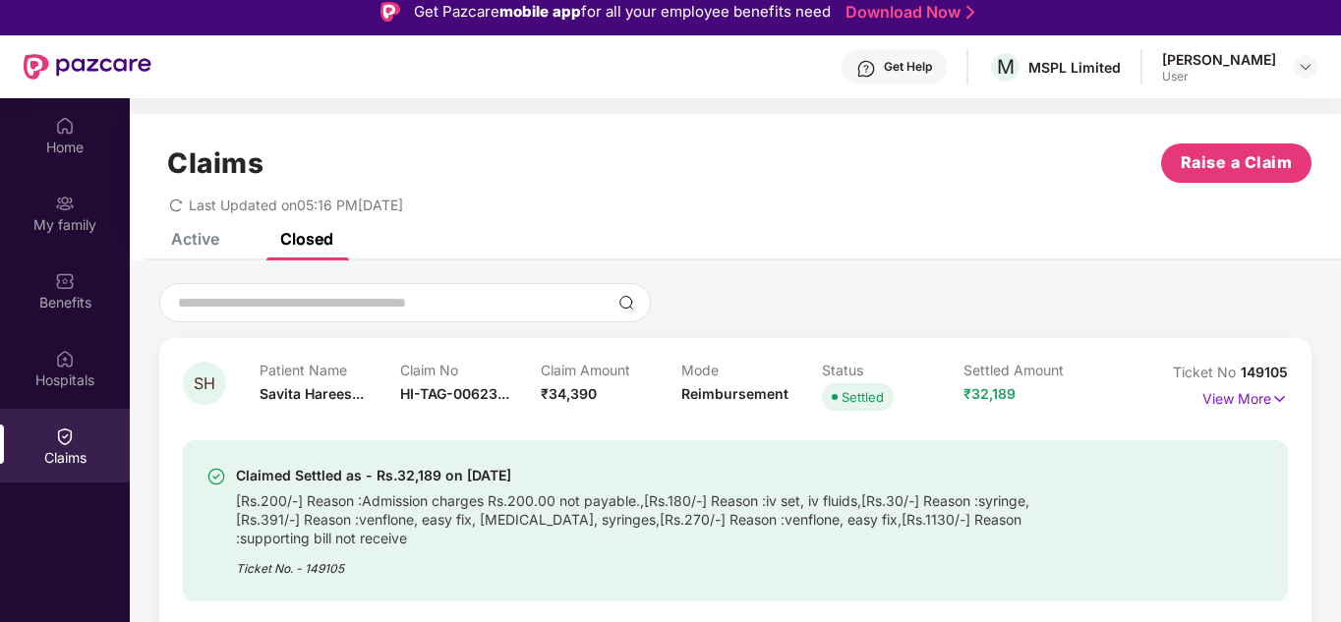
click at [182, 233] on div "Active" at bounding box center [195, 239] width 48 height 20
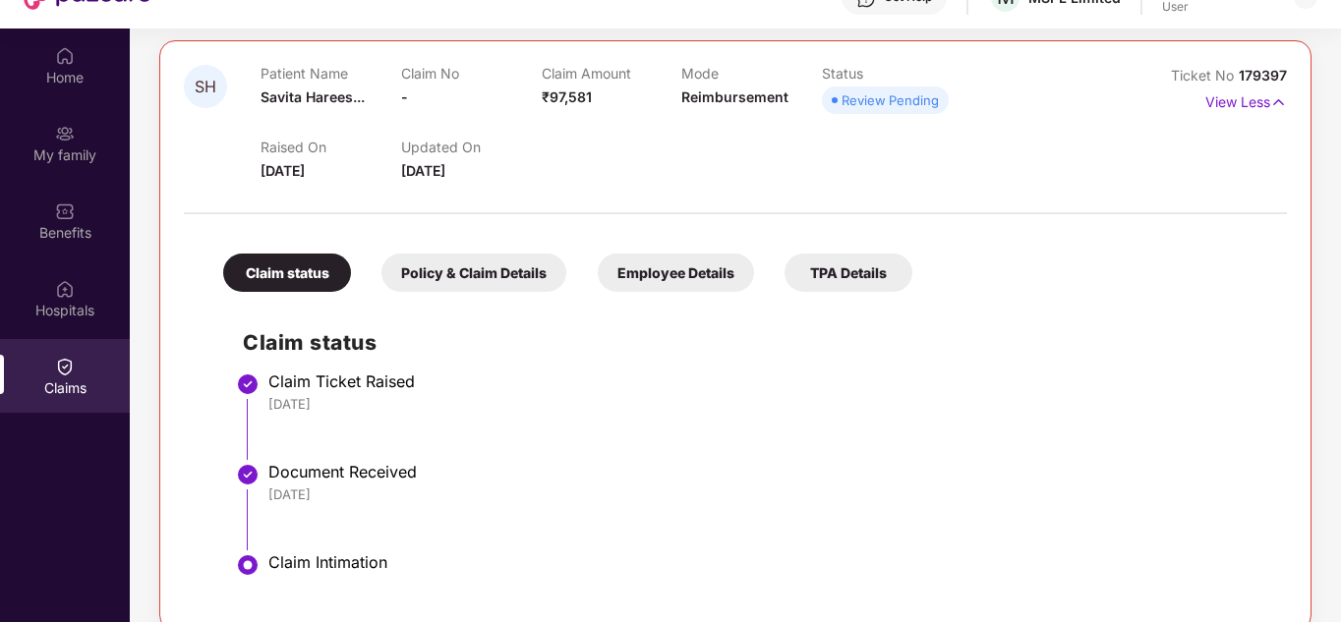
scroll to position [110, 0]
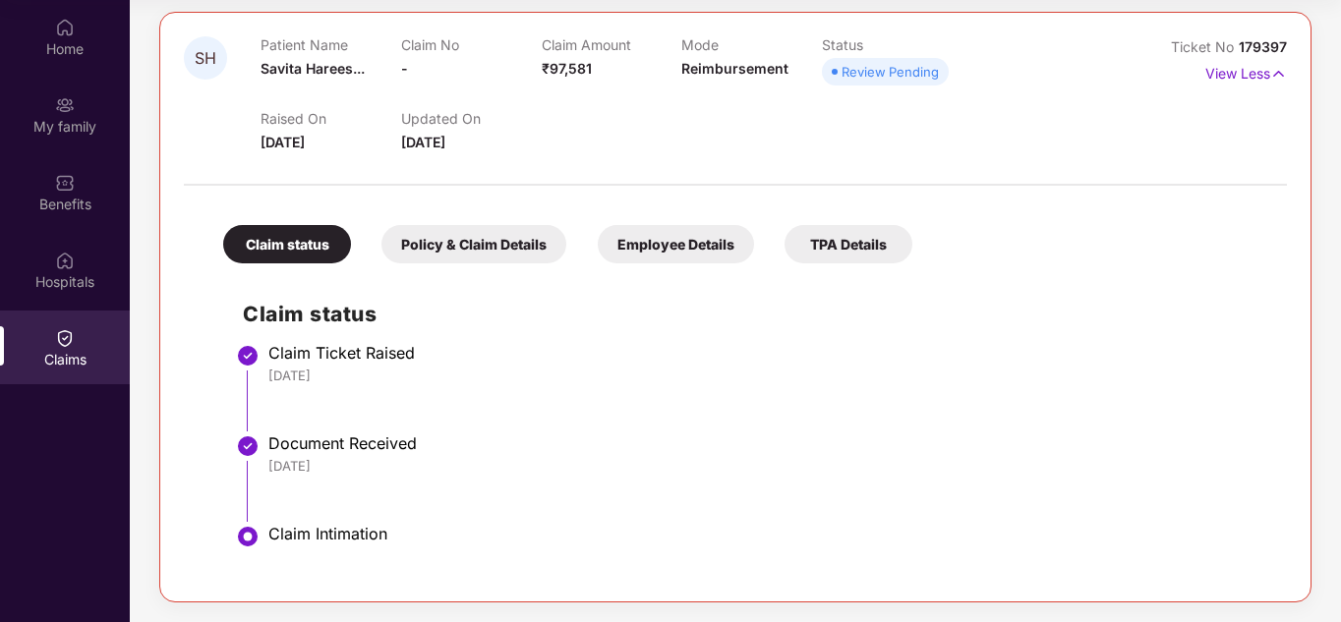
click at [313, 362] on div "Claim Ticket Raised" at bounding box center [767, 353] width 999 height 20
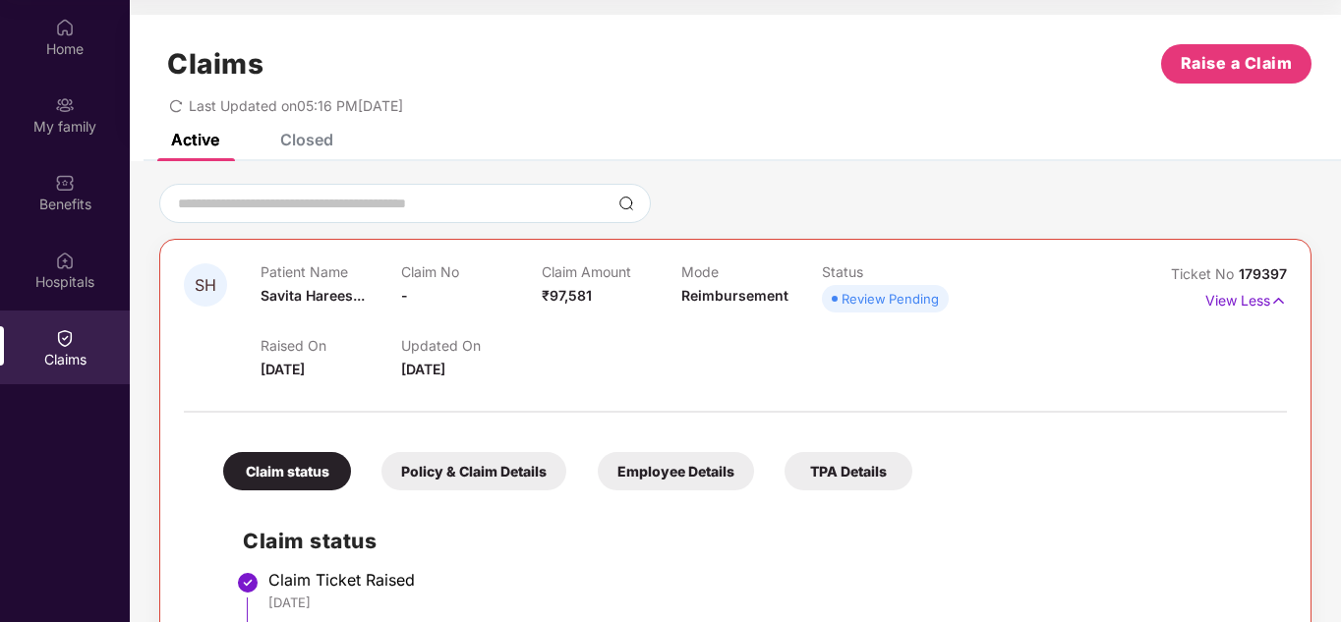
scroll to position [0, 0]
click at [325, 139] on div "Closed" at bounding box center [306, 141] width 53 height 20
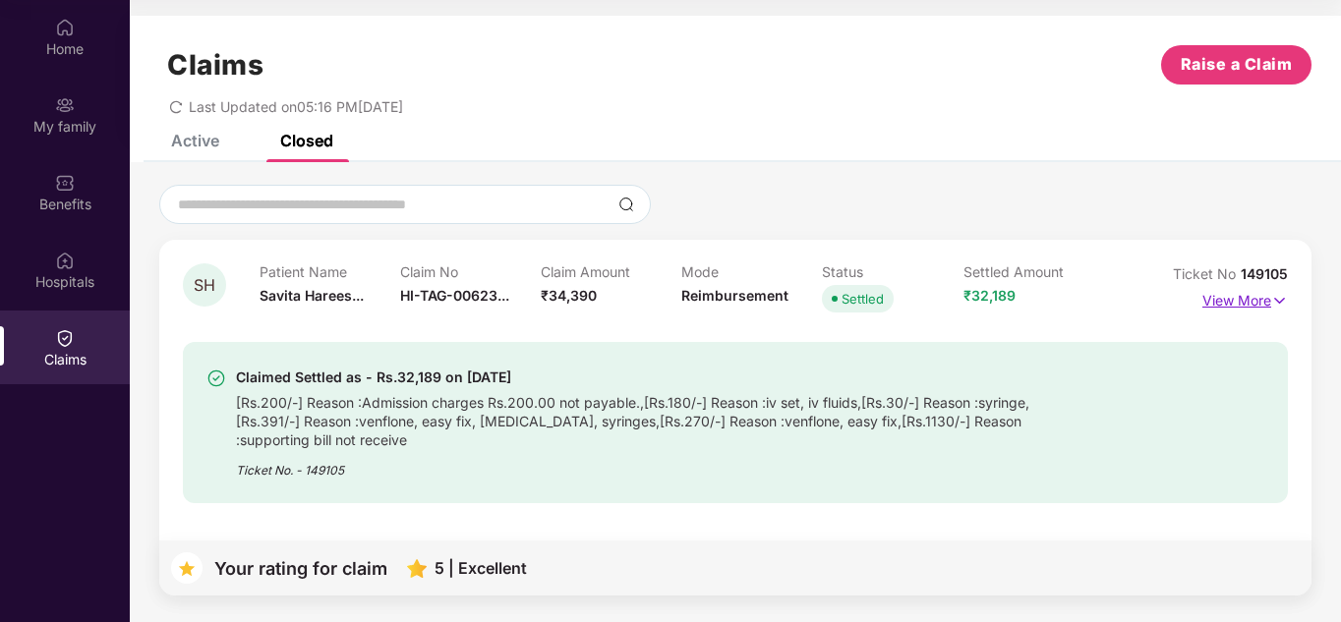
click at [1275, 297] on img at bounding box center [1279, 301] width 17 height 22
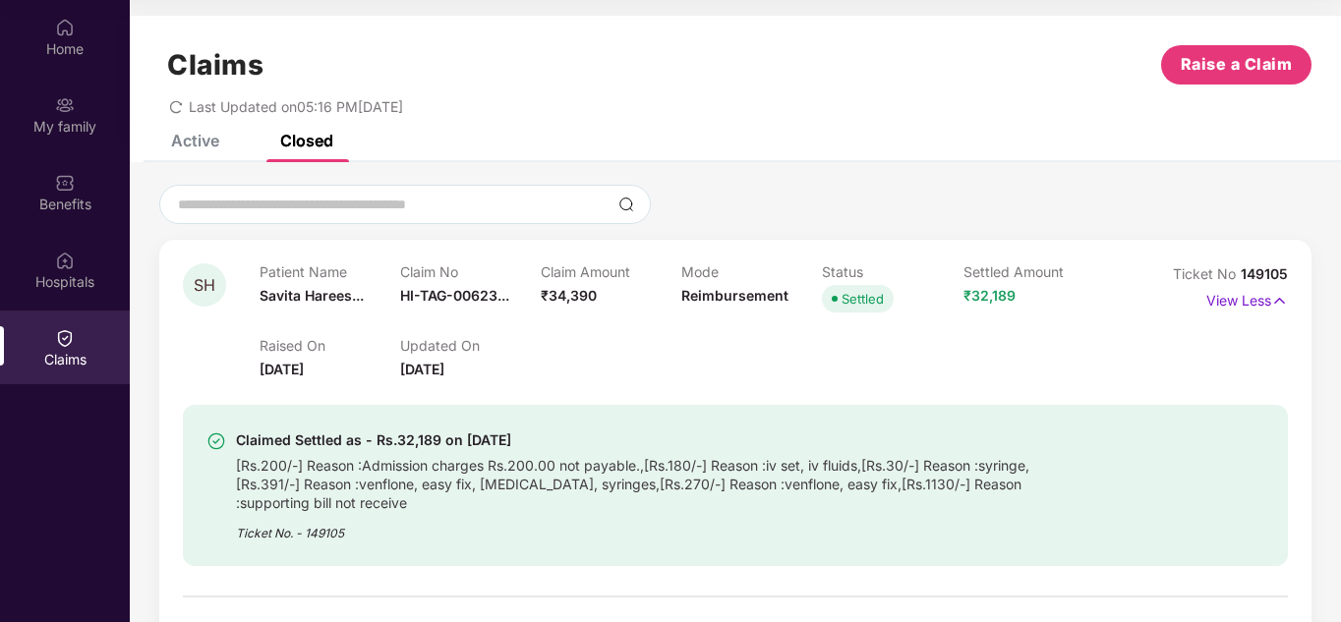
drag, startPoint x: 258, startPoint y: 366, endPoint x: 328, endPoint y: 367, distance: 69.8
click at [328, 367] on div "SH Patient Name [PERSON_NAME]... Claim No HI-TAG-00623... Claim Amount ₹34,390 …" at bounding box center [643, 321] width 921 height 117
click at [369, 384] on div "Claimed Settled as - Rs.32,189 on [DATE] [Rs.200/-] Reason :Admission charges R…" at bounding box center [735, 473] width 1105 height 186
click at [713, 468] on div "[Rs.200/-] Reason :Admission charges Rs.200.00 not payable.,[Rs.180/-] Reason :…" at bounding box center [662, 482] width 852 height 60
drag, startPoint x: 985, startPoint y: 463, endPoint x: 1038, endPoint y: 460, distance: 53.2
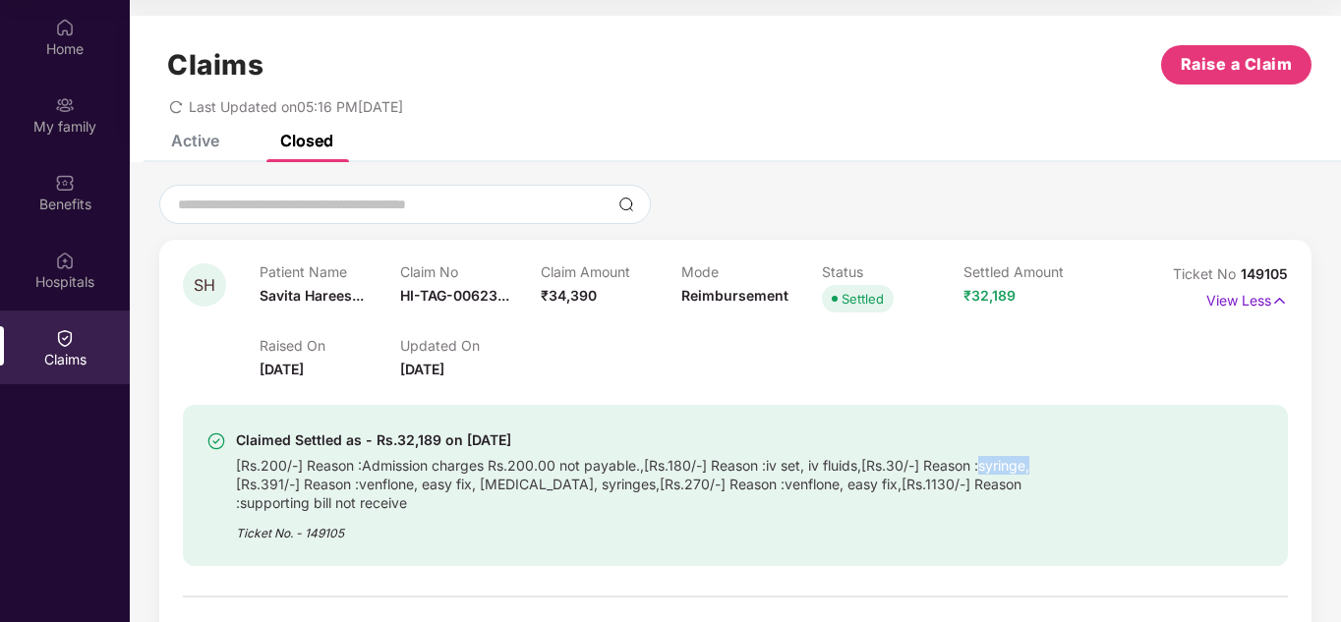
click at [1038, 460] on div "[Rs.200/-] Reason :Admission charges Rs.200.00 not payable.,[Rs.180/-] Reason :…" at bounding box center [662, 482] width 852 height 60
drag, startPoint x: 980, startPoint y: 483, endPoint x: 325, endPoint y: 502, distance: 654.9
click at [325, 502] on div "[Rs.200/-] Reason :Admission charges Rs.200.00 not payable.,[Rs.180/-] Reason :…" at bounding box center [662, 482] width 852 height 60
drag, startPoint x: 912, startPoint y: 486, endPoint x: 829, endPoint y: 485, distance: 83.5
click at [829, 485] on div "[Rs.200/-] Reason :Admission charges Rs.200.00 not payable.,[Rs.180/-] Reason :…" at bounding box center [662, 482] width 852 height 60
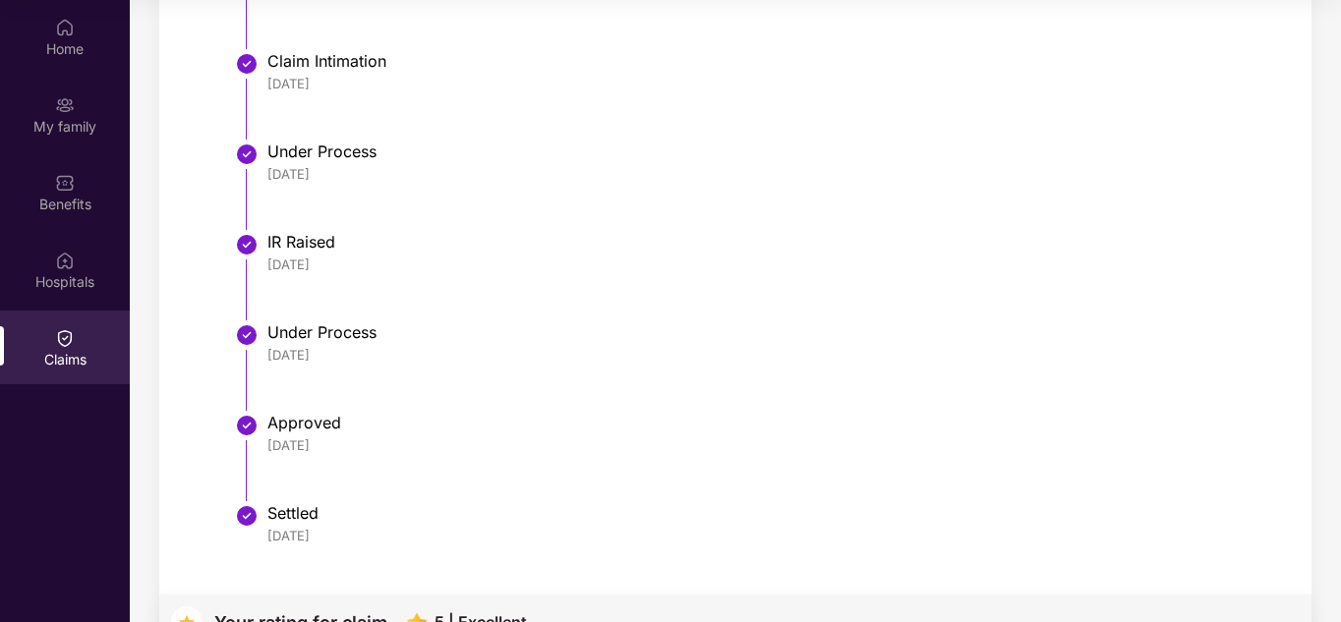
scroll to position [932, 0]
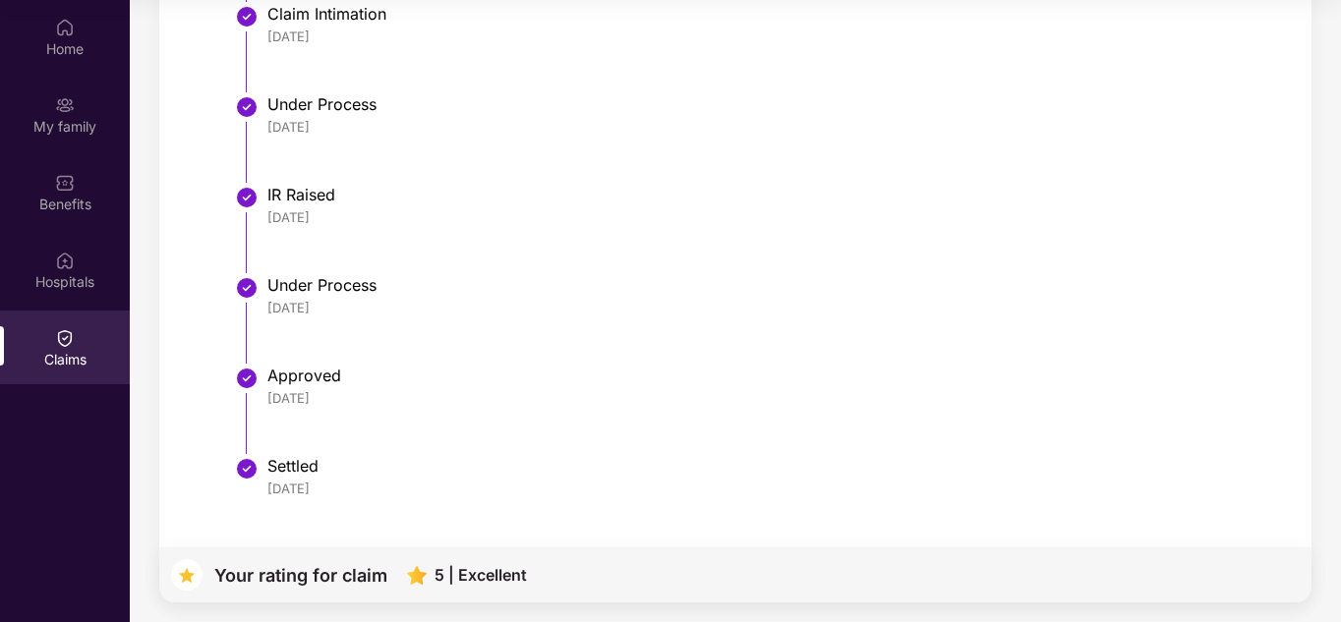
drag, startPoint x: 266, startPoint y: 490, endPoint x: 345, endPoint y: 492, distance: 78.7
click at [345, 492] on li "Settled [DATE]" at bounding box center [755, 486] width 1026 height 47
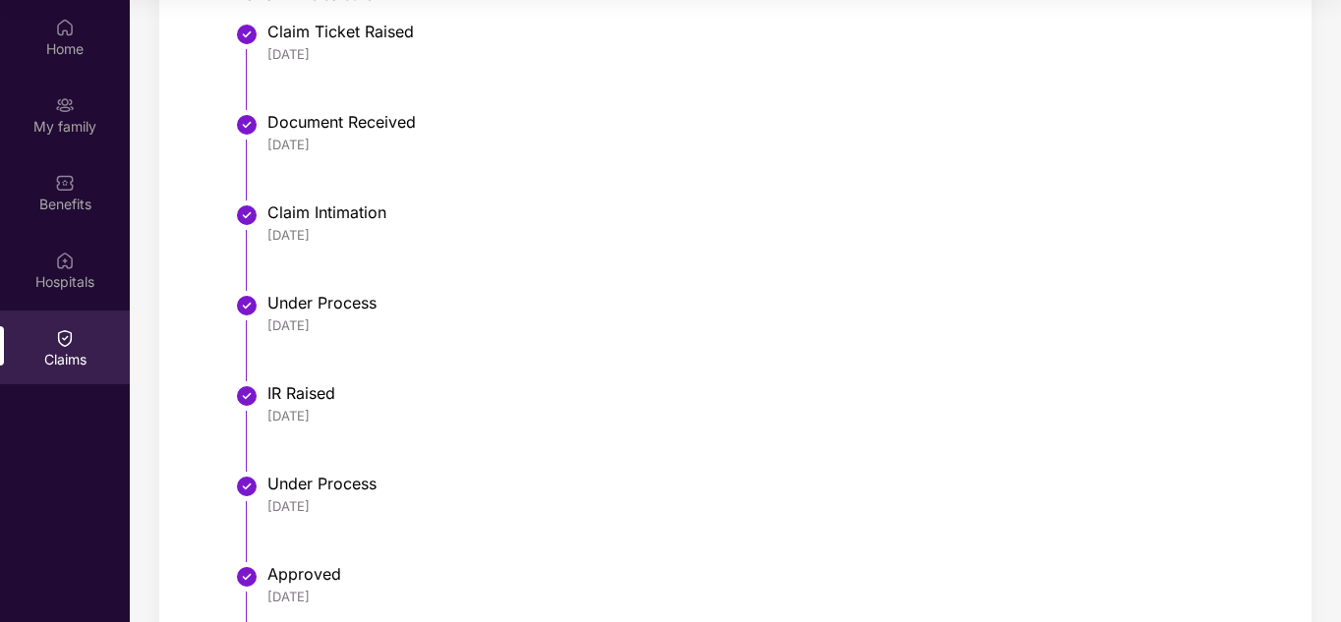
scroll to position [637, 0]
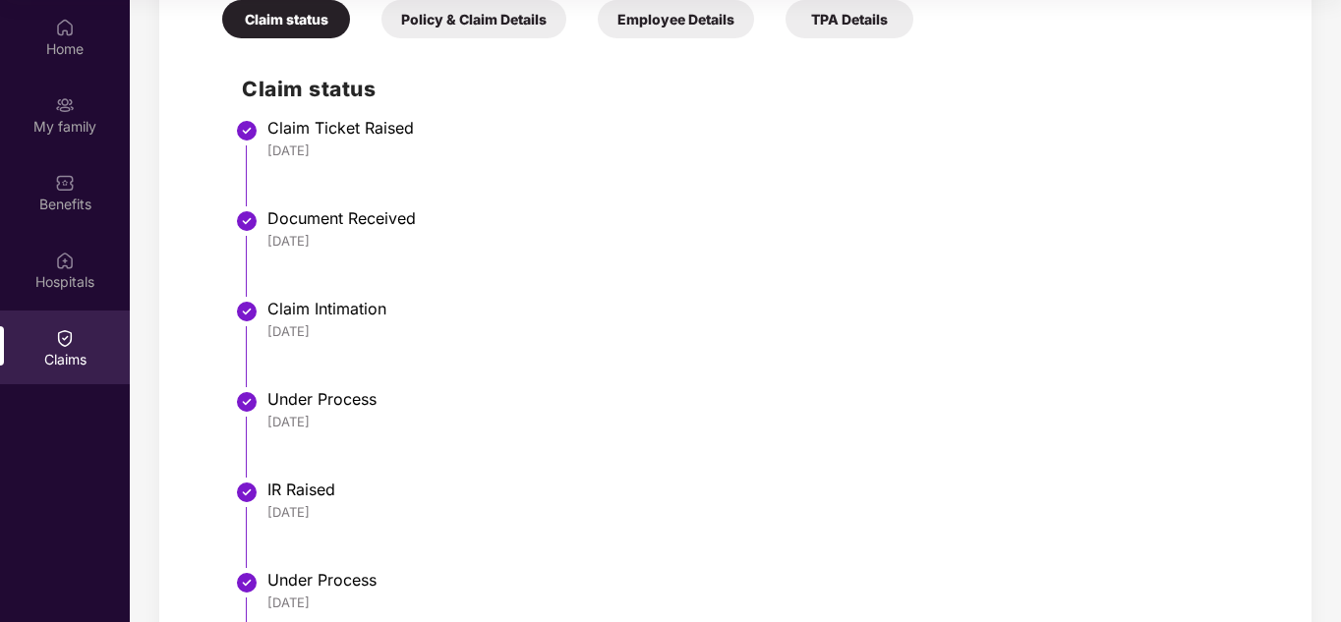
drag, startPoint x: 266, startPoint y: 150, endPoint x: 366, endPoint y: 190, distance: 106.8
click at [356, 152] on li "Claim Ticket Raised [DATE]" at bounding box center [755, 170] width 1026 height 90
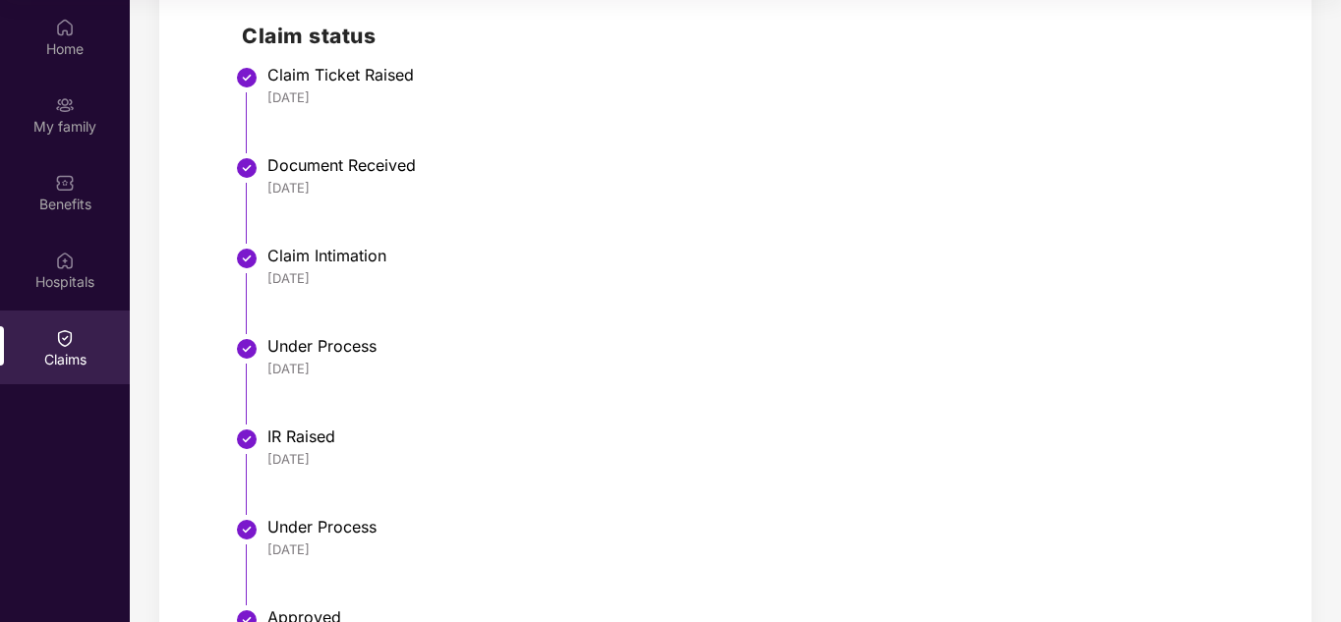
scroll to position [735, 0]
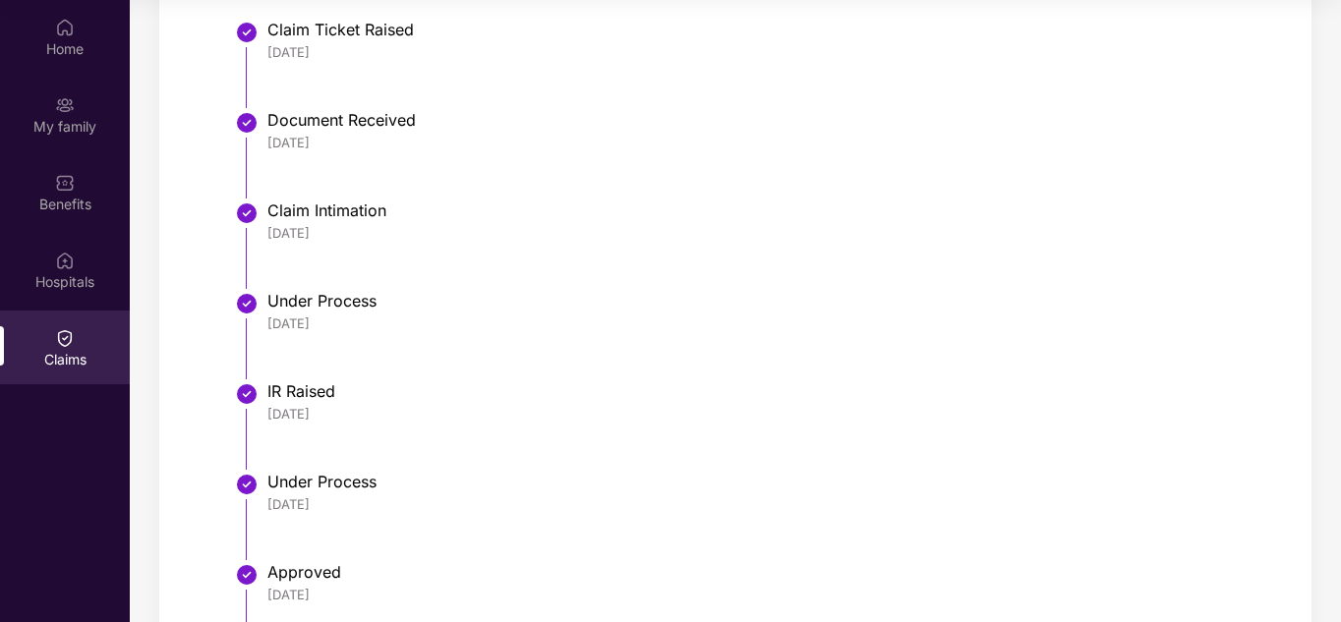
drag, startPoint x: 266, startPoint y: 413, endPoint x: 360, endPoint y: 412, distance: 93.4
click at [360, 412] on li "IR Raised [DATE]" at bounding box center [755, 433] width 1026 height 90
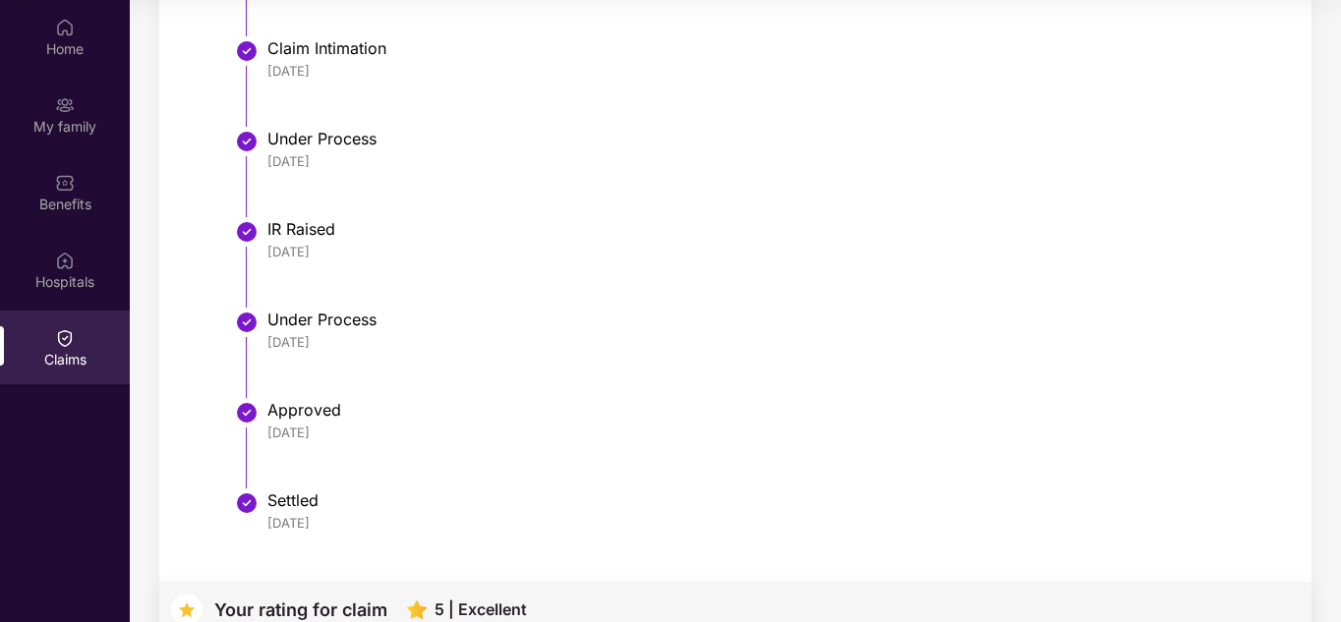
scroll to position [932, 0]
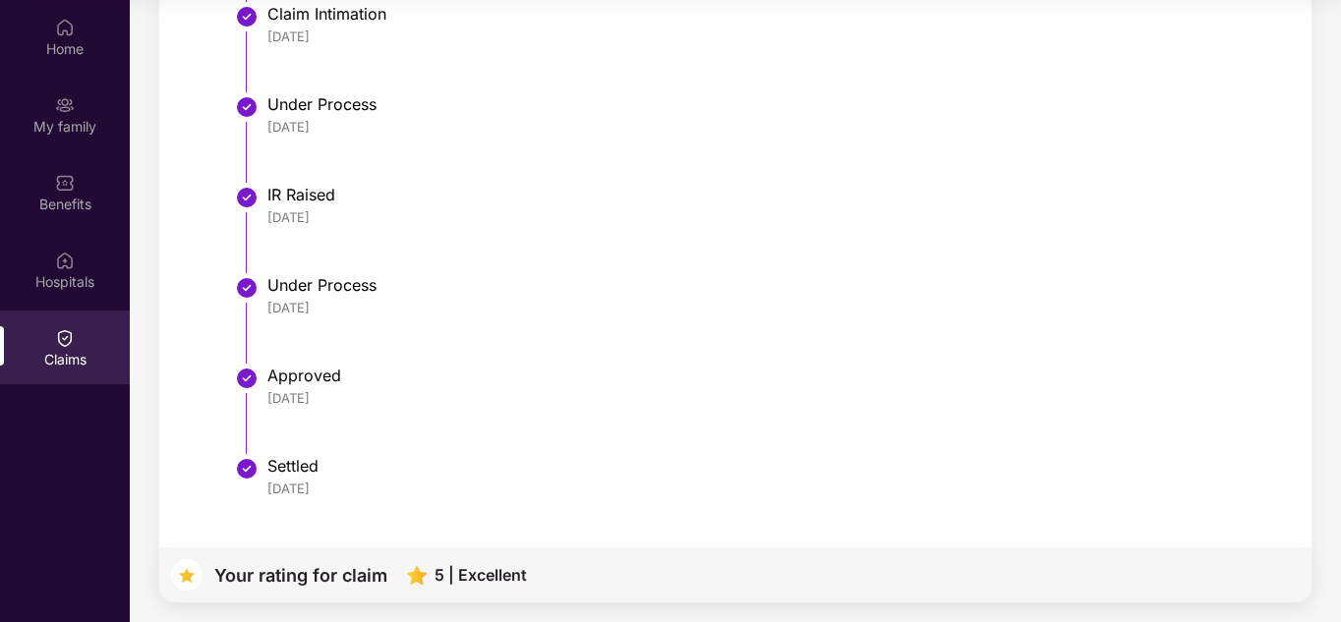
drag, startPoint x: 266, startPoint y: 307, endPoint x: 350, endPoint y: 387, distance: 116.1
click at [350, 387] on ul "Claim Ticket Raised [DATE] Document Received [DATE] Claim Intimation [DATE] Und…" at bounding box center [755, 170] width 1026 height 680
click at [309, 445] on li "Approved [DATE]" at bounding box center [755, 418] width 1026 height 90
drag, startPoint x: 353, startPoint y: 493, endPoint x: 272, endPoint y: 221, distance: 283.9
click at [272, 221] on ul "Claim Ticket Raised [DATE] Document Received [DATE] Claim Intimation [DATE] Und…" at bounding box center [755, 170] width 1026 height 680
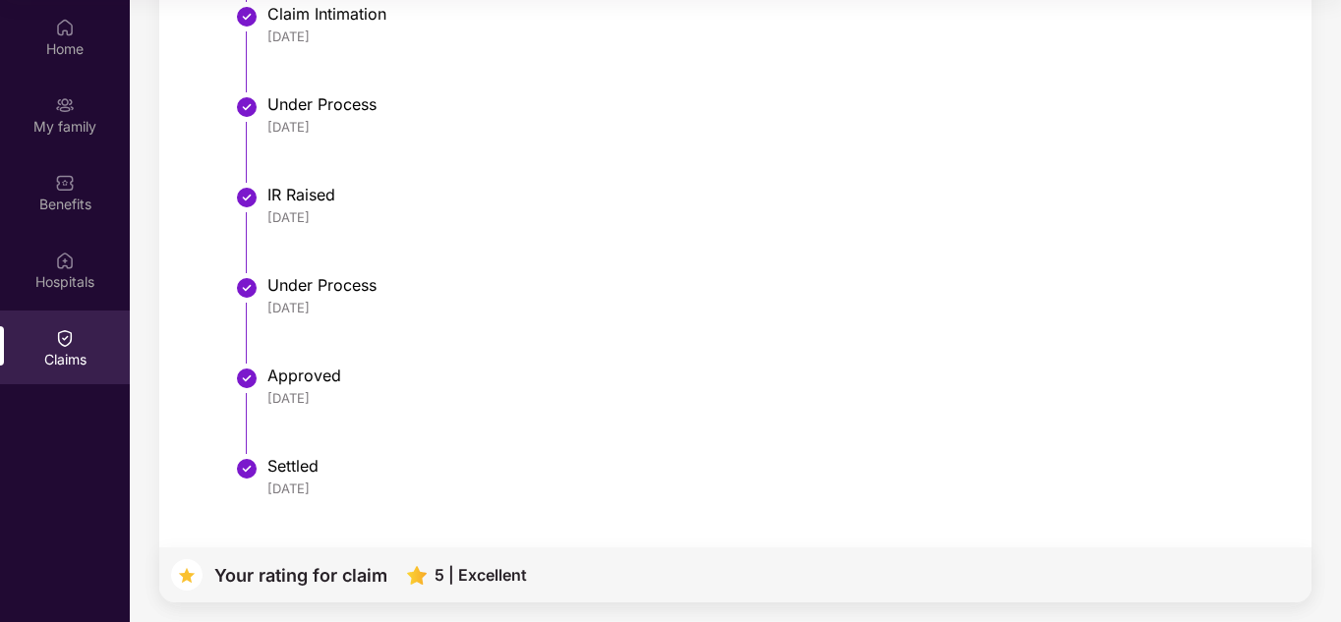
click at [385, 334] on li "Under Process [DATE]" at bounding box center [755, 327] width 1026 height 90
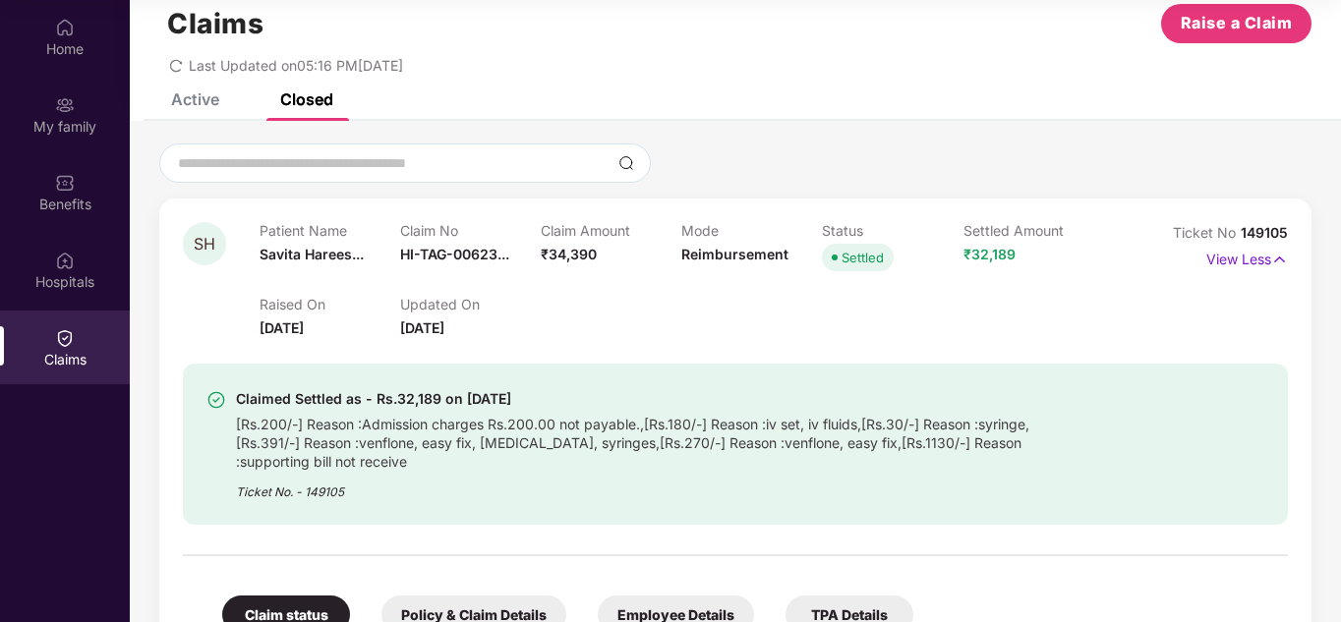
scroll to position [0, 0]
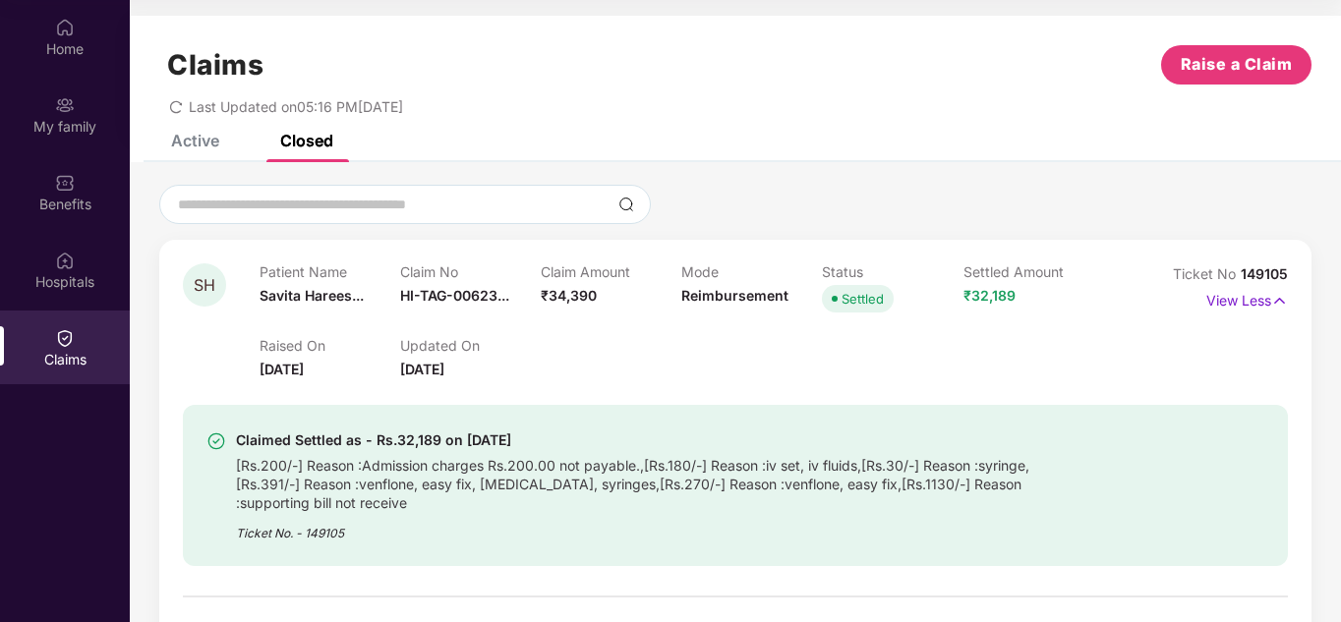
click at [221, 144] on div "Active Closed" at bounding box center [238, 140] width 192 height 43
click at [213, 147] on div "Active" at bounding box center [195, 141] width 48 height 20
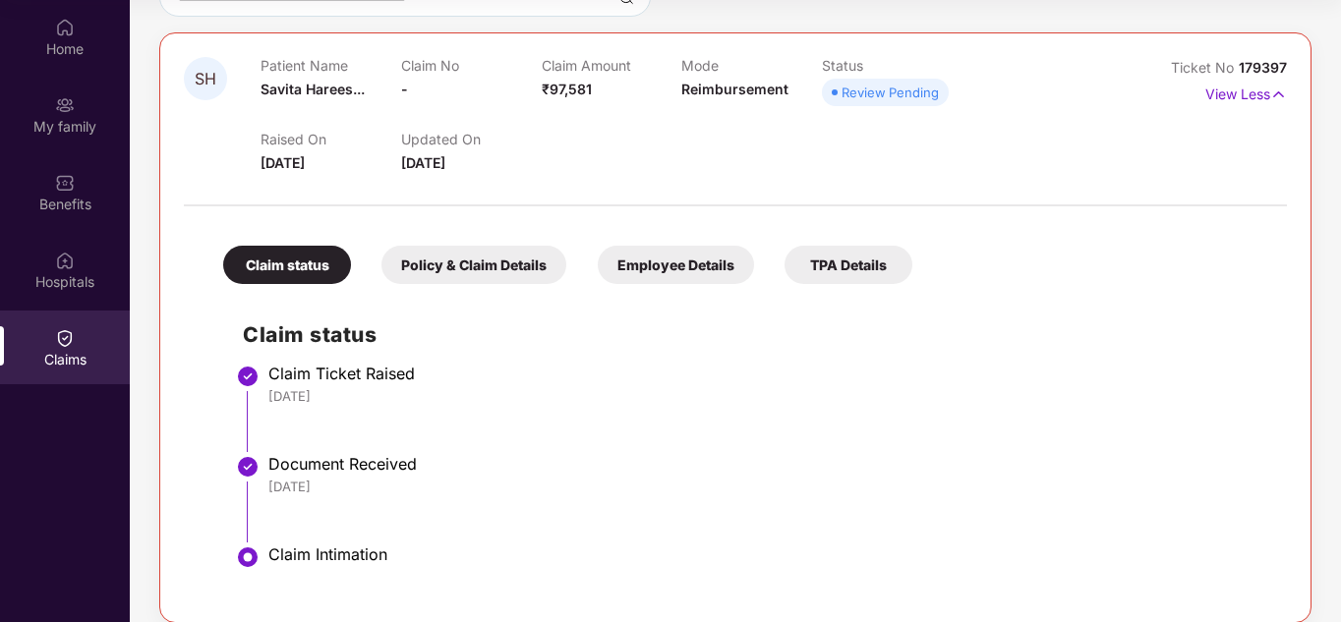
scroll to position [228, 0]
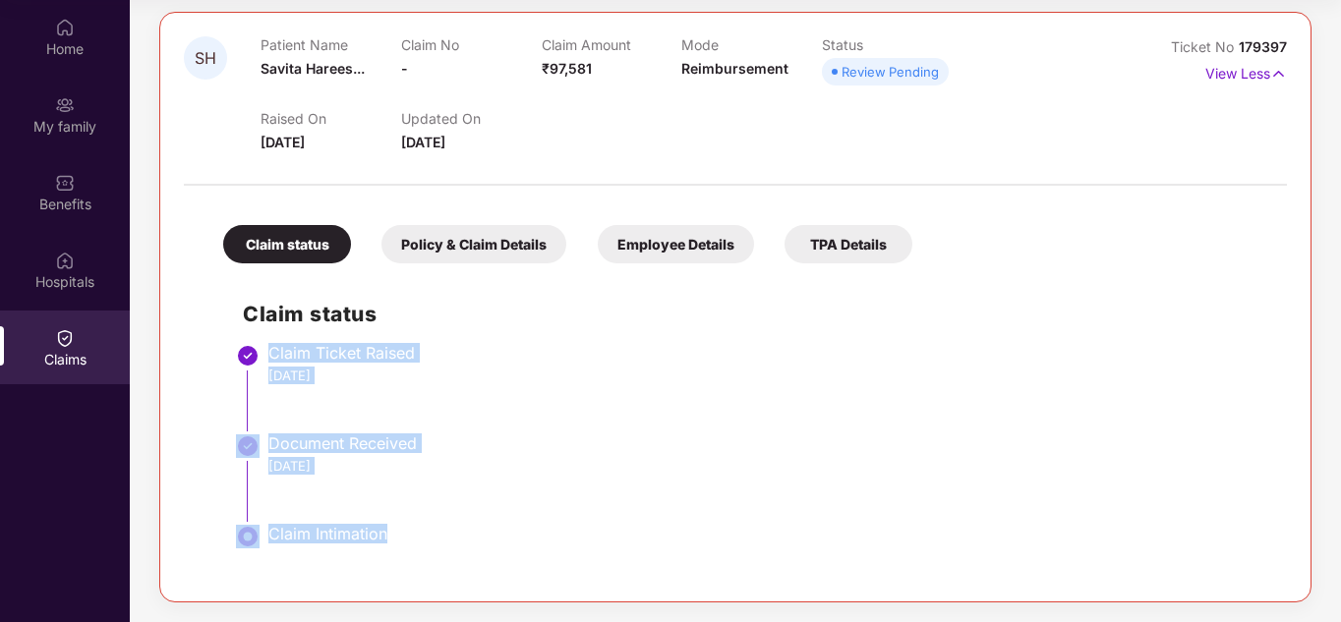
drag, startPoint x: 391, startPoint y: 539, endPoint x: 215, endPoint y: 347, distance: 260.2
click at [215, 347] on div "Claim status Claim Ticket Raised [DATE] Document Received [DATE] Claim Intimati…" at bounding box center [734, 425] width 1063 height 305
click at [465, 450] on div "Document Received" at bounding box center [767, 443] width 999 height 20
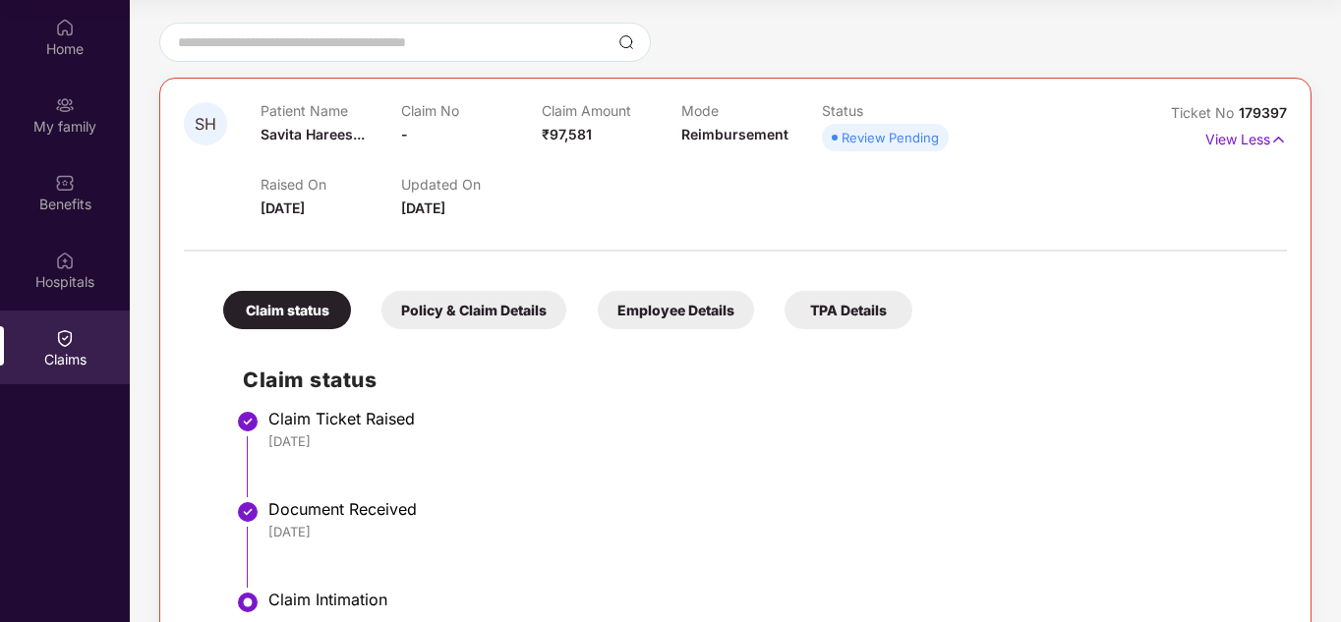
scroll to position [130, 0]
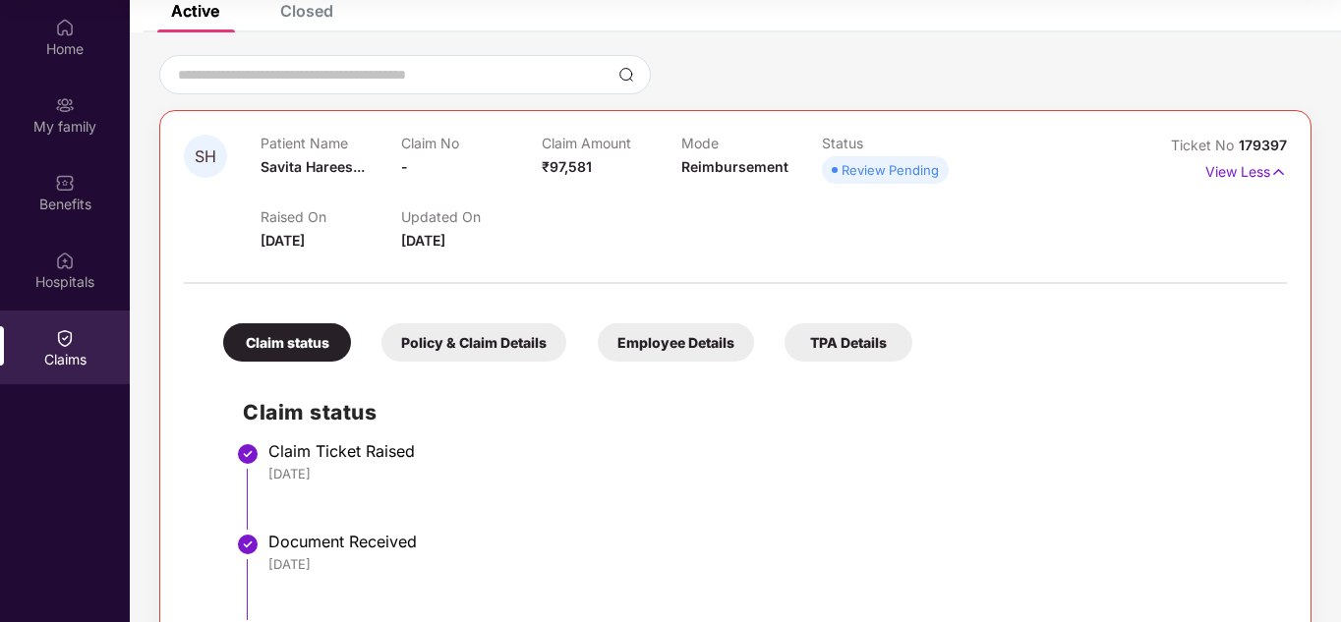
click at [308, 12] on div "Closed" at bounding box center [306, 11] width 53 height 20
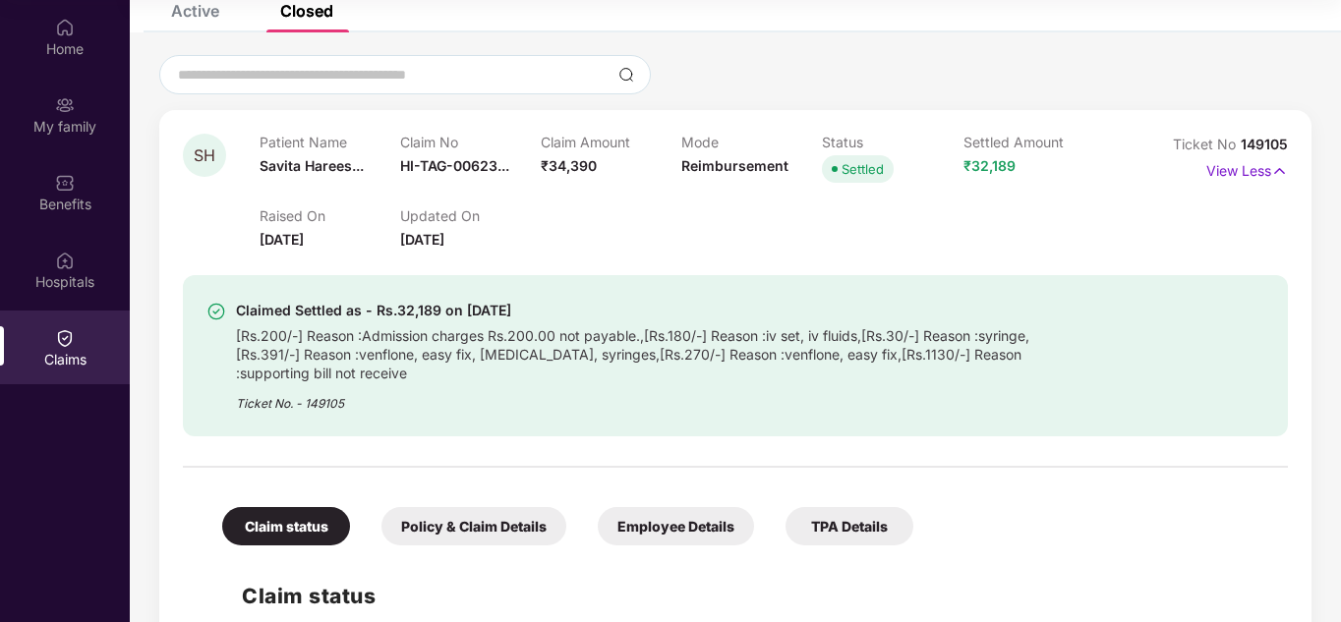
click at [171, 20] on div "Active" at bounding box center [195, 11] width 48 height 20
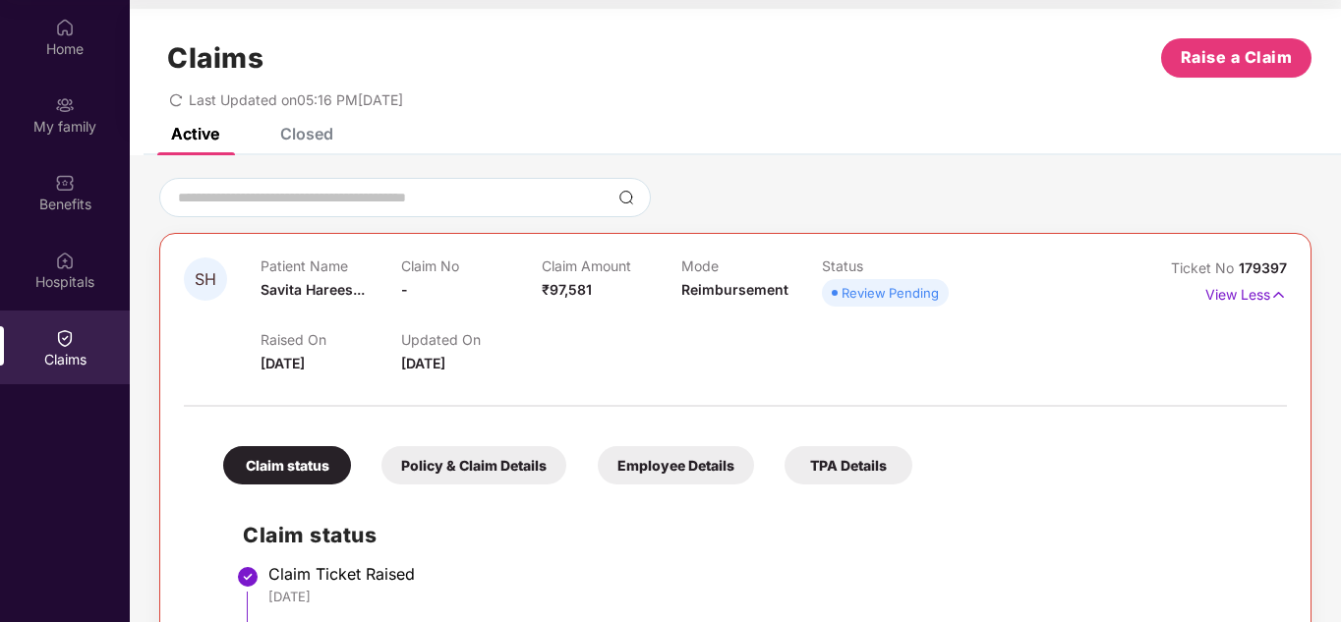
scroll to position [0, 0]
